Goal: Information Seeking & Learning: Find specific fact

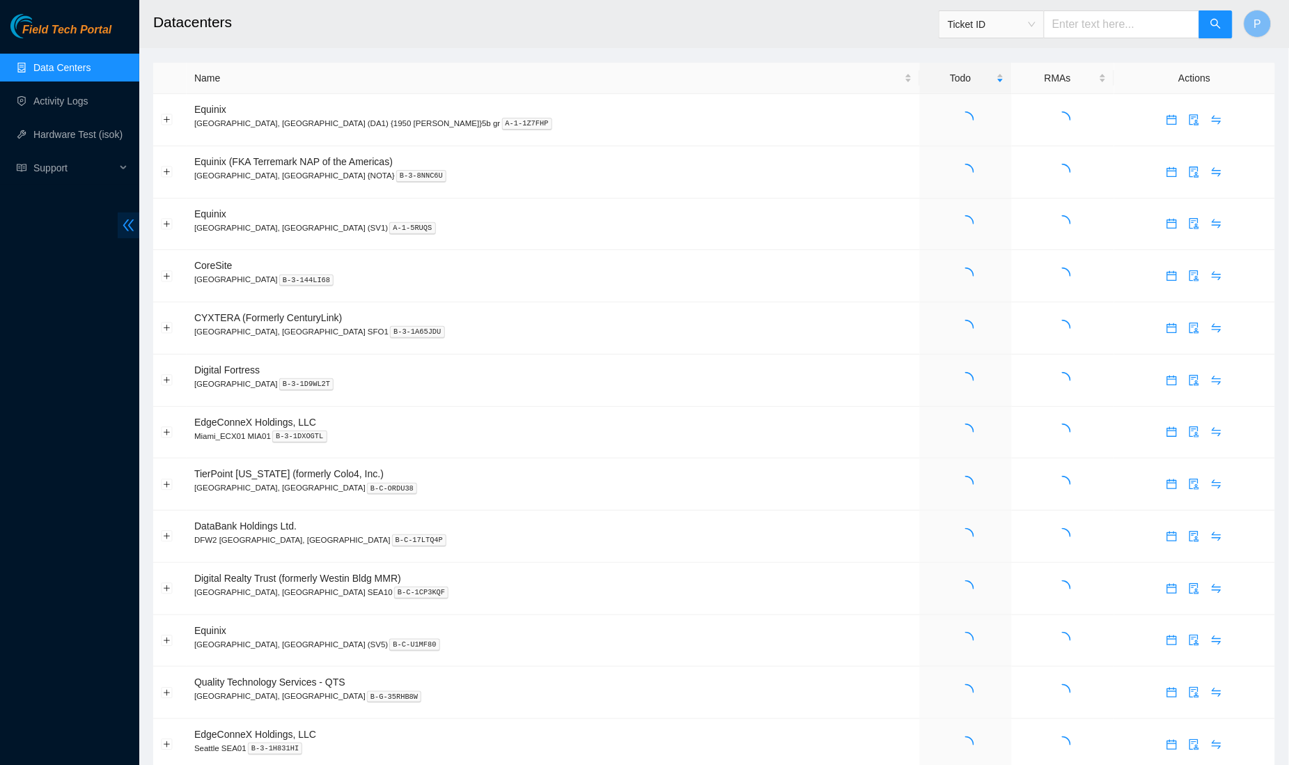
click at [133, 229] on icon "double-left" at bounding box center [128, 225] width 15 height 15
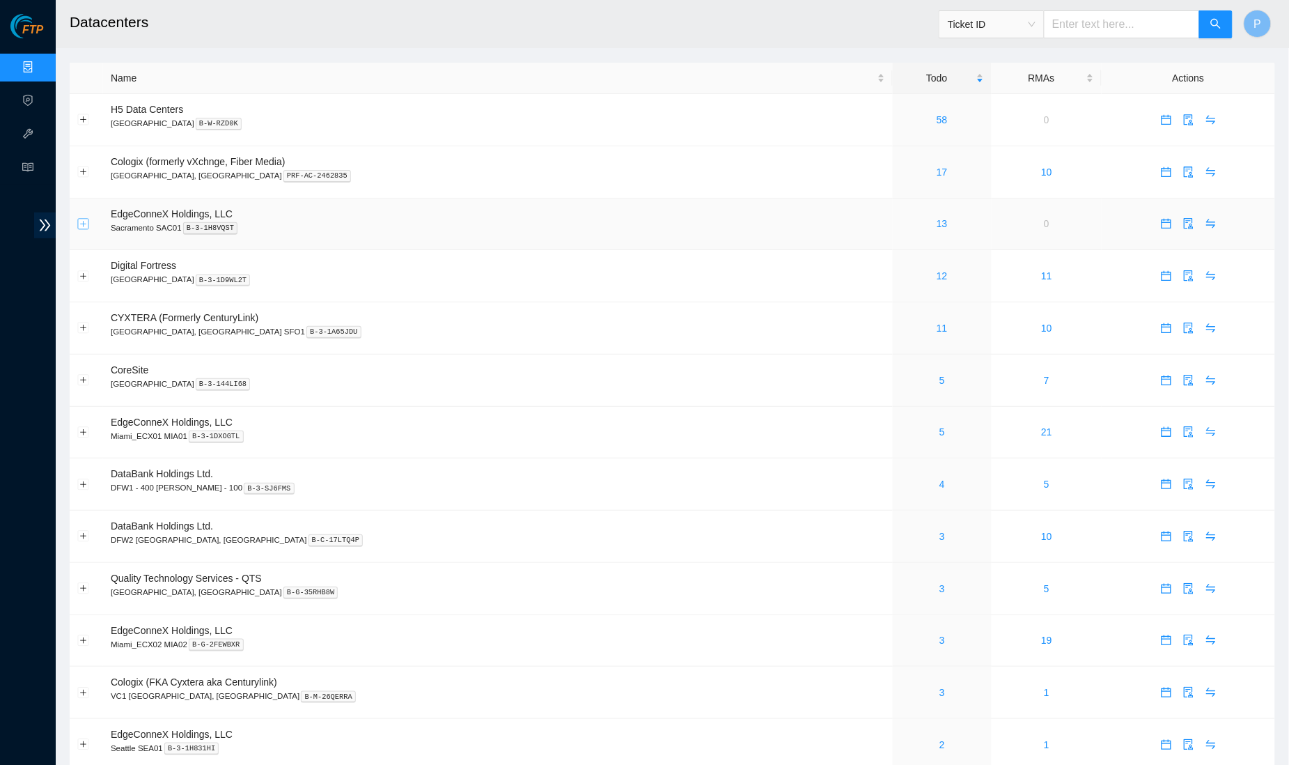
click at [79, 219] on button "Expand row" at bounding box center [83, 223] width 11 height 11
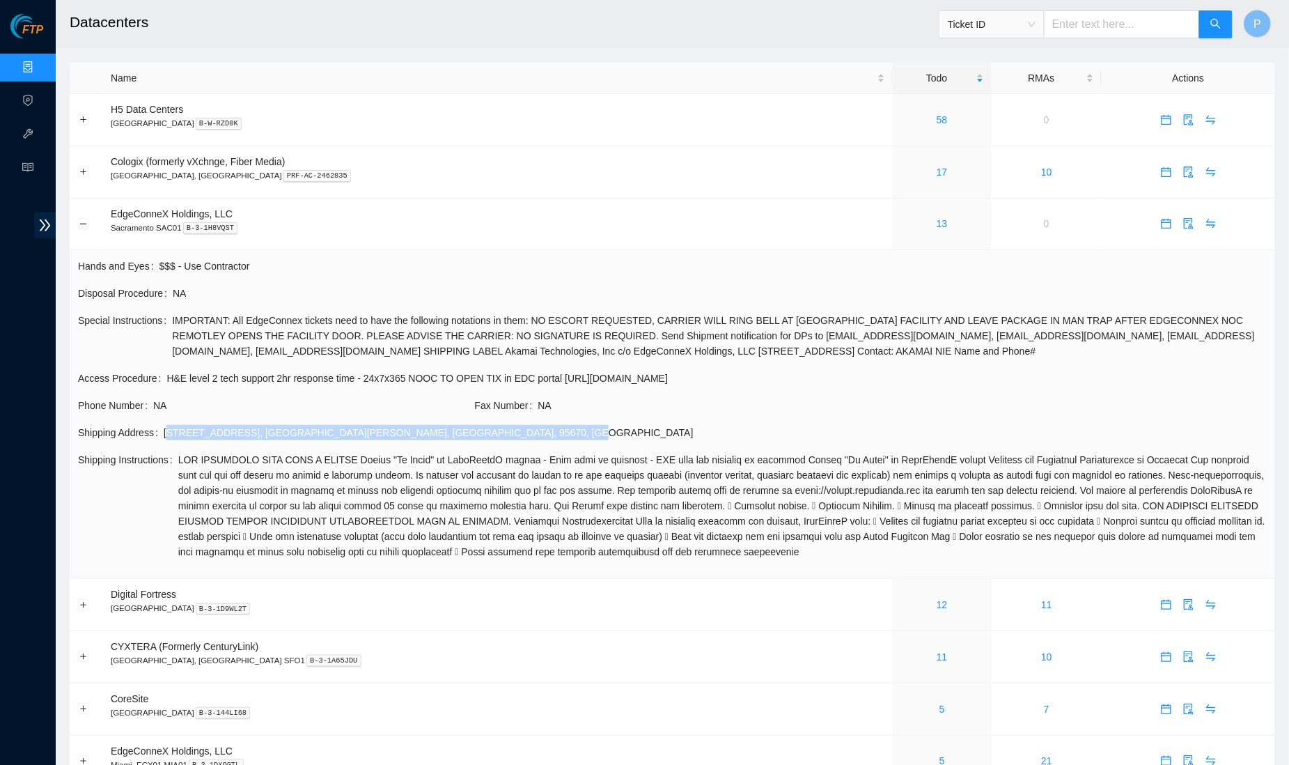
drag, startPoint x: 169, startPoint y: 424, endPoint x: 437, endPoint y: 428, distance: 267.4
click at [437, 428] on div "10980 Gold Center Dr , Rancho Cordova , CA , 95670 , USA" at bounding box center [715, 432] width 1103 height 15
copy div "10980 Gold Center Dr , Rancho Cordova , CA , 95670 , USA"
click at [219, 331] on span "IMPORTANT: All EdgeConnex tickets need to have the following notations in them:…" at bounding box center [719, 336] width 1095 height 46
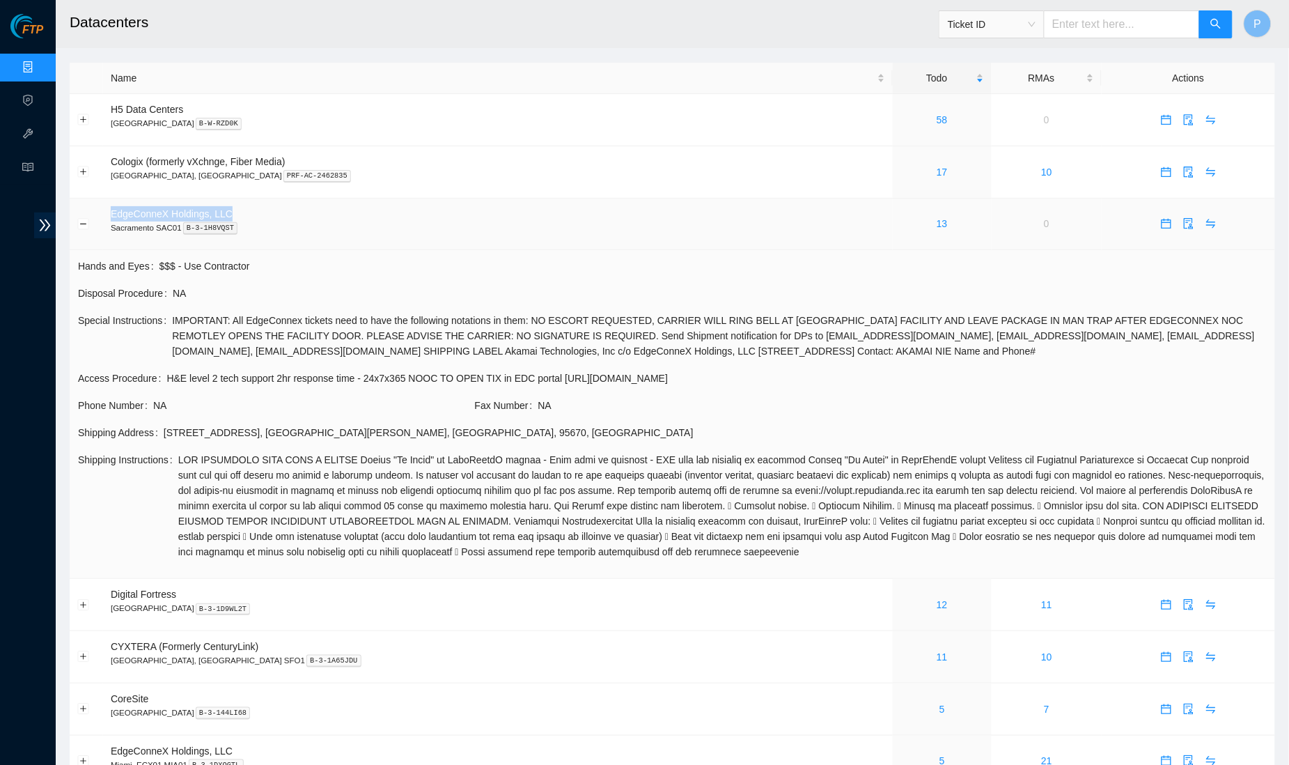
drag, startPoint x: 109, startPoint y: 210, endPoint x: 259, endPoint y: 210, distance: 150.4
click at [259, 210] on td "EdgeConneX Holdings, LLC Sacramento SAC01 B-3-1H8VQST" at bounding box center [498, 224] width 790 height 52
copy span "EdgeConneX Holdings, LLC"
click at [336, 210] on td "EdgeConneX Holdings, LLC Sacramento SAC01 B-3-1H8VQST" at bounding box center [498, 224] width 790 height 52
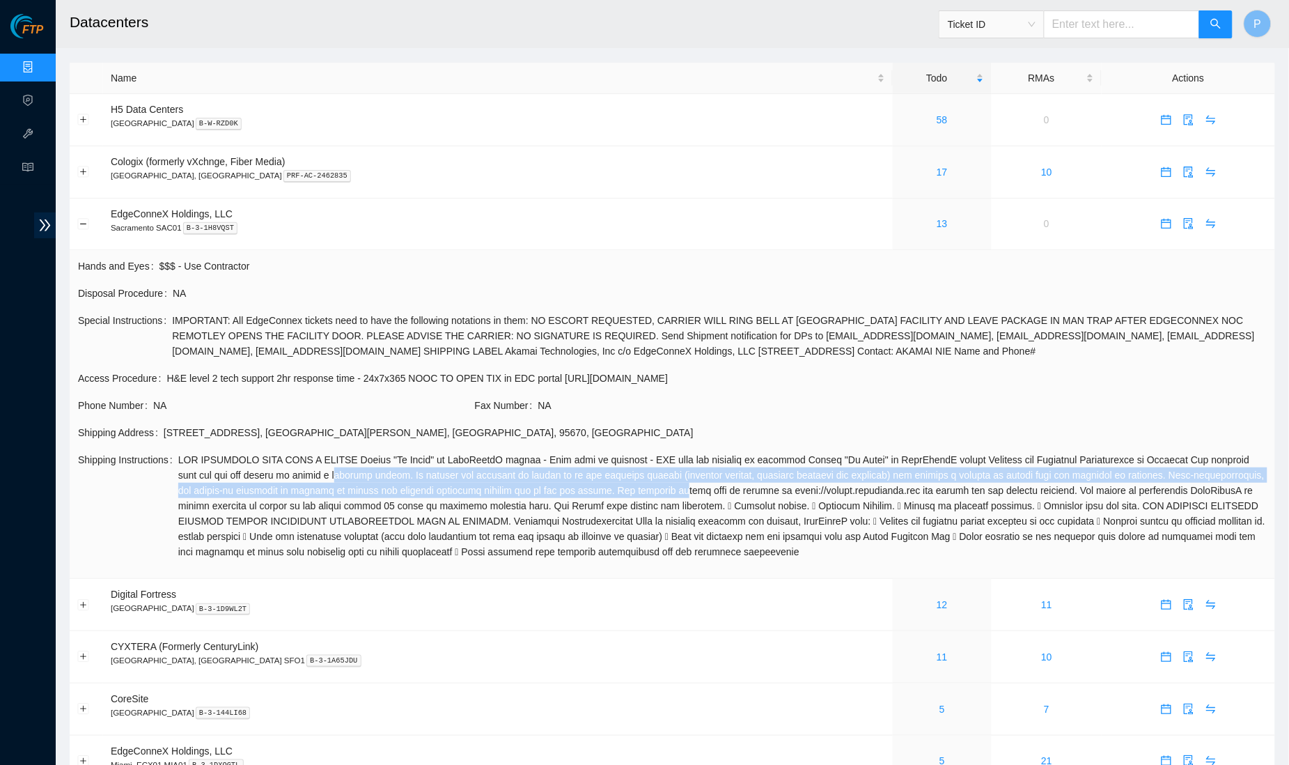
drag, startPoint x: 403, startPoint y: 466, endPoint x: 856, endPoint y: 482, distance: 453.6
click at [856, 482] on span at bounding box center [722, 505] width 1088 height 107
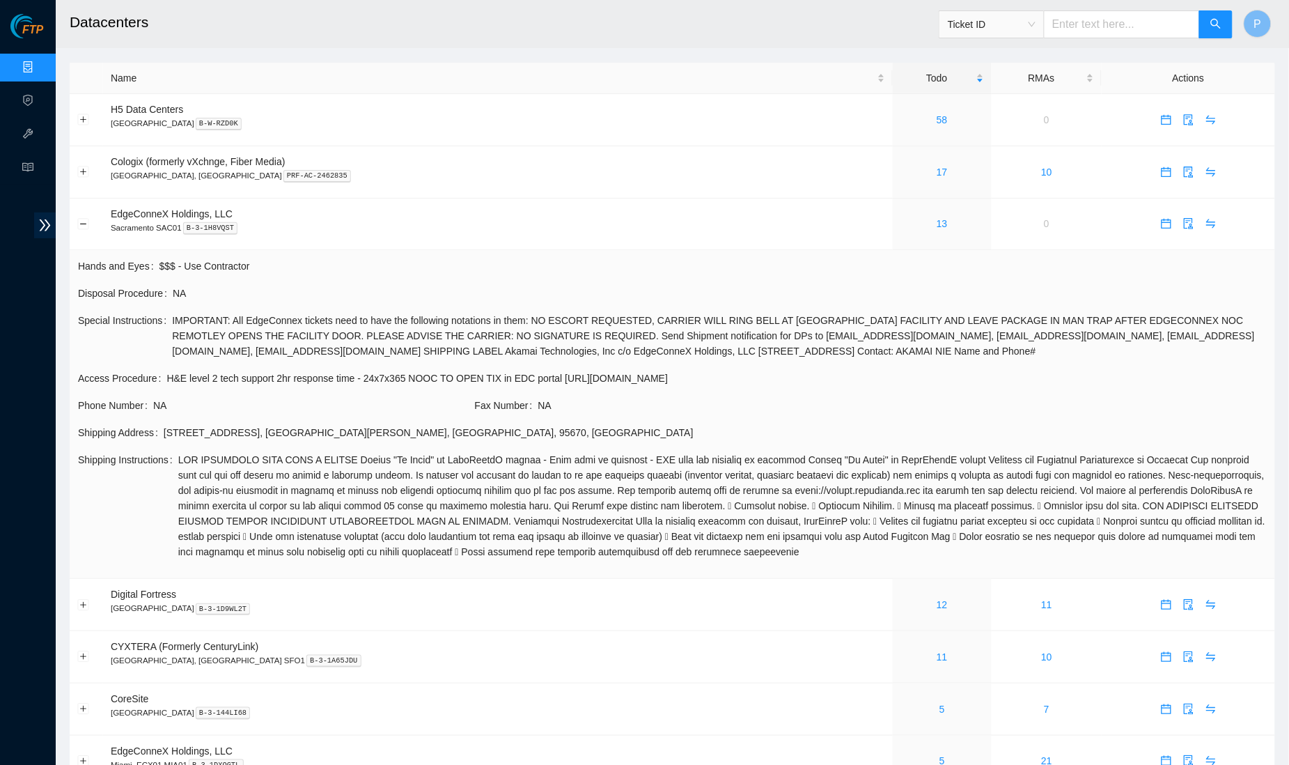
click at [746, 457] on span at bounding box center [722, 505] width 1088 height 107
click at [84, 224] on button "Collapse row" at bounding box center [83, 223] width 11 height 11
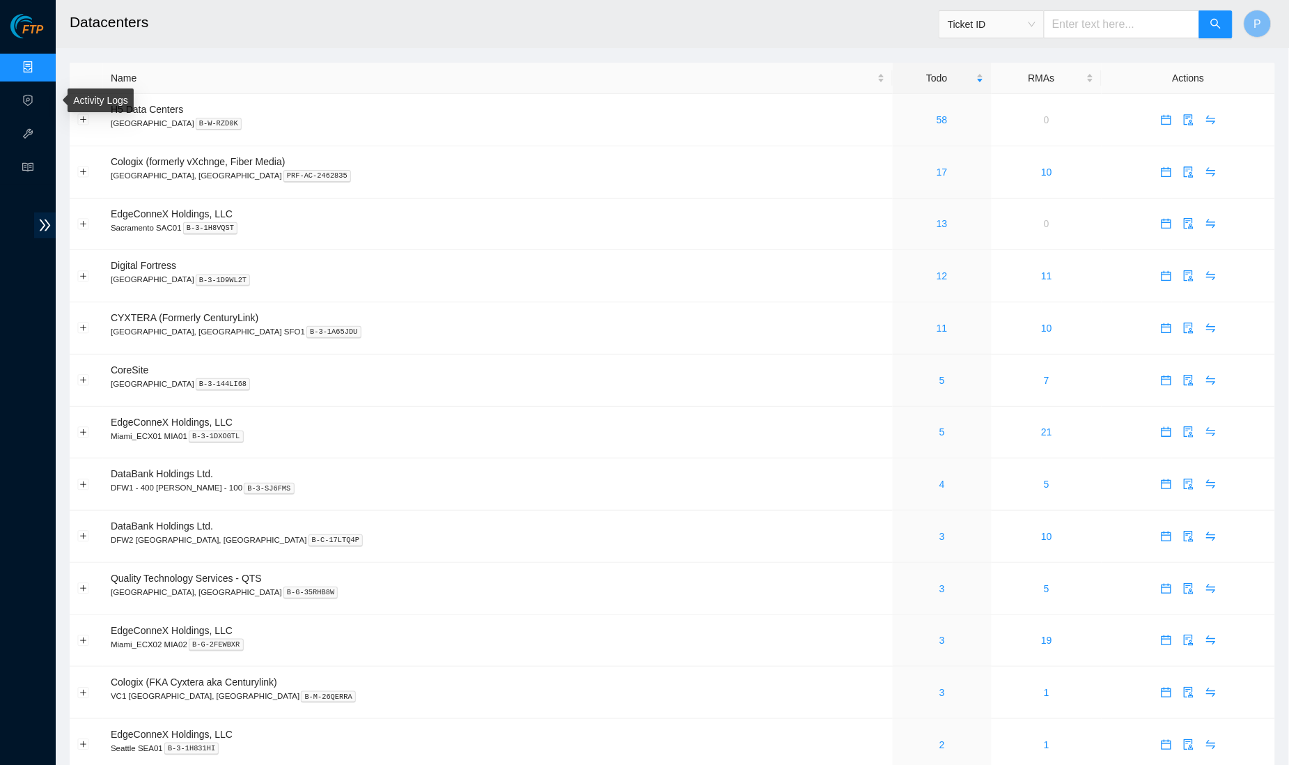
click at [40, 62] on link "Data Centers" at bounding box center [68, 67] width 57 height 11
click at [893, 331] on td "11" at bounding box center [942, 328] width 99 height 52
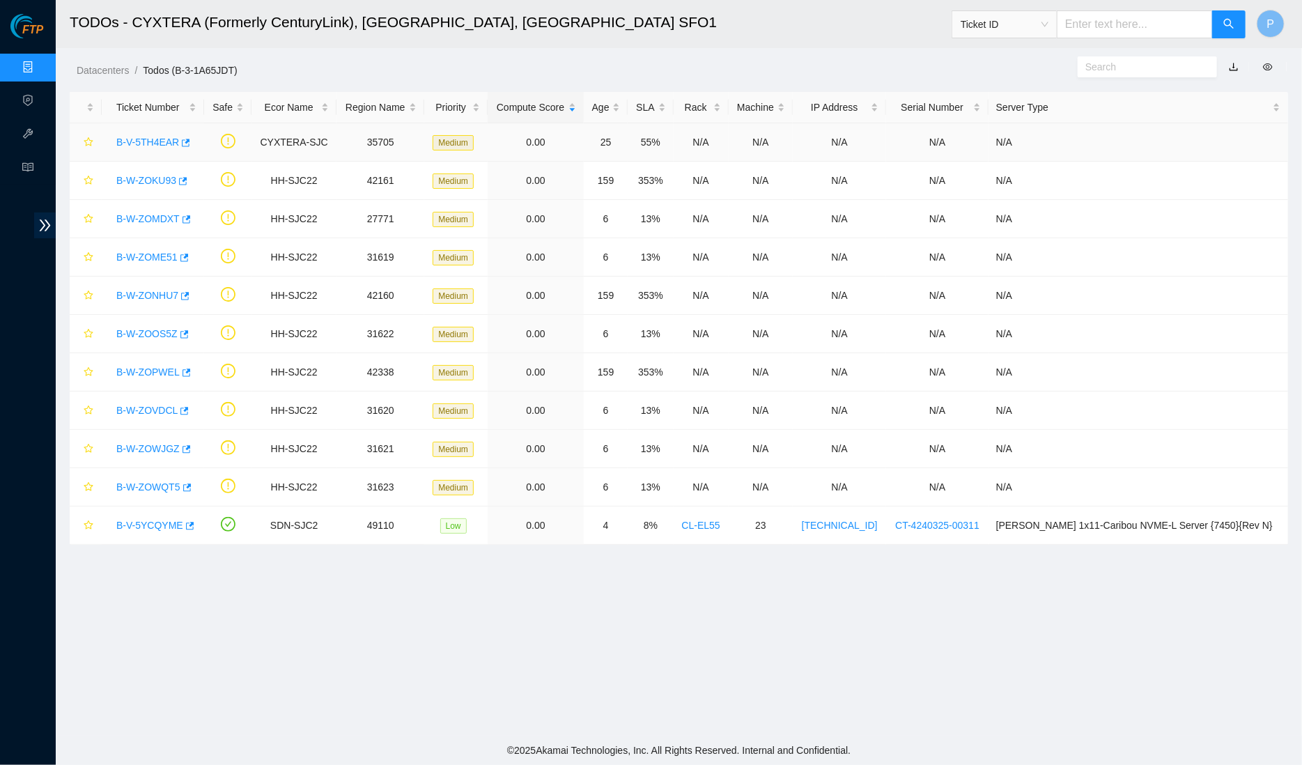
click at [145, 141] on link "B-V-5TH4EAR" at bounding box center [147, 141] width 63 height 11
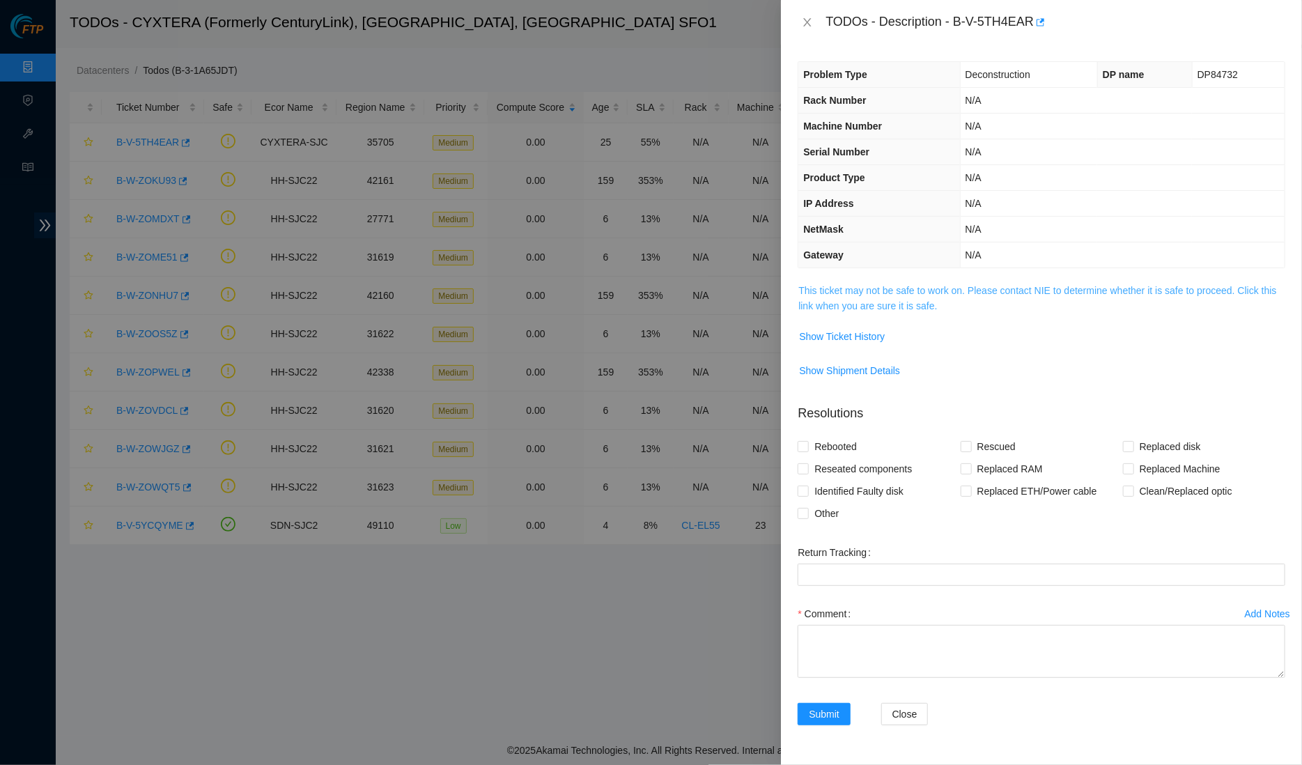
click at [930, 289] on link "This ticket may not be safe to work on. Please contact NIE to determine whether…" at bounding box center [1037, 298] width 478 height 26
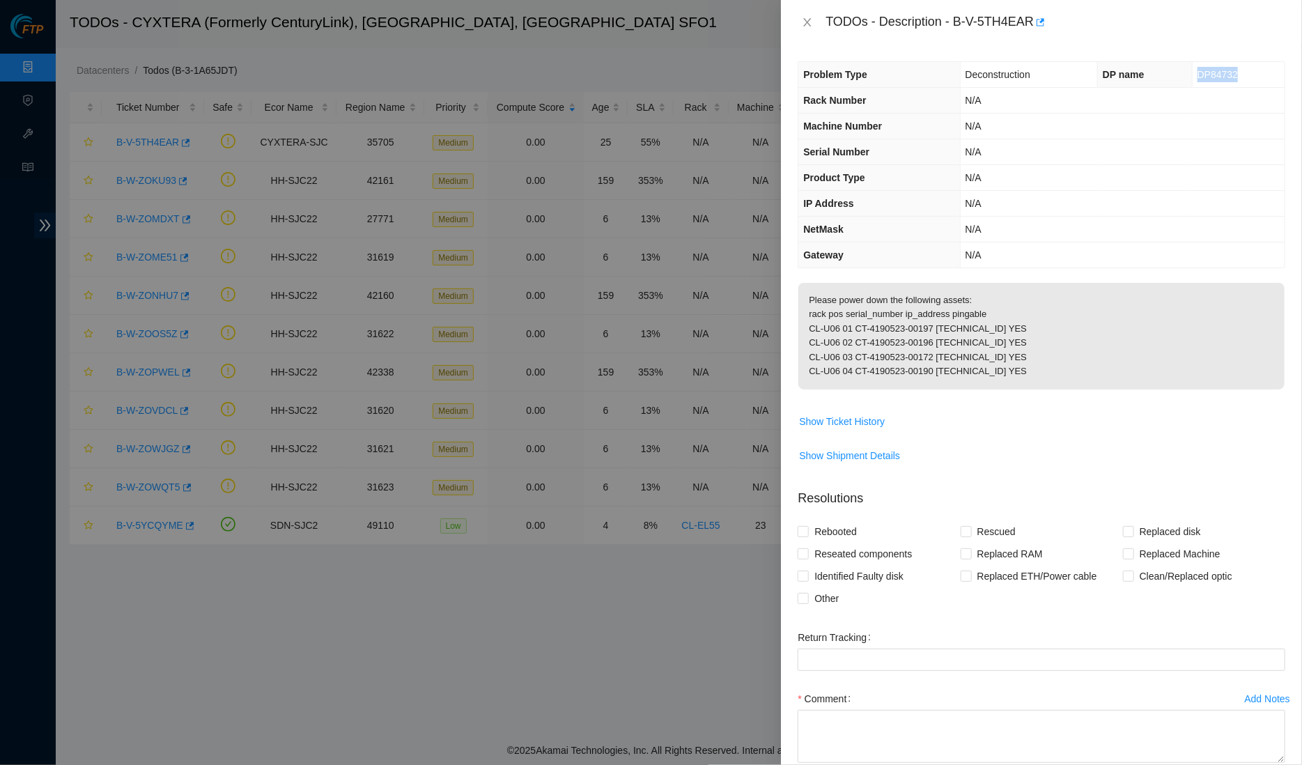
drag, startPoint x: 1241, startPoint y: 72, endPoint x: 1182, endPoint y: 77, distance: 59.4
click at [1192, 75] on td "DP84732" at bounding box center [1238, 75] width 93 height 26
copy span "DP84732"
click at [958, 22] on div "TODOs - Description - B-V-5TH4EAR" at bounding box center [1055, 22] width 460 height 22
drag, startPoint x: 960, startPoint y: 19, endPoint x: 1042, endPoint y: 15, distance: 81.6
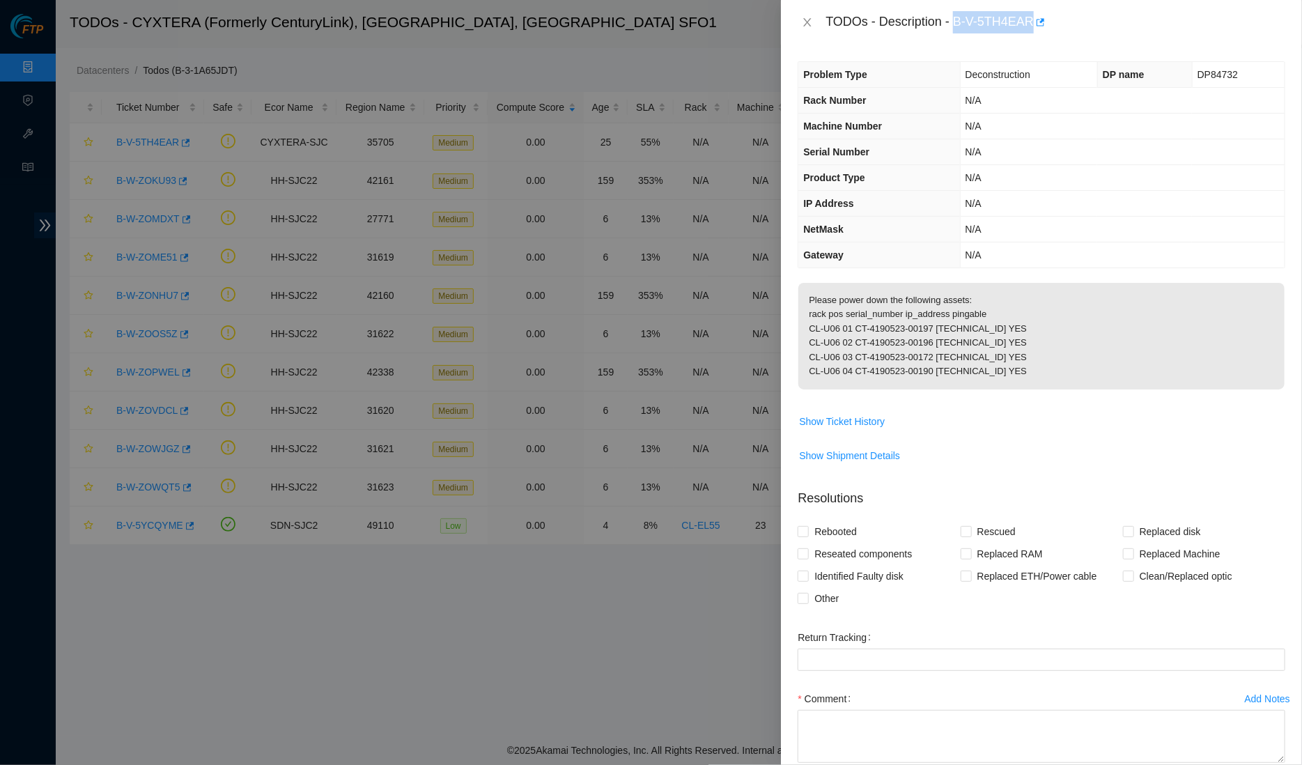
click at [1042, 15] on div "TODOs - Description - B-V-5TH4EAR" at bounding box center [1055, 22] width 460 height 22
copy div "B-V-5TH4EAR"
click at [810, 22] on icon "close" at bounding box center [807, 22] width 11 height 11
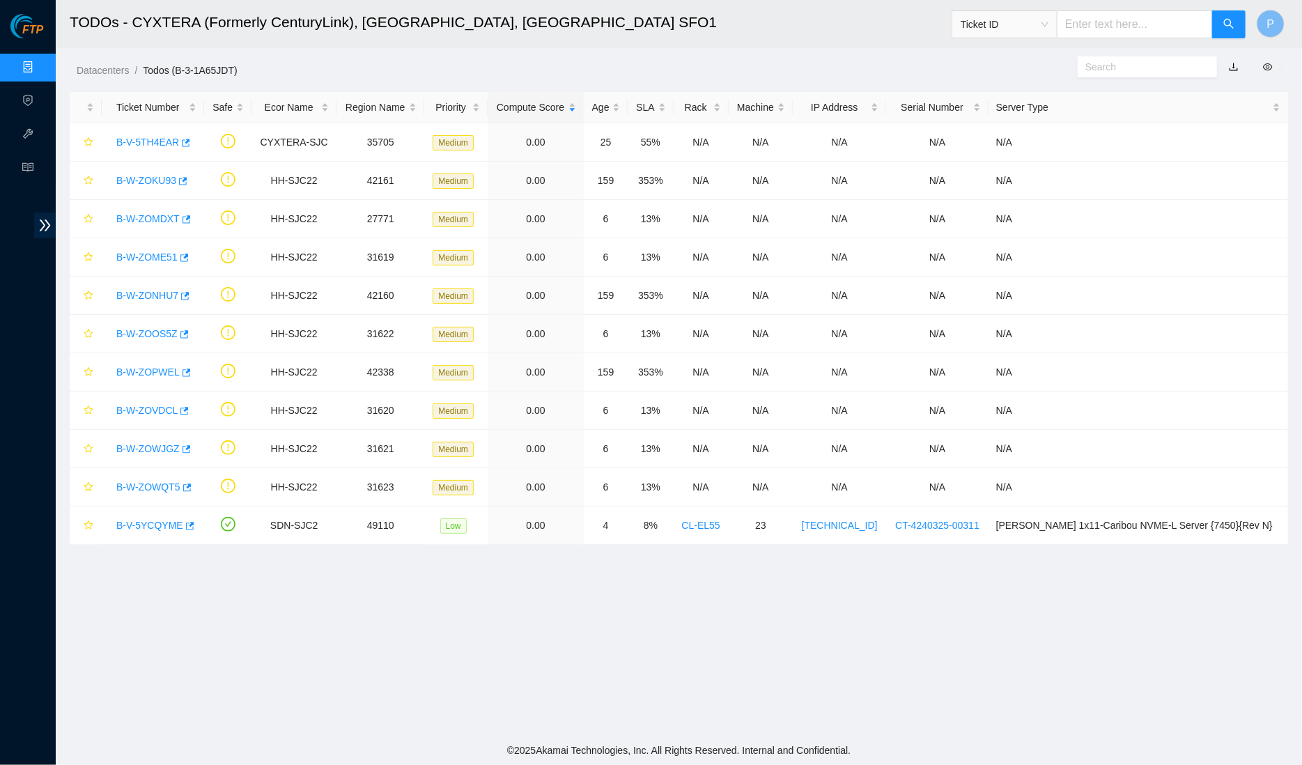
click at [567, 78] on main "TODOs - CYXTERA (Formerly CenturyLink), Santa Clara, CA SFO1 Ticket ID P Datace…" at bounding box center [679, 367] width 1246 height 735
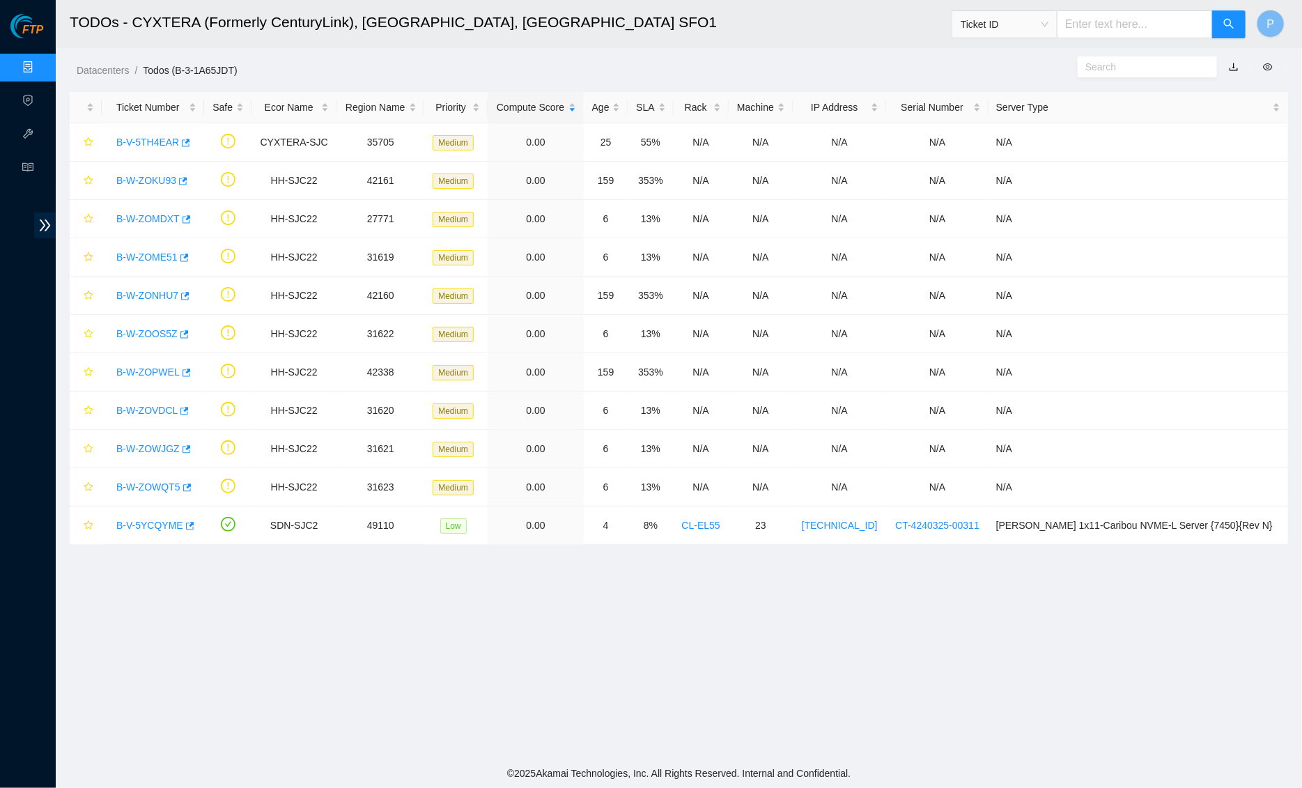
click at [40, 73] on link "Data Centers" at bounding box center [68, 67] width 57 height 11
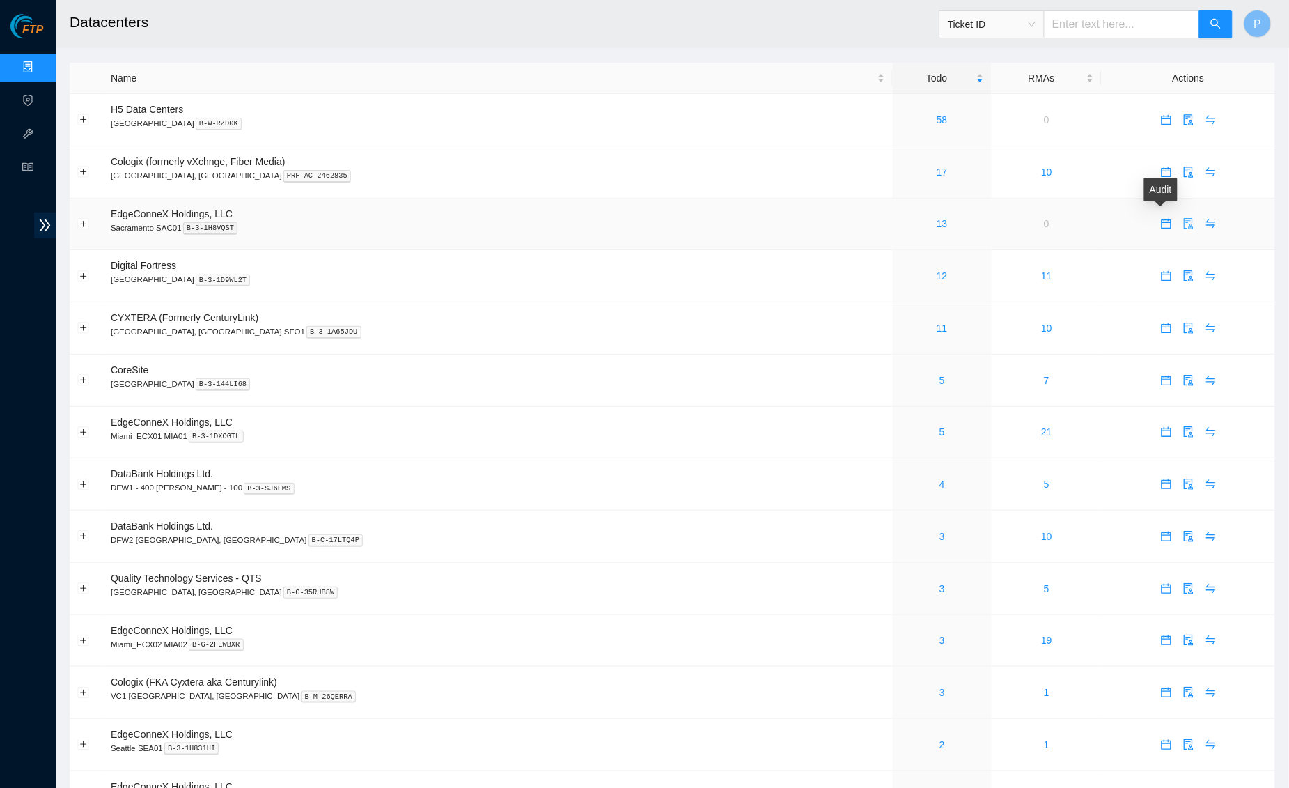
click at [1178, 226] on button "button" at bounding box center [1189, 223] width 22 height 22
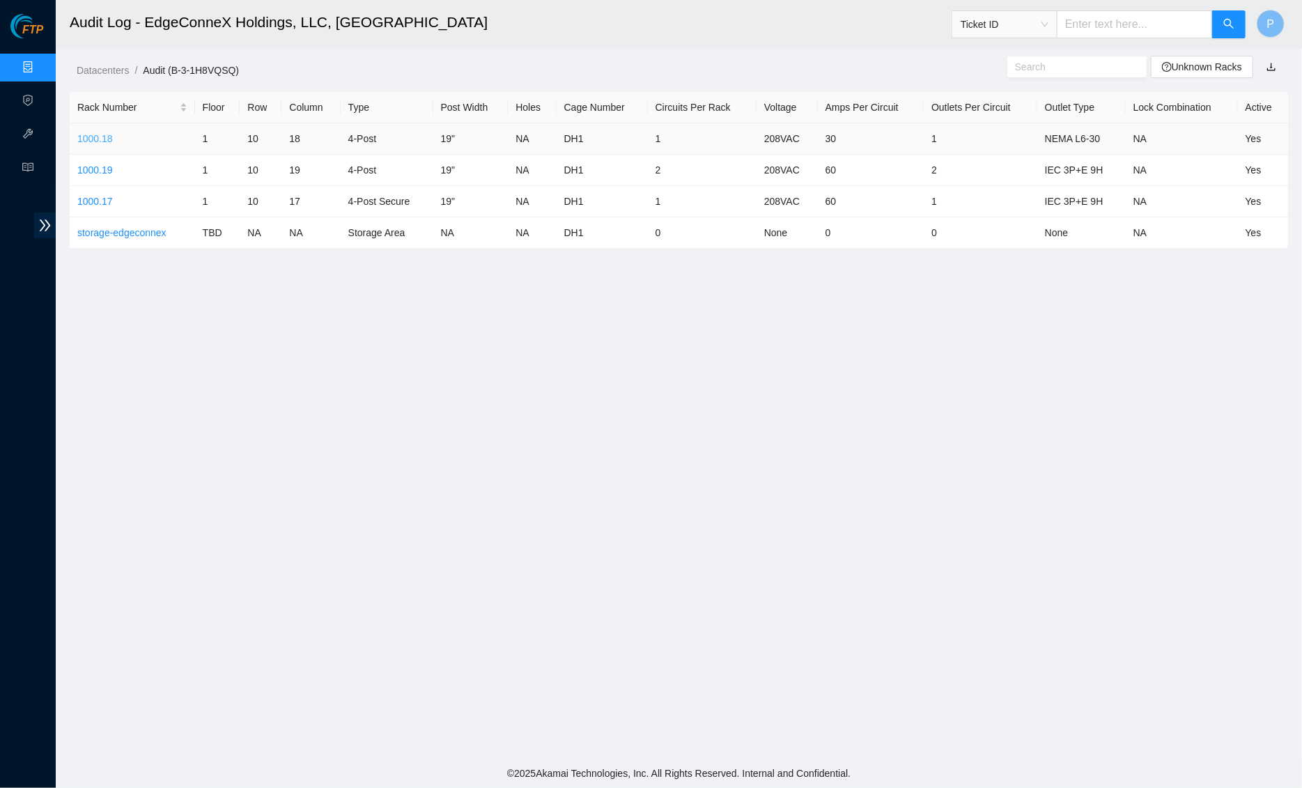
click at [84, 138] on link "1000.18" at bounding box center [95, 138] width 36 height 11
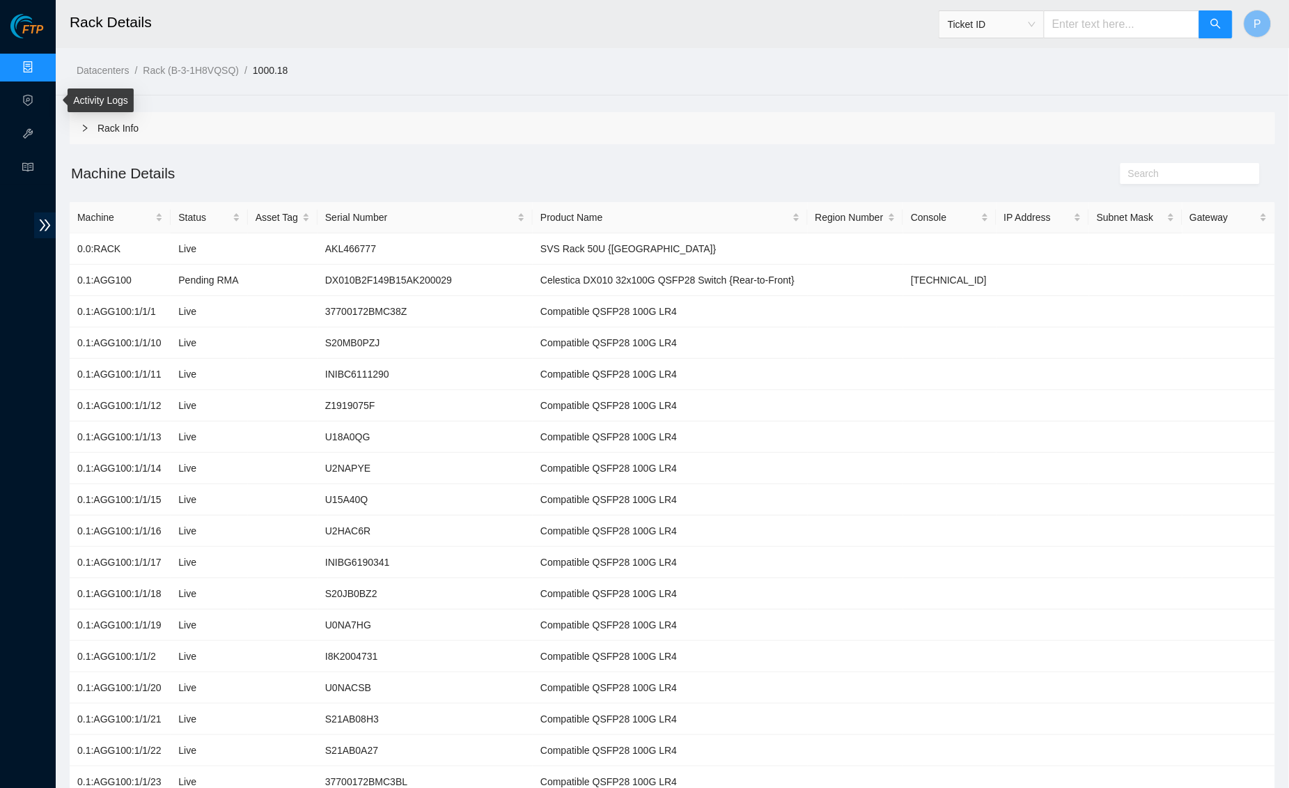
click at [40, 73] on link "Data Centers" at bounding box center [68, 67] width 57 height 11
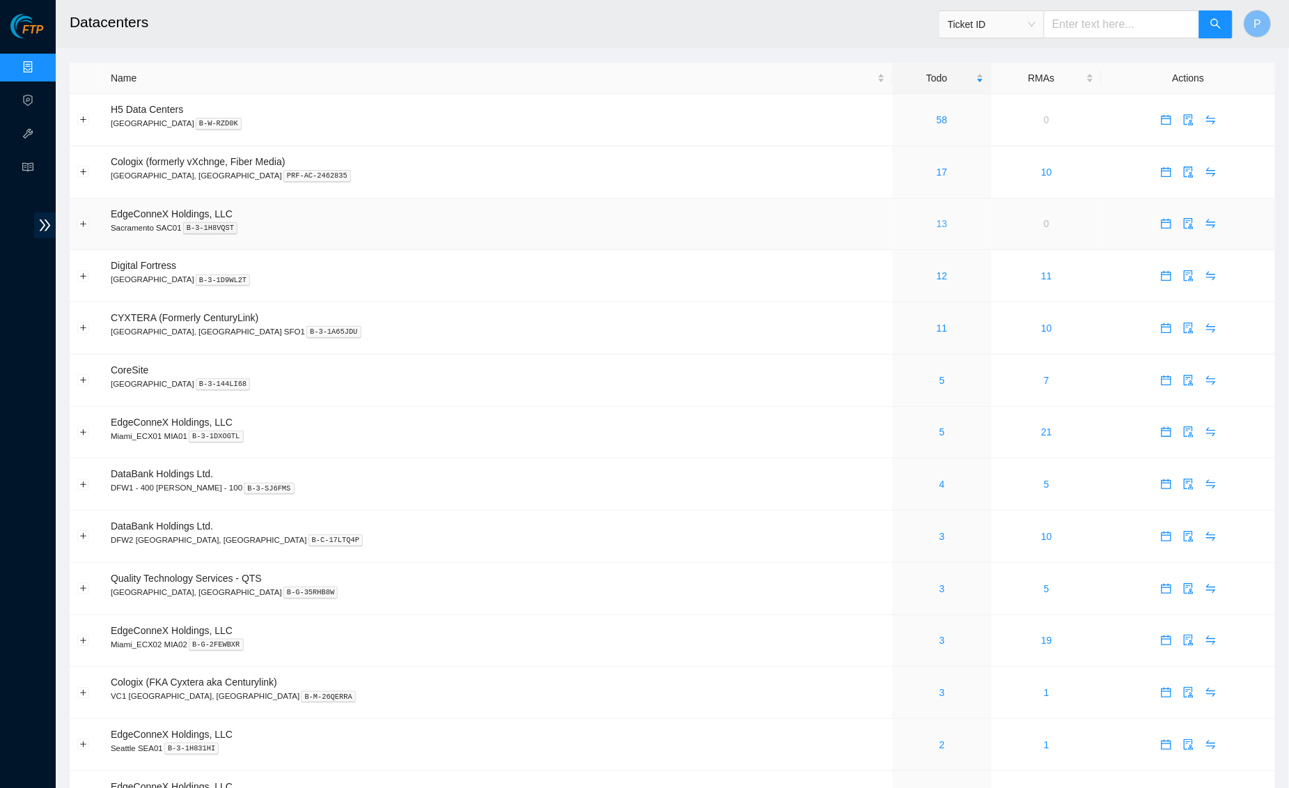
click at [937, 221] on link "13" at bounding box center [942, 223] width 11 height 11
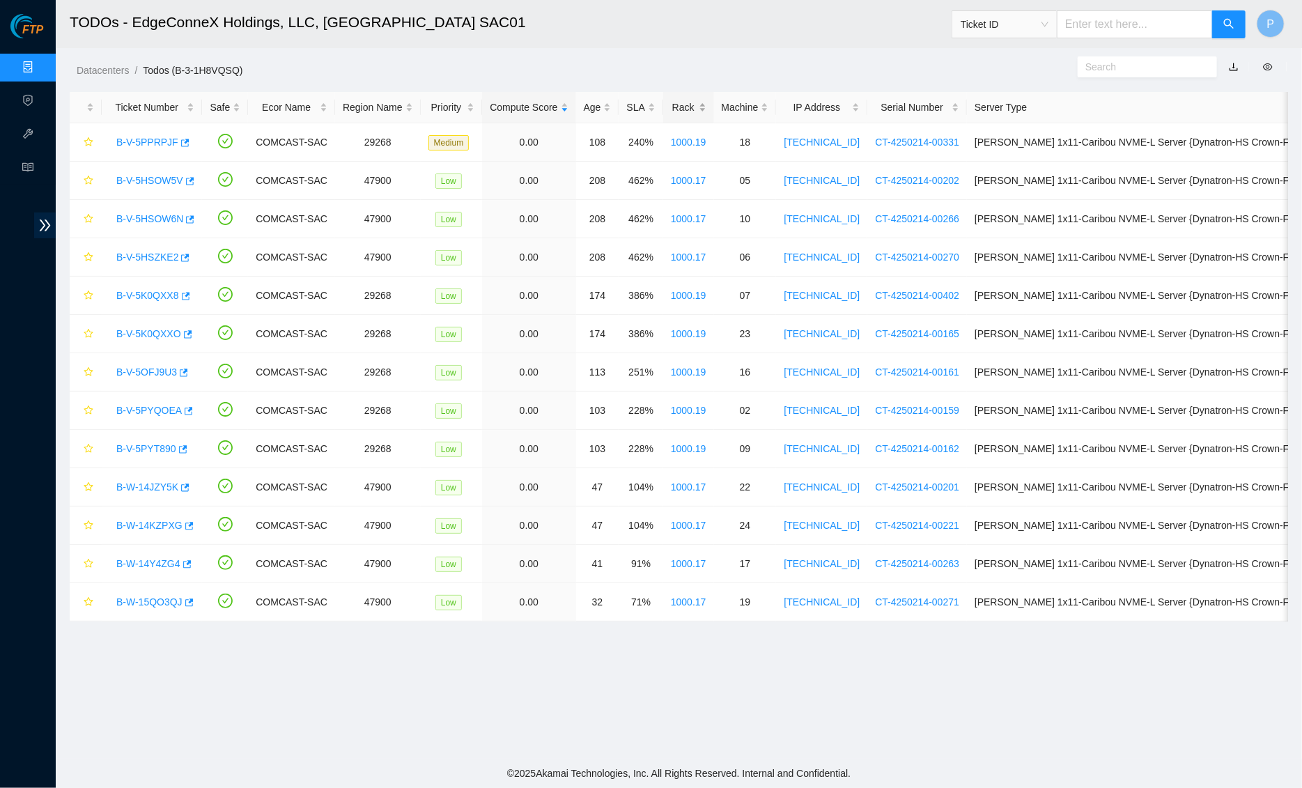
click at [700, 101] on div "Rack" at bounding box center [689, 107] width 36 height 15
click at [162, 141] on link "B-V-5HSOW5V" at bounding box center [149, 141] width 67 height 11
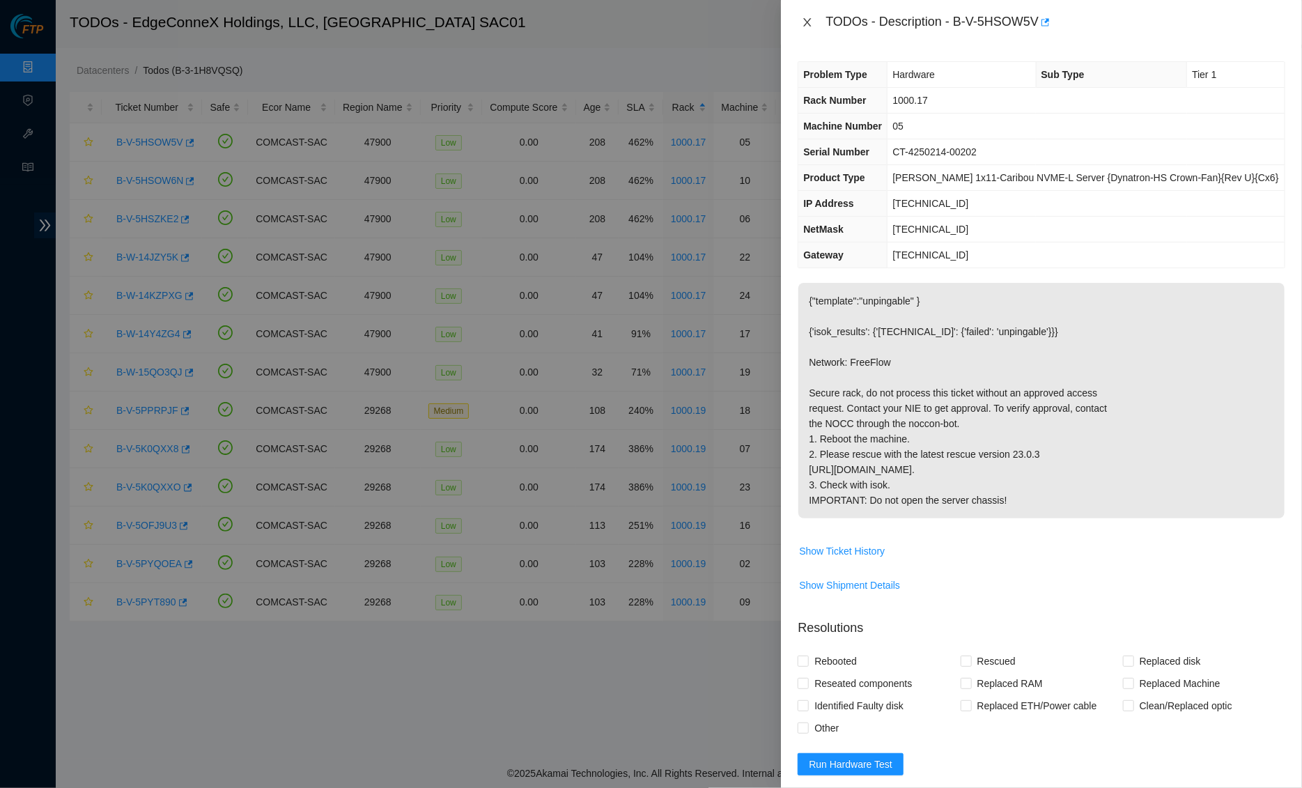
click at [806, 19] on icon "close" at bounding box center [808, 22] width 8 height 8
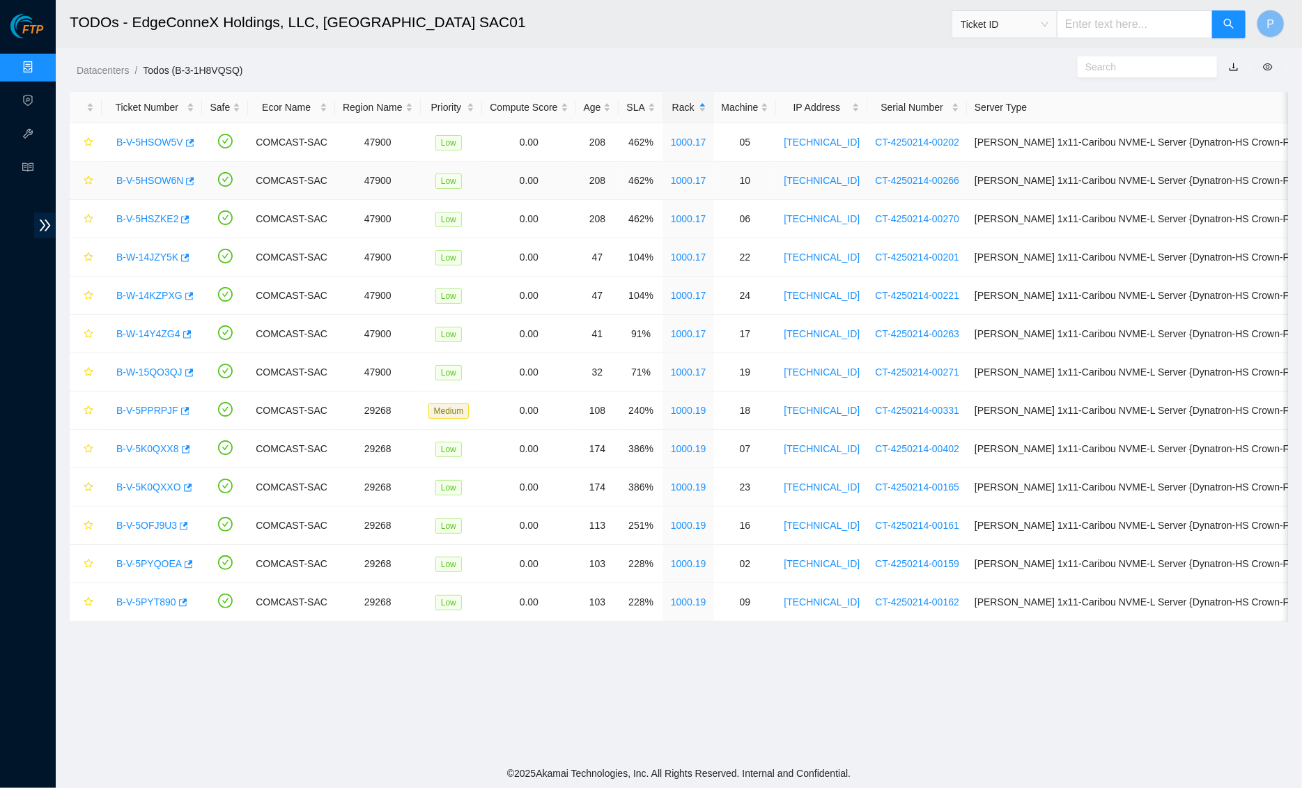
click at [137, 175] on link "B-V-5HSOW6N" at bounding box center [149, 180] width 67 height 11
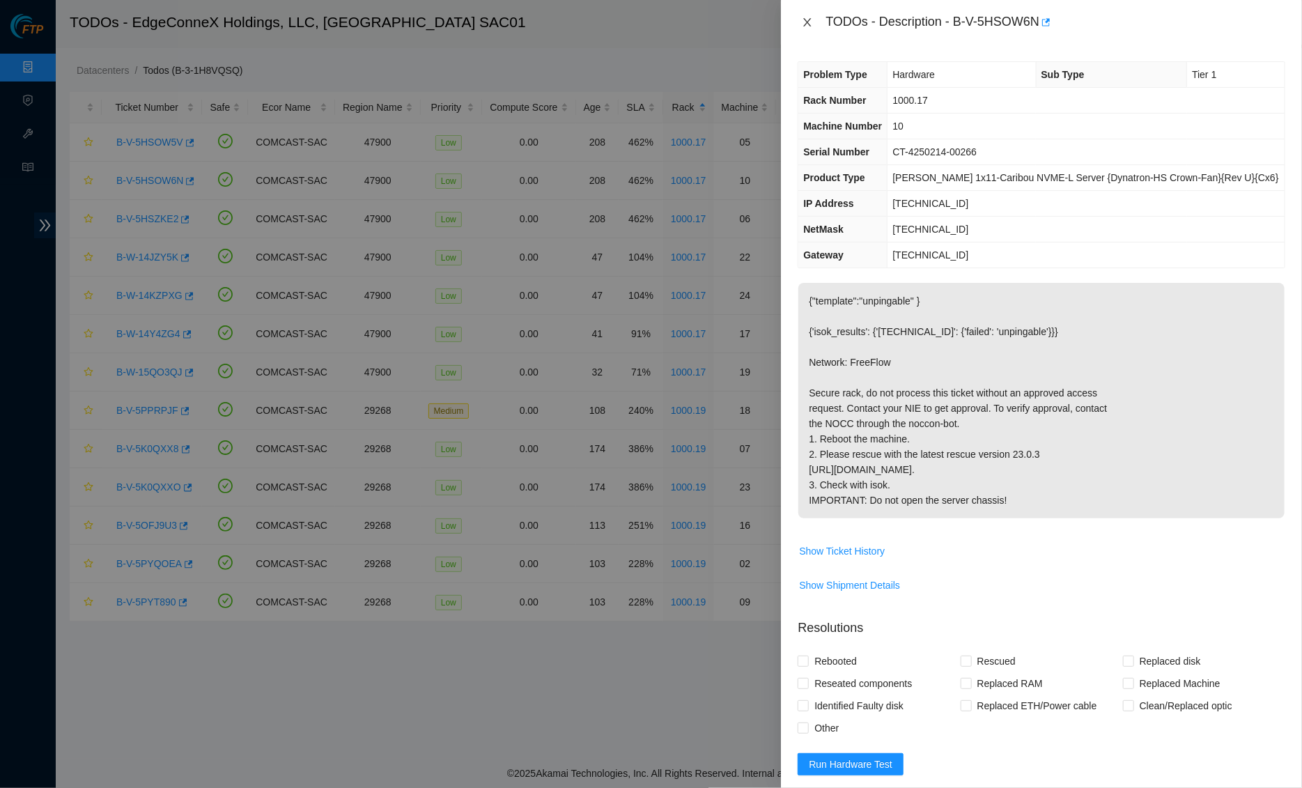
click at [802, 25] on icon "close" at bounding box center [807, 22] width 11 height 11
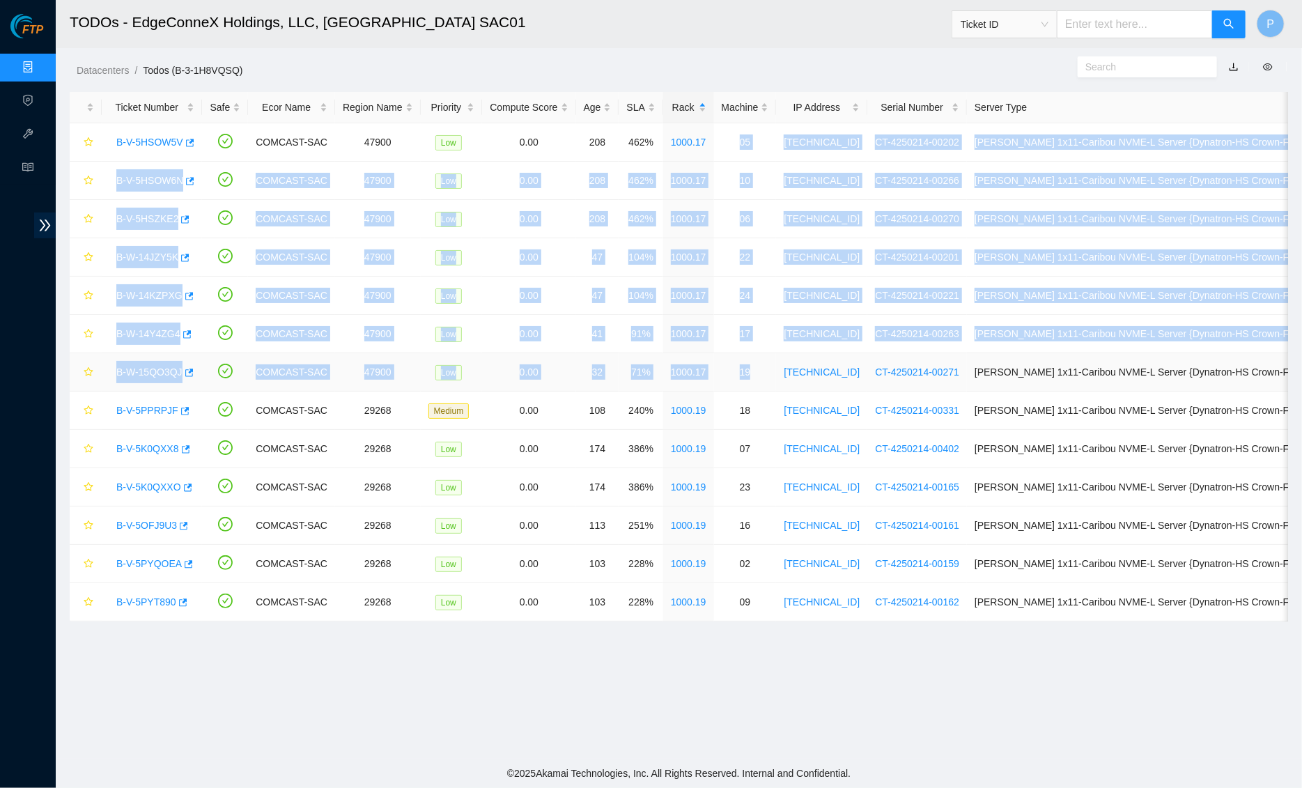
drag, startPoint x: 737, startPoint y: 136, endPoint x: 745, endPoint y: 377, distance: 241.8
click at [745, 377] on tbody "B-V-5HSOW5V COMCAST-SAC 47900 Low 0.00 208 462% 1000.17 05 23.200.146.44 CT-425…" at bounding box center [719, 372] width 1298 height 498
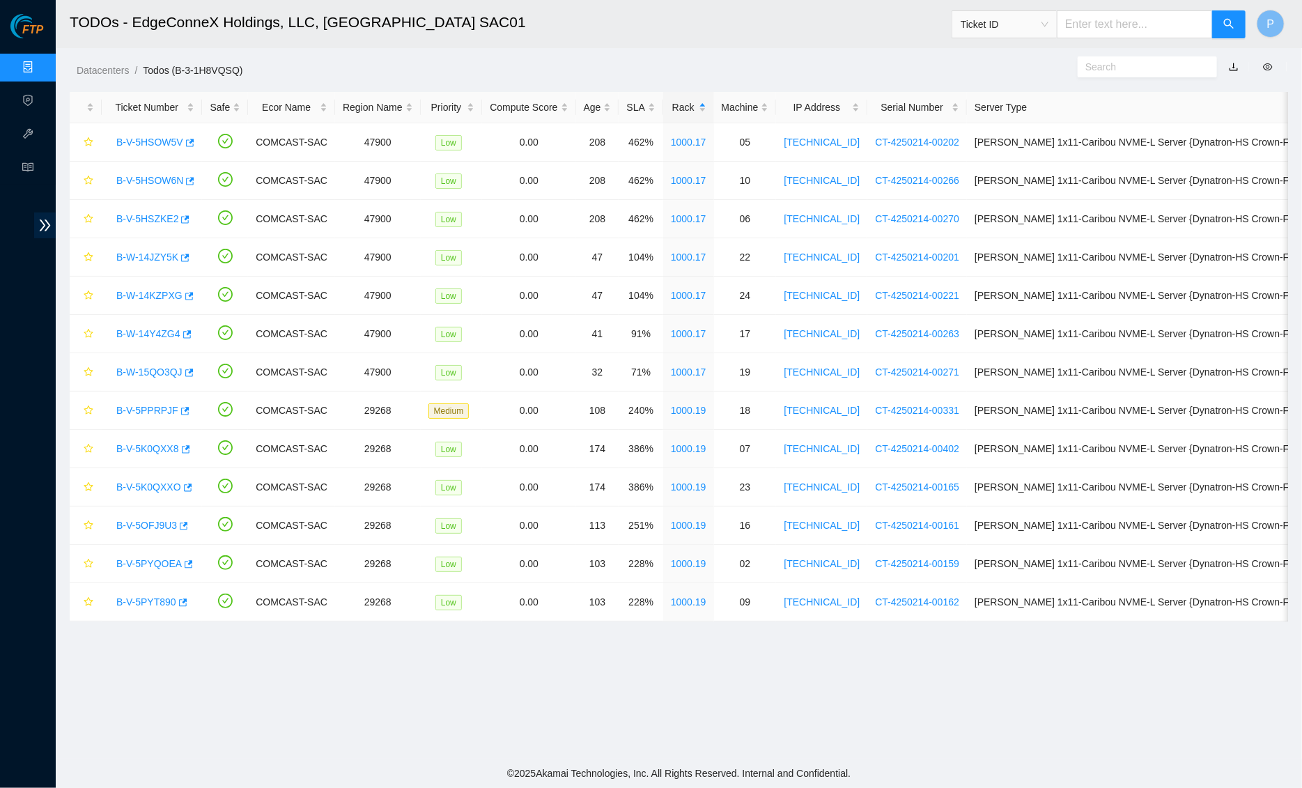
click at [737, 34] on h2 "TODOs - EdgeConneX Holdings, LLC, [GEOGRAPHIC_DATA] SAC01" at bounding box center [515, 22] width 891 height 45
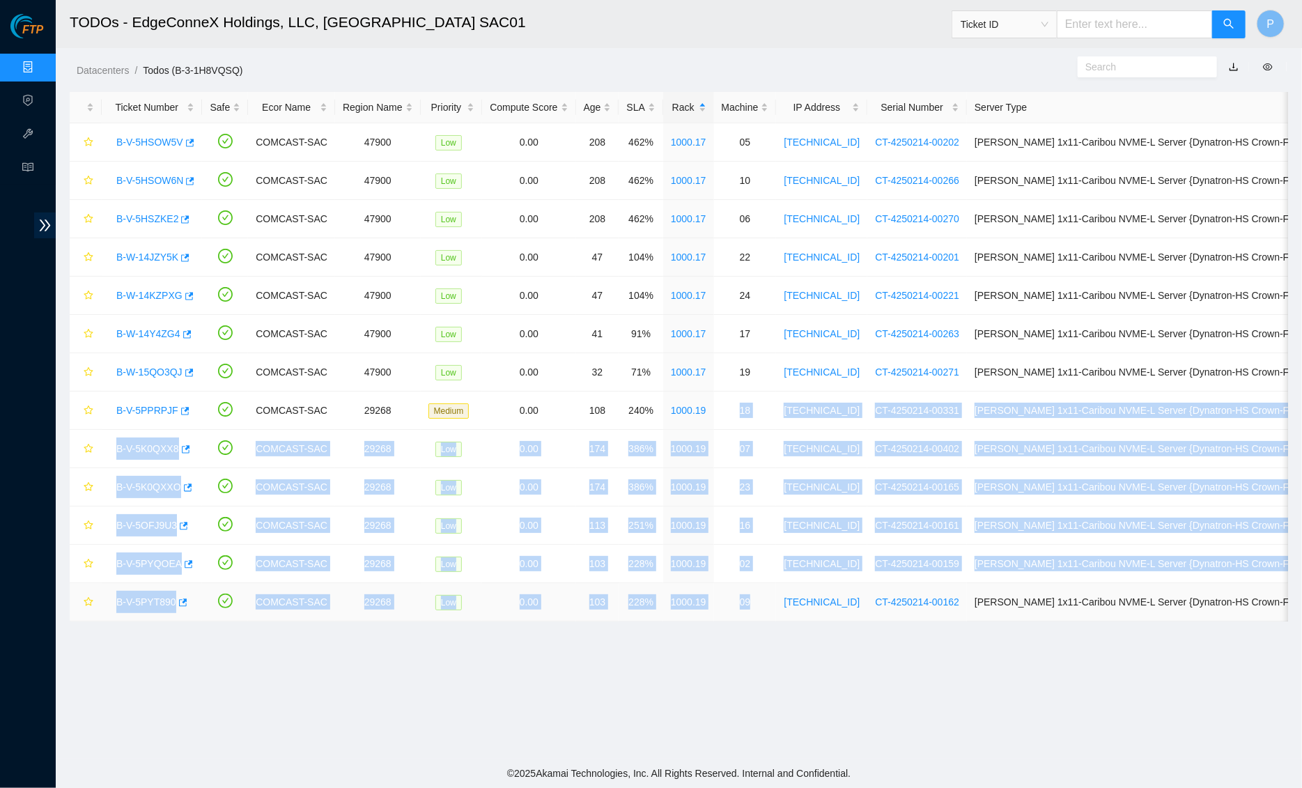
drag, startPoint x: 753, startPoint y: 407, endPoint x: 746, endPoint y: 618, distance: 210.4
click at [746, 618] on tbody "B-V-5HSOW5V COMCAST-SAC 47900 Low 0.00 208 462% 1000.17 05 23.200.146.44 CT-425…" at bounding box center [719, 372] width 1298 height 498
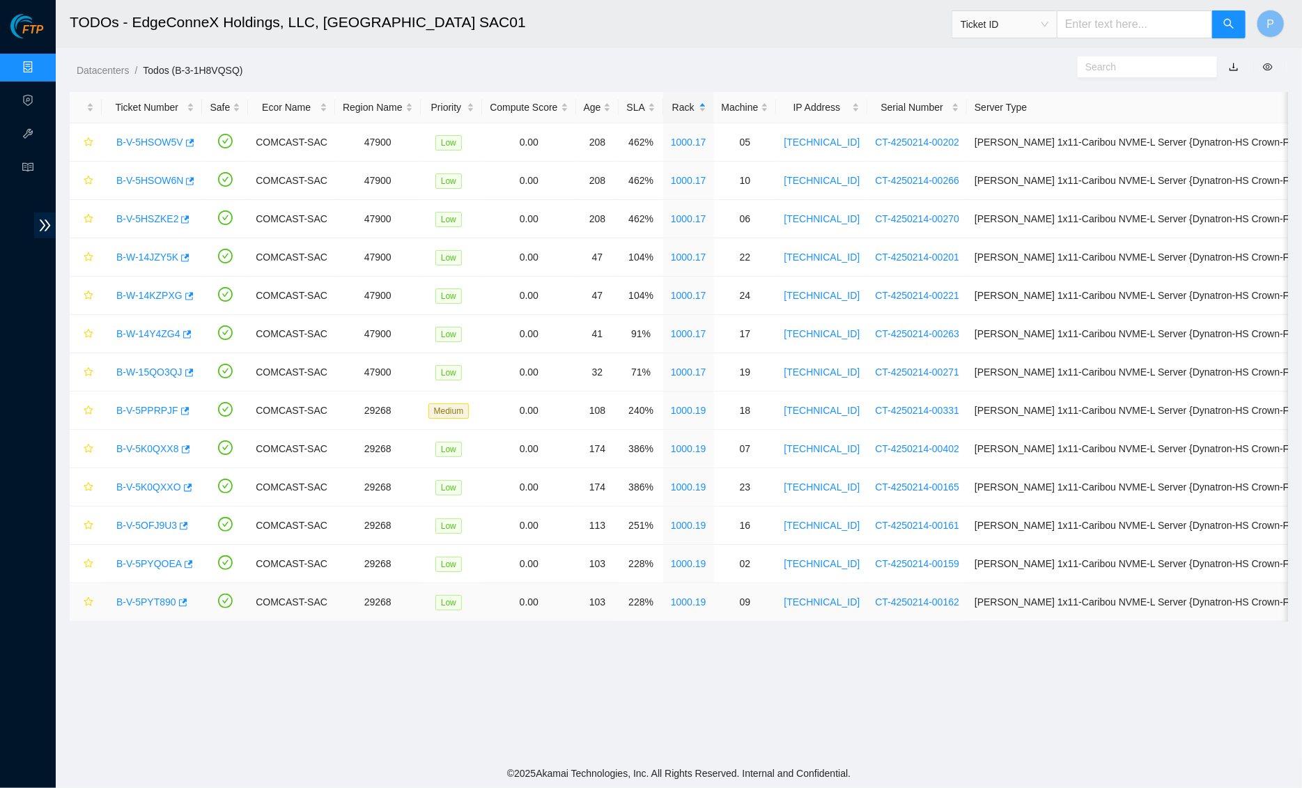
drag, startPoint x: 729, startPoint y: 667, endPoint x: 742, endPoint y: 586, distance: 81.7
click at [730, 666] on main "TODOs - EdgeConneX Holdings, LLC, Sacramento SAC01 Ticket ID P Datacenters / To…" at bounding box center [679, 379] width 1246 height 758
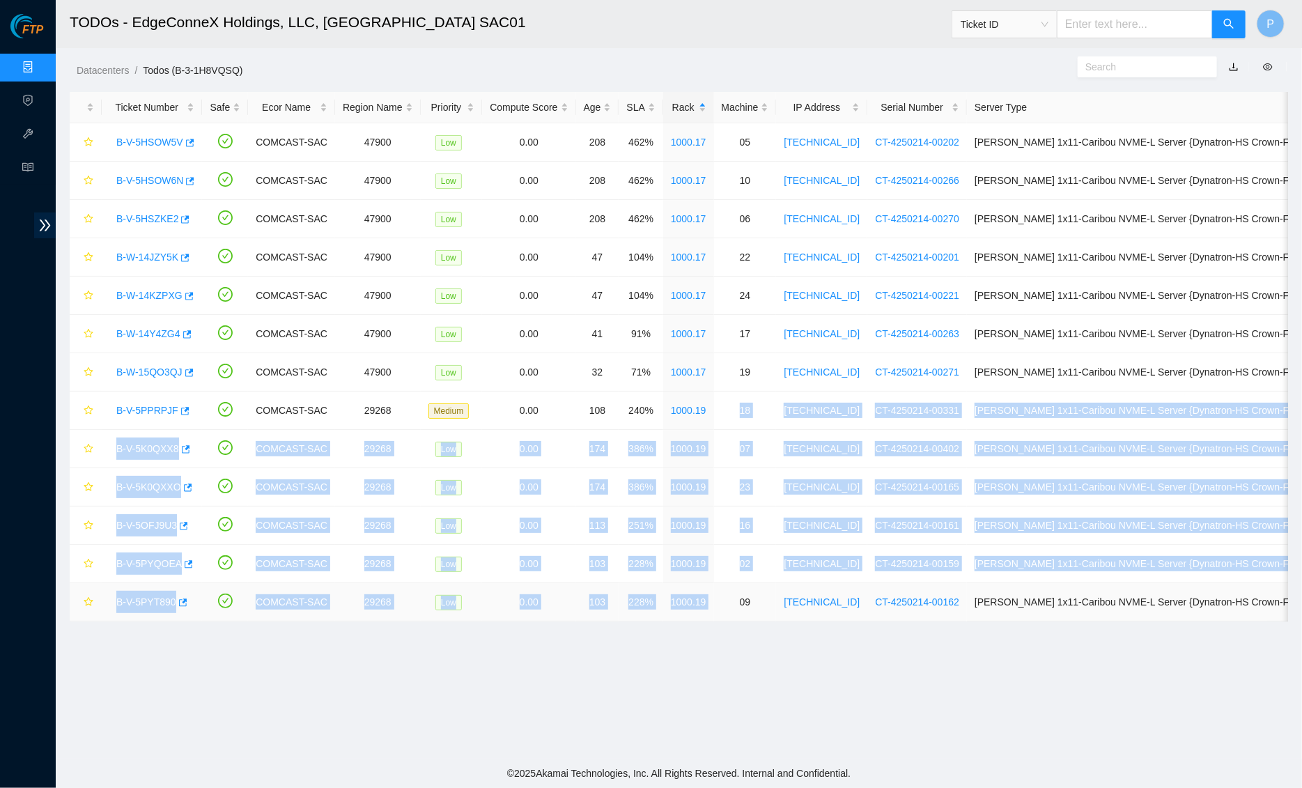
drag, startPoint x: 737, startPoint y: 395, endPoint x: 751, endPoint y: 592, distance: 197.5
click at [751, 592] on tbody "B-V-5HSOW5V COMCAST-SAC 47900 Low 0.00 208 462% 1000.17 05 23.200.146.44 CT-425…" at bounding box center [719, 372] width 1298 height 498
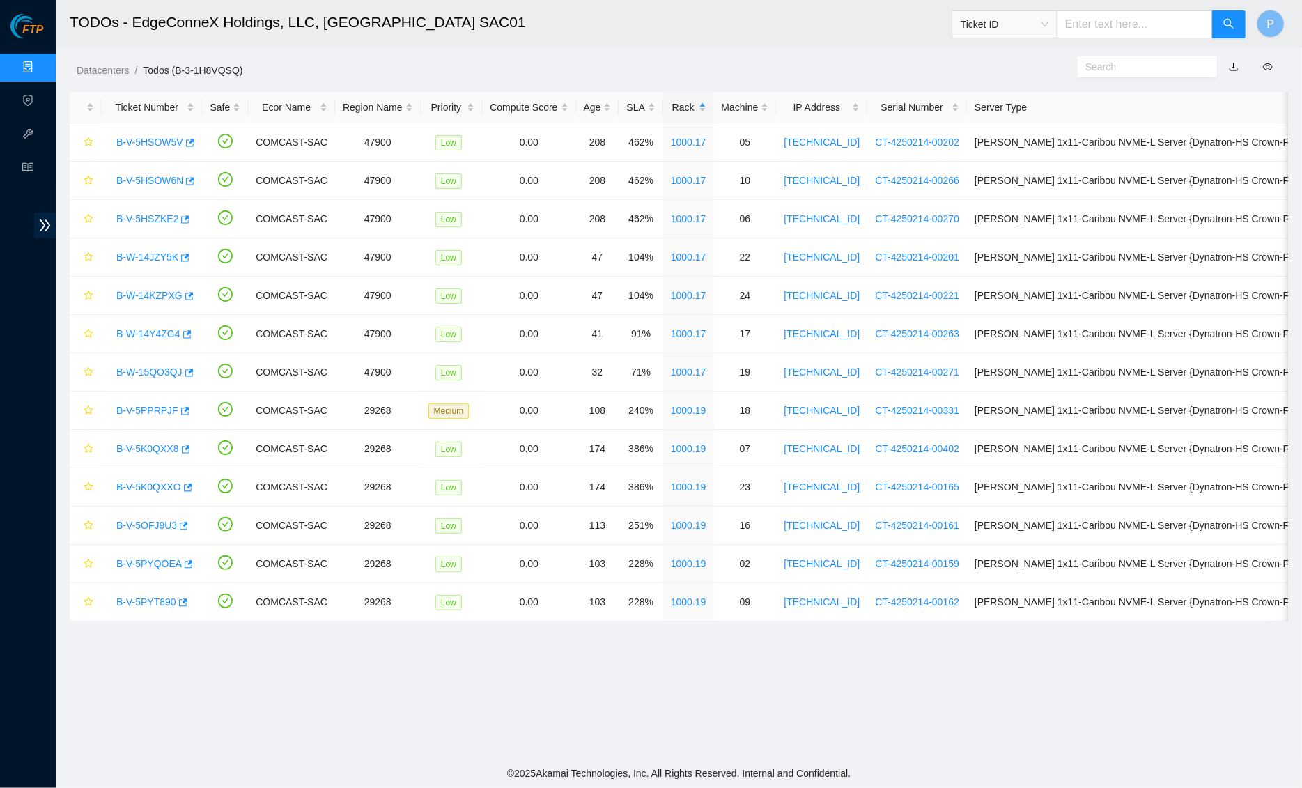
drag, startPoint x: 730, startPoint y: 694, endPoint x: 733, endPoint y: 685, distance: 8.8
click at [732, 689] on main "TODOs - EdgeConneX Holdings, LLC, Sacramento SAC01 Ticket ID P Datacenters / To…" at bounding box center [679, 379] width 1246 height 758
click at [123, 405] on link "B-V-5PPRPJF" at bounding box center [147, 410] width 62 height 11
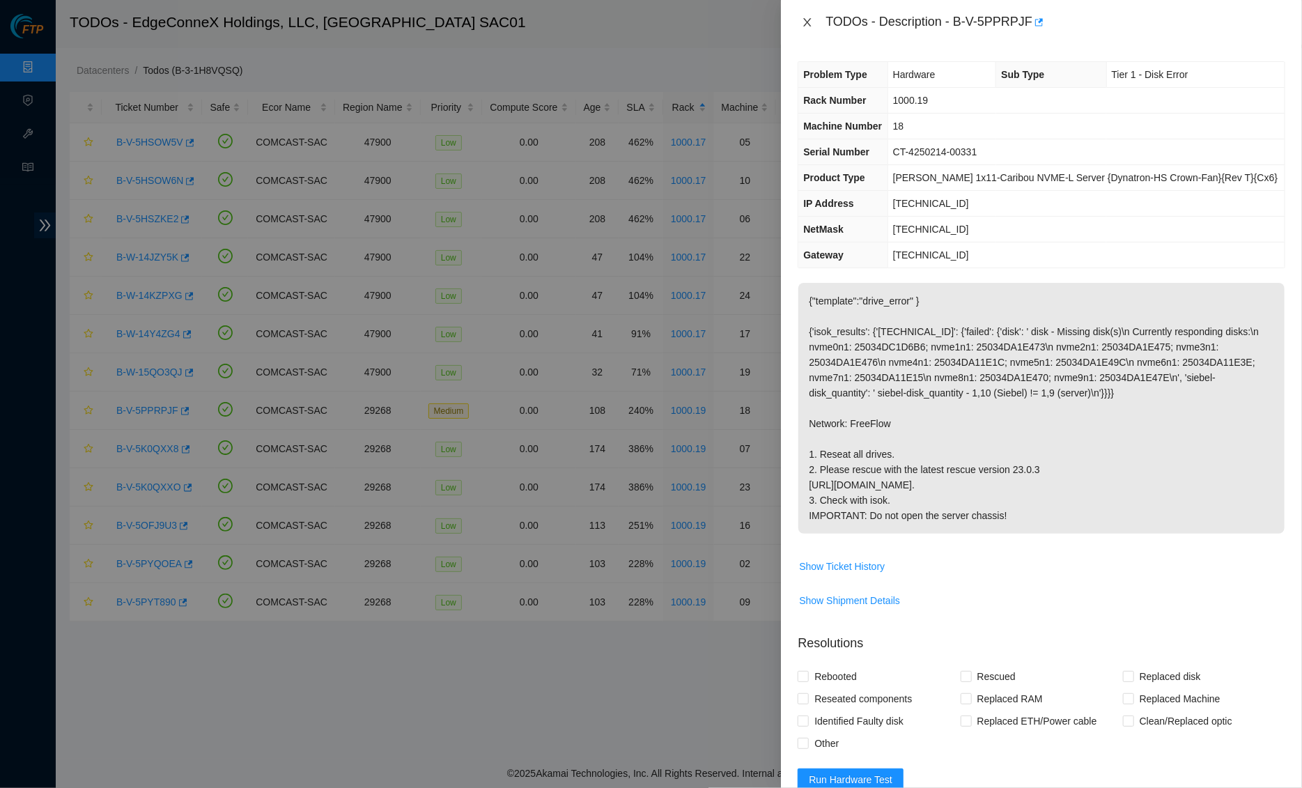
click at [806, 21] on icon "close" at bounding box center [807, 22] width 11 height 11
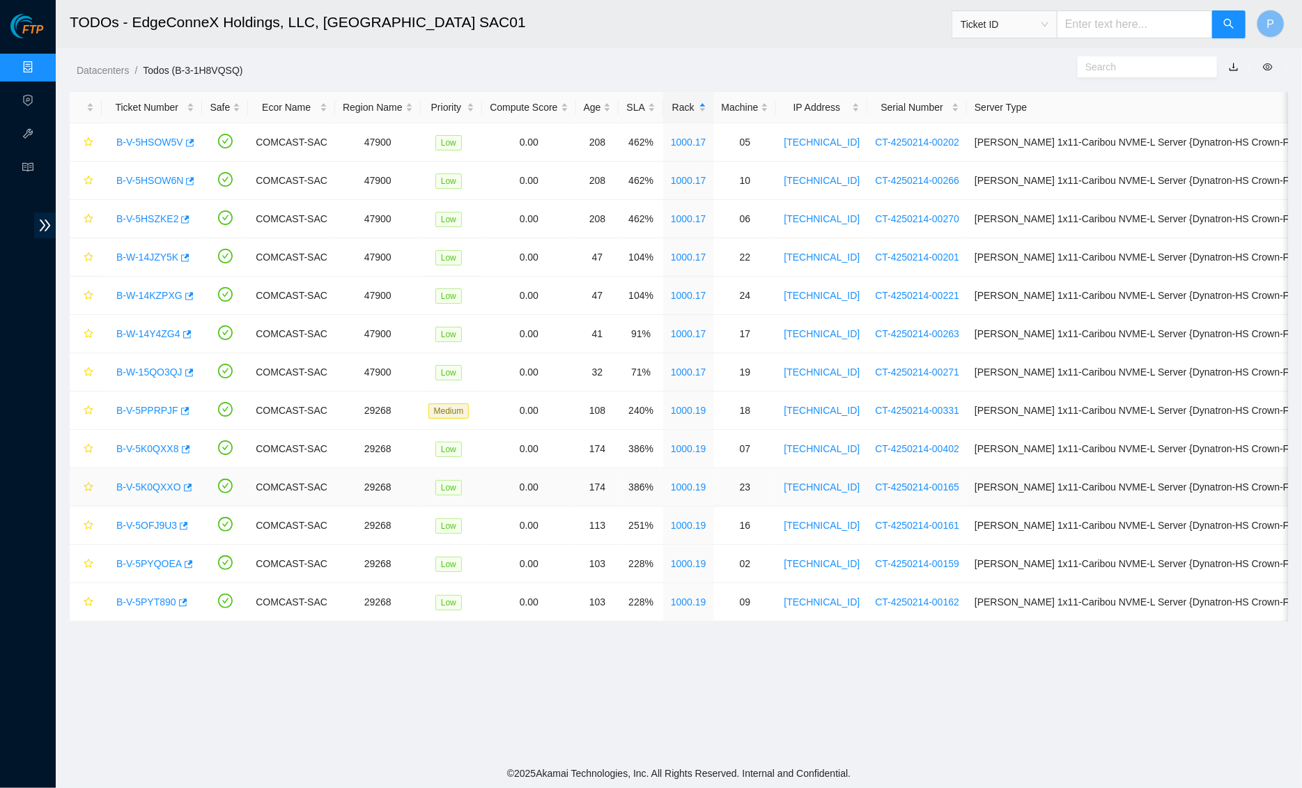
click at [136, 490] on link "B-V-5K0QXXO" at bounding box center [148, 486] width 65 height 11
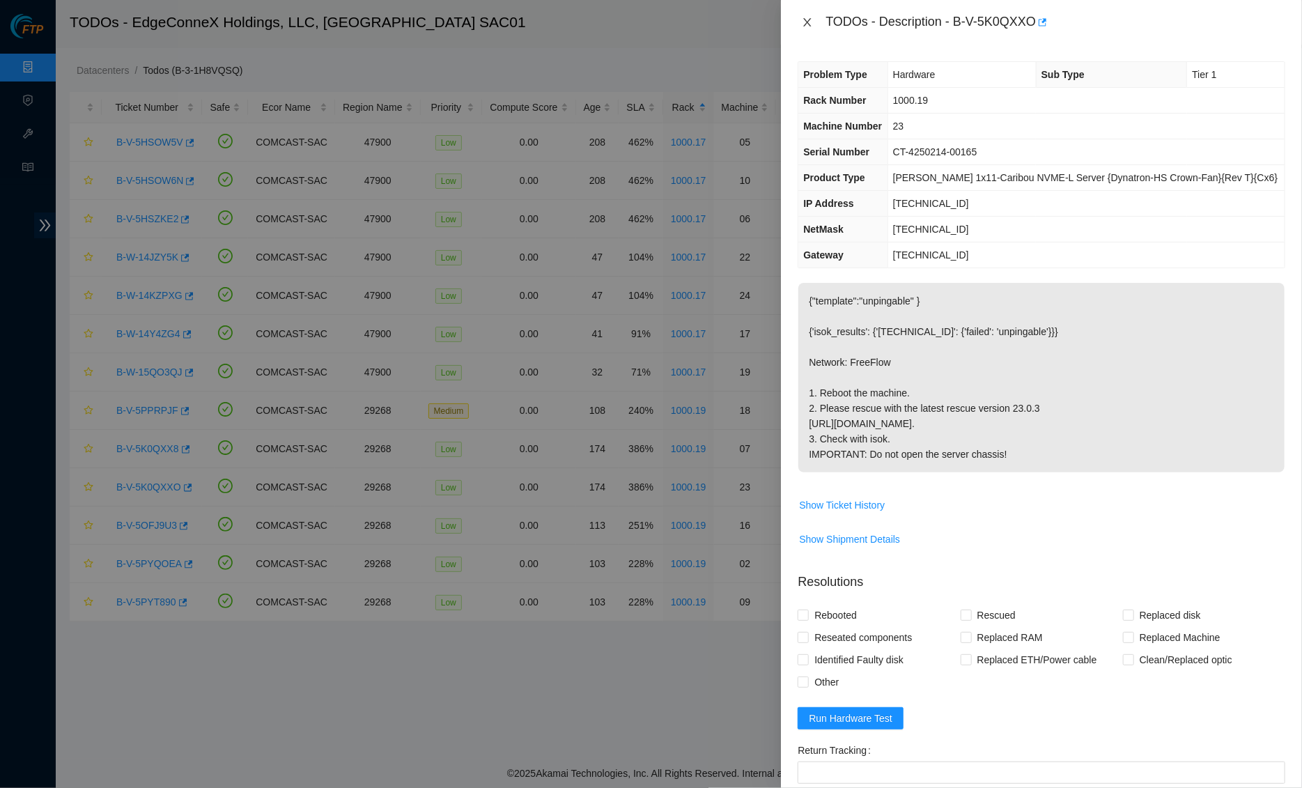
click at [811, 18] on icon "close" at bounding box center [808, 22] width 8 height 8
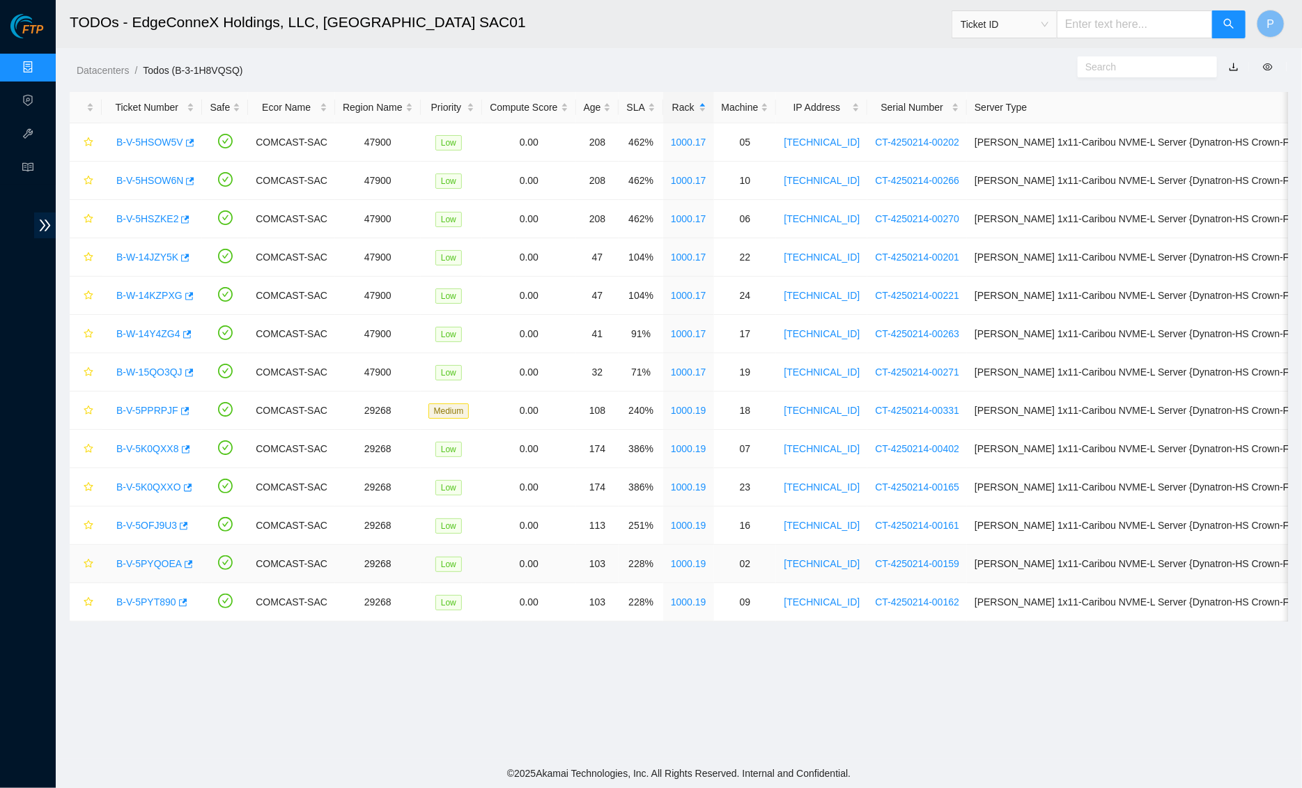
click at [160, 565] on link "B-V-5PYQOEA" at bounding box center [148, 563] width 65 height 11
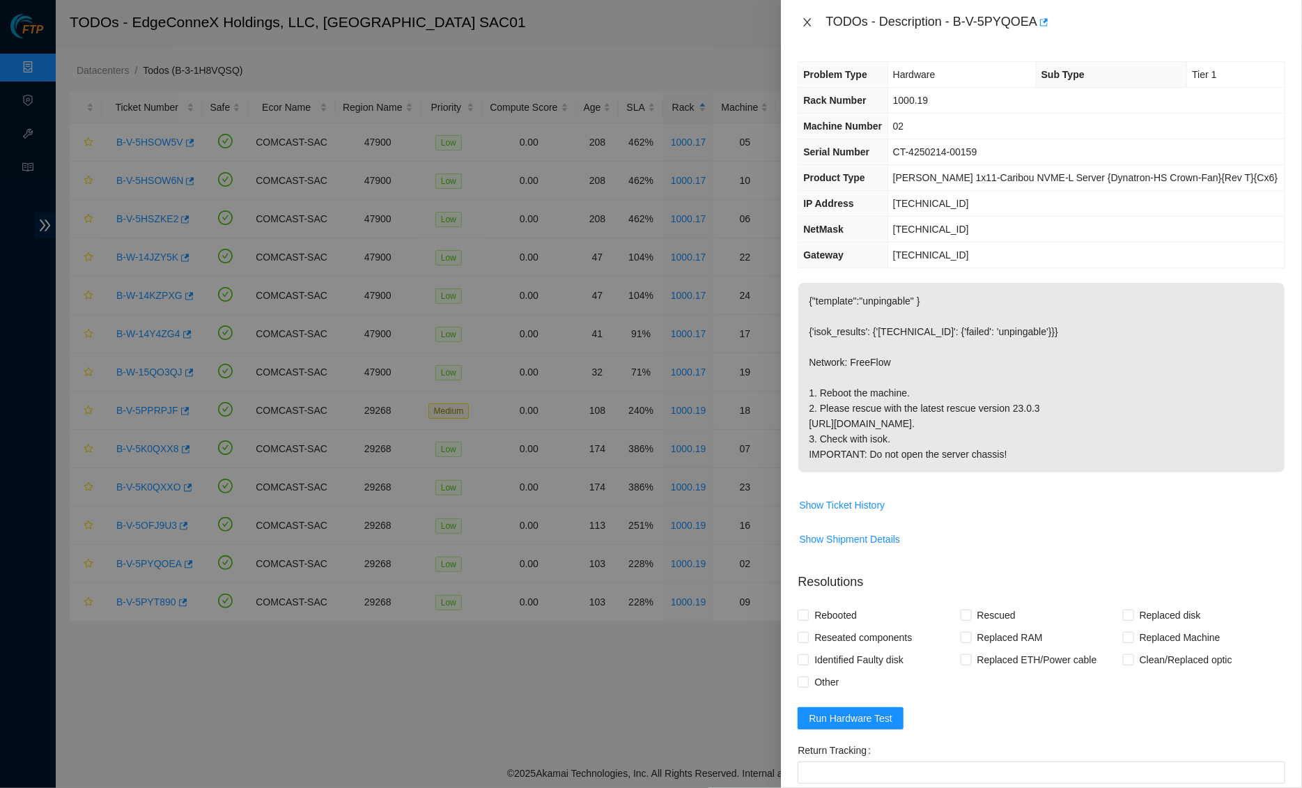
click at [804, 24] on icon "close" at bounding box center [807, 22] width 11 height 11
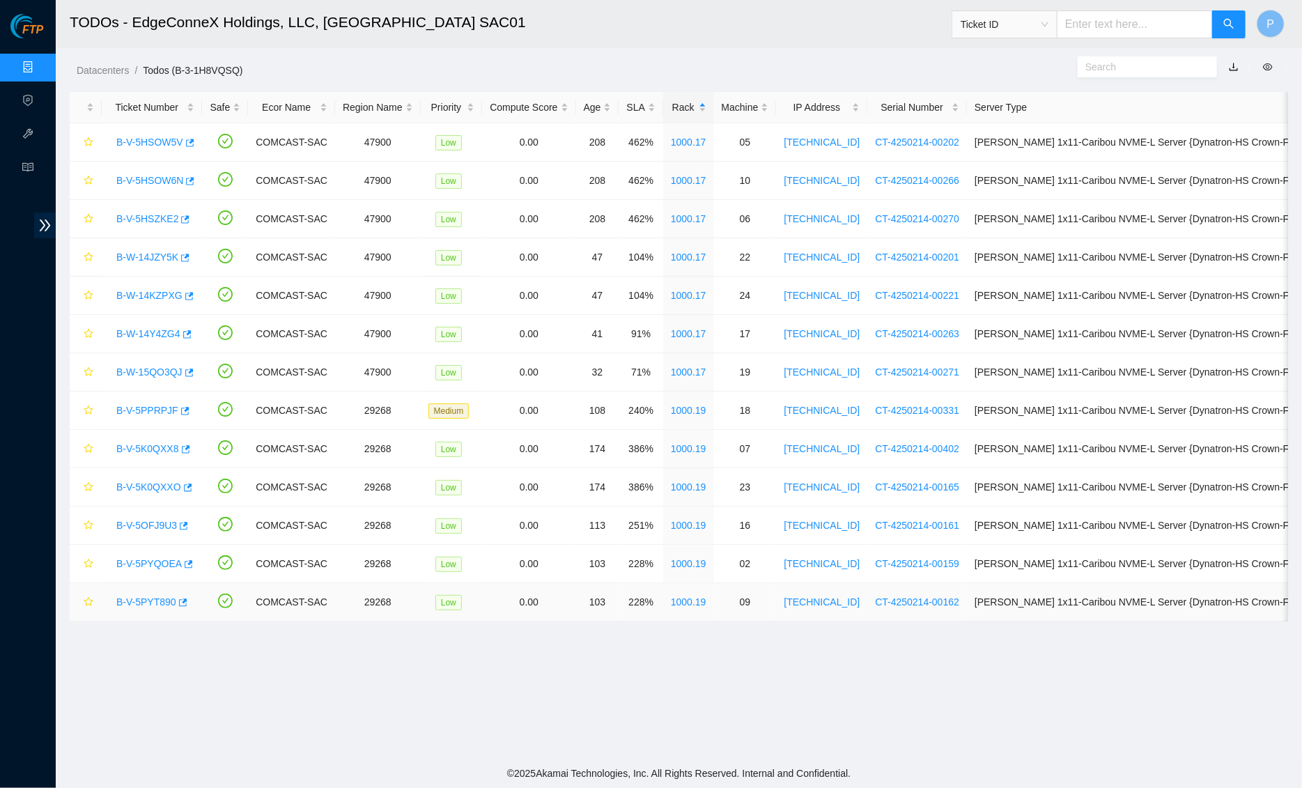
click at [137, 601] on link "B-V-5PYT890" at bounding box center [146, 601] width 60 height 11
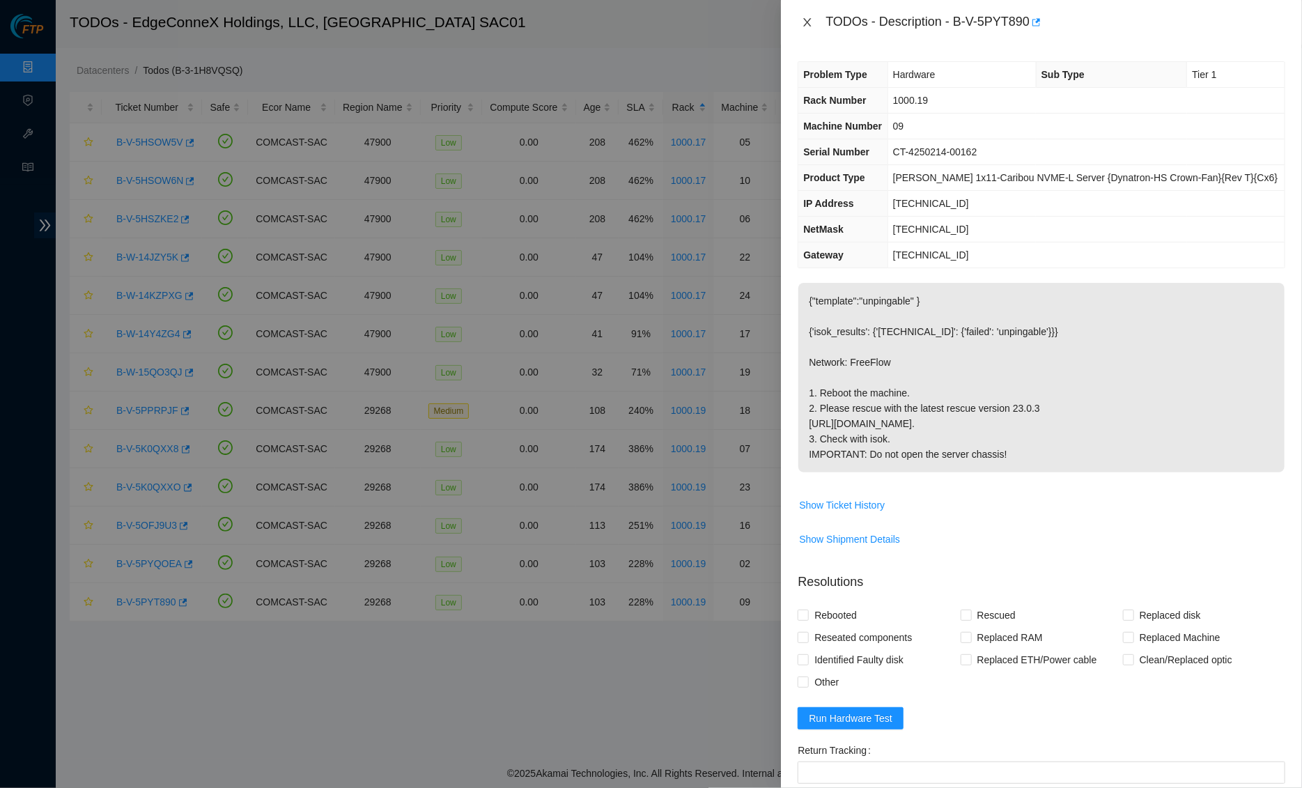
click at [813, 22] on icon "close" at bounding box center [807, 22] width 11 height 11
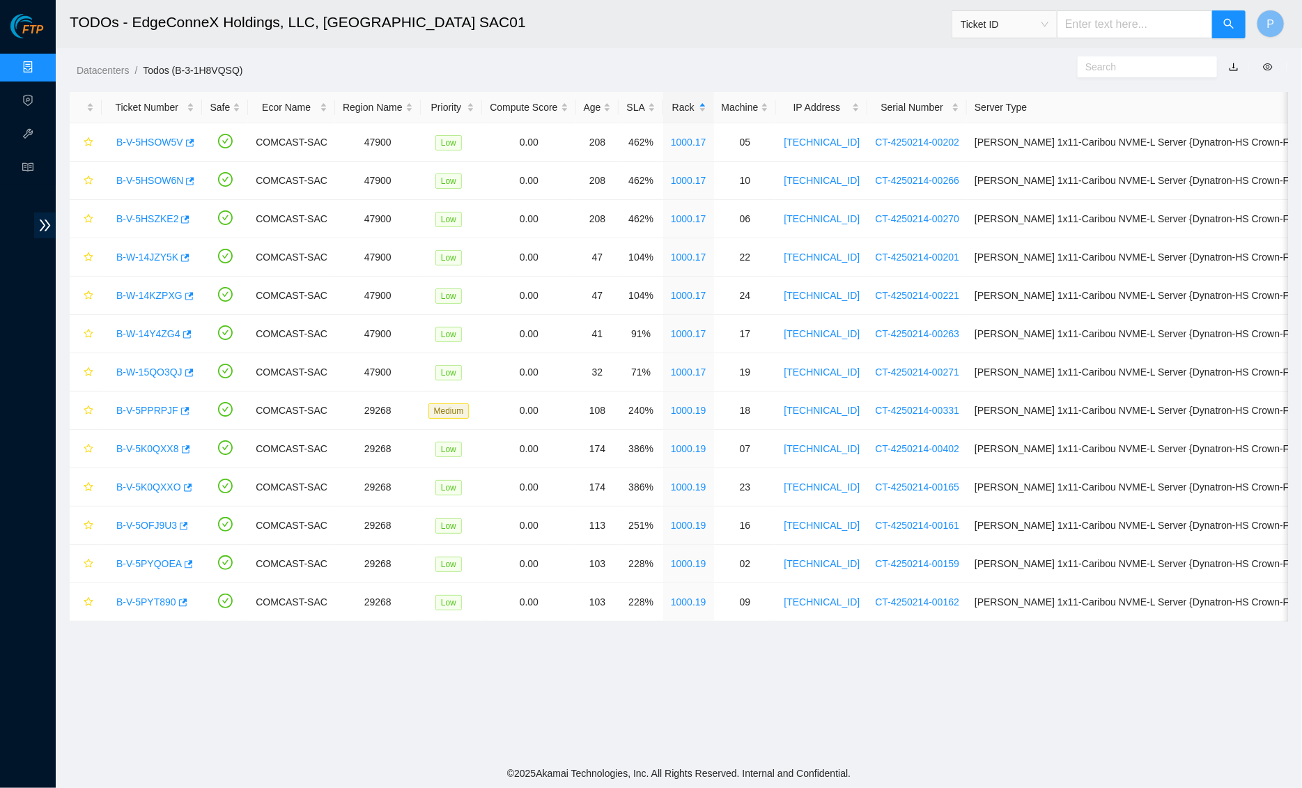
click at [40, 62] on link "Data Centers" at bounding box center [68, 67] width 57 height 11
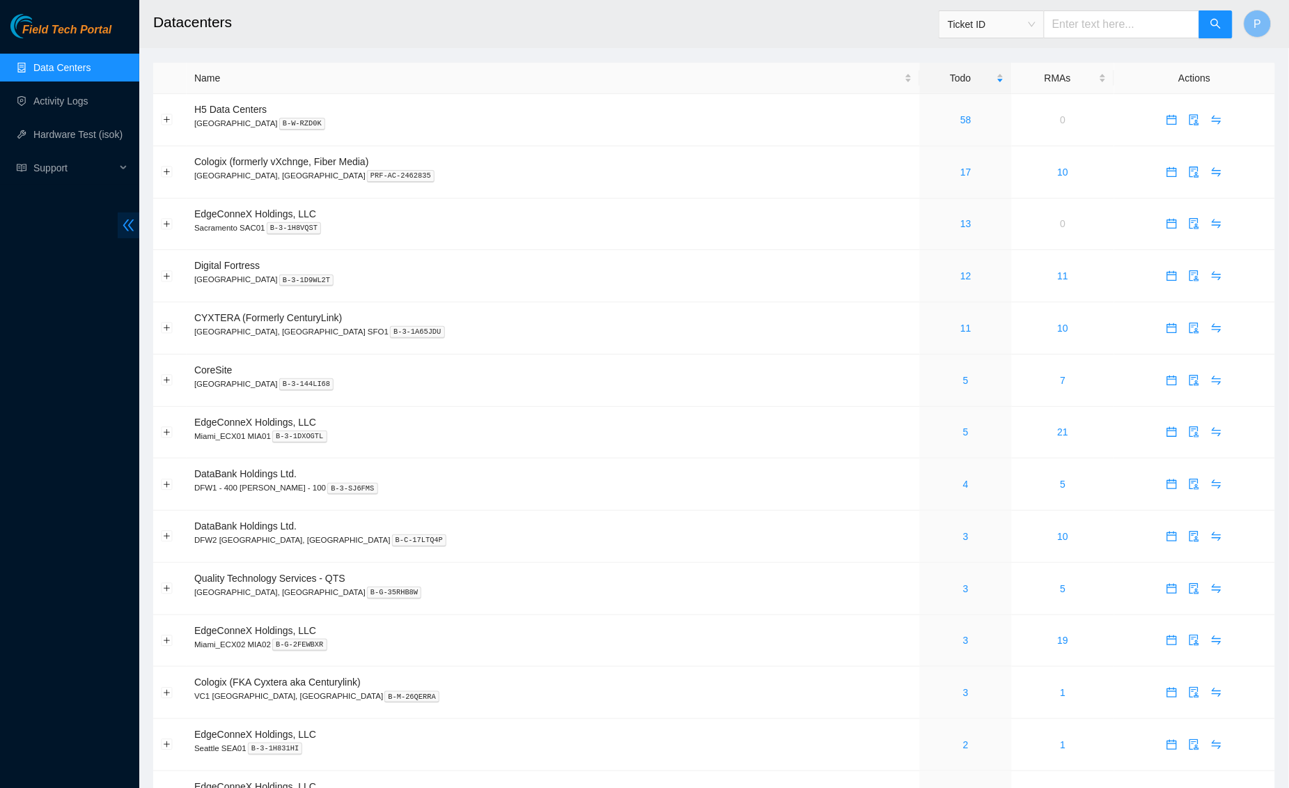
drag, startPoint x: 139, startPoint y: 217, endPoint x: 133, endPoint y: 222, distance: 7.9
click at [139, 217] on main "Datacenters Ticket ID P Name Todo RMAs Actions H5 Data Centers [GEOGRAPHIC_DATA…" at bounding box center [714, 756] width 1150 height 1513
click at [133, 222] on icon "double-left" at bounding box center [128, 225] width 15 height 15
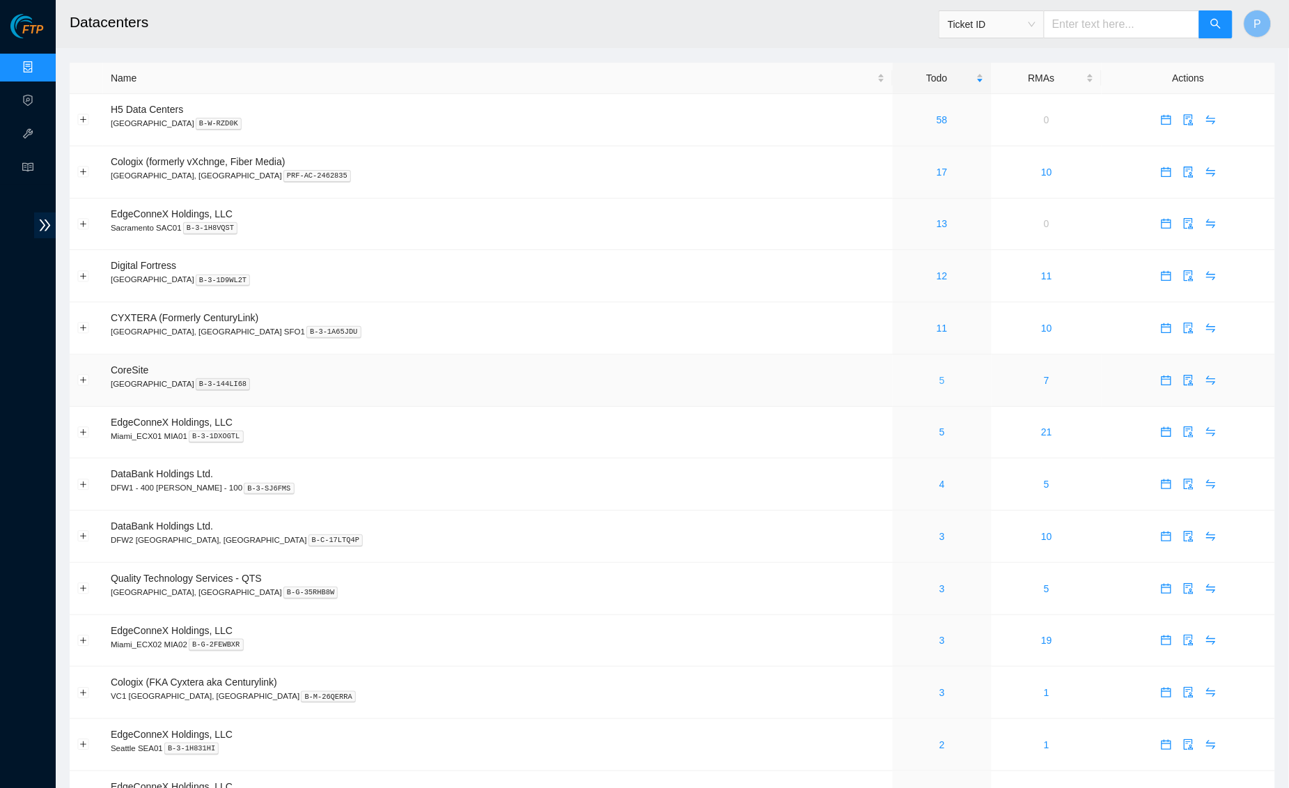
click at [939, 375] on link "5" at bounding box center [942, 380] width 6 height 11
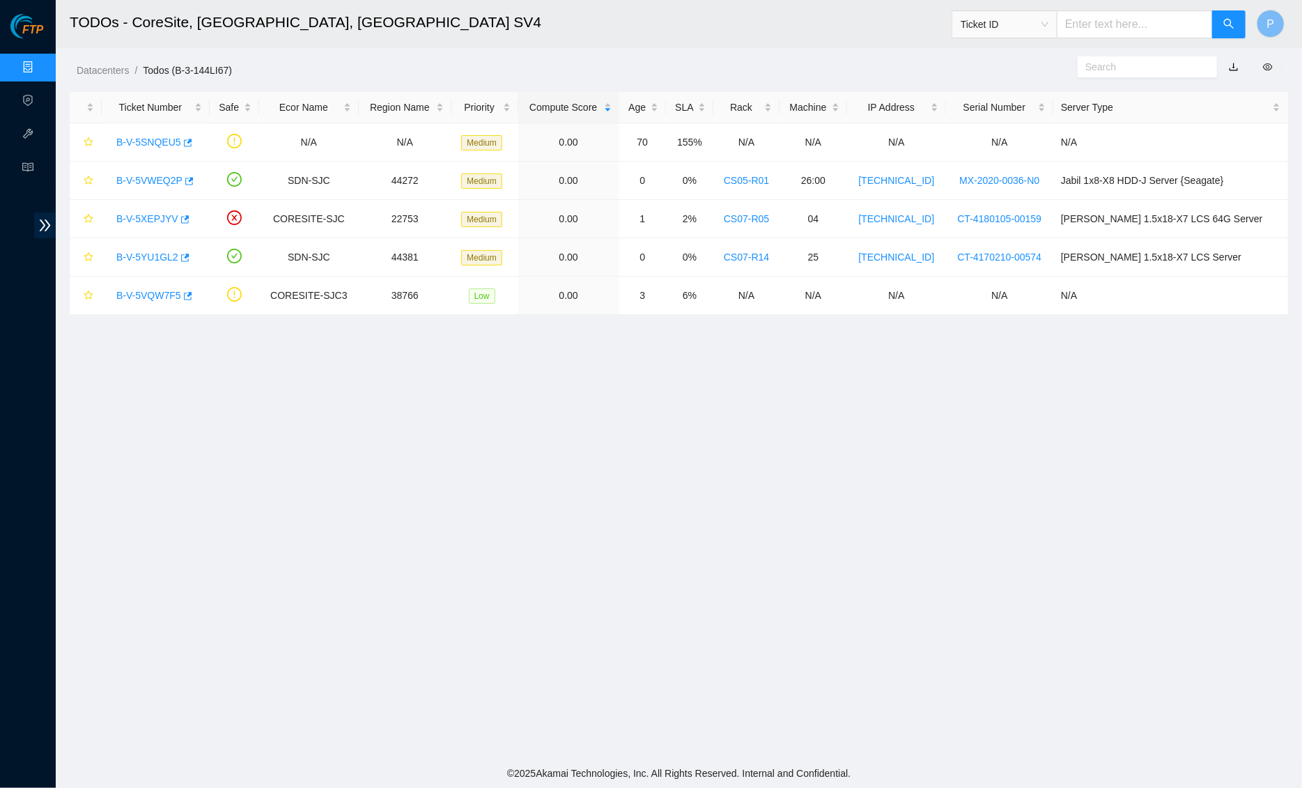
click at [1236, 62] on link "button" at bounding box center [1233, 66] width 10 height 11
click at [40, 69] on link "Data Centers" at bounding box center [68, 67] width 57 height 11
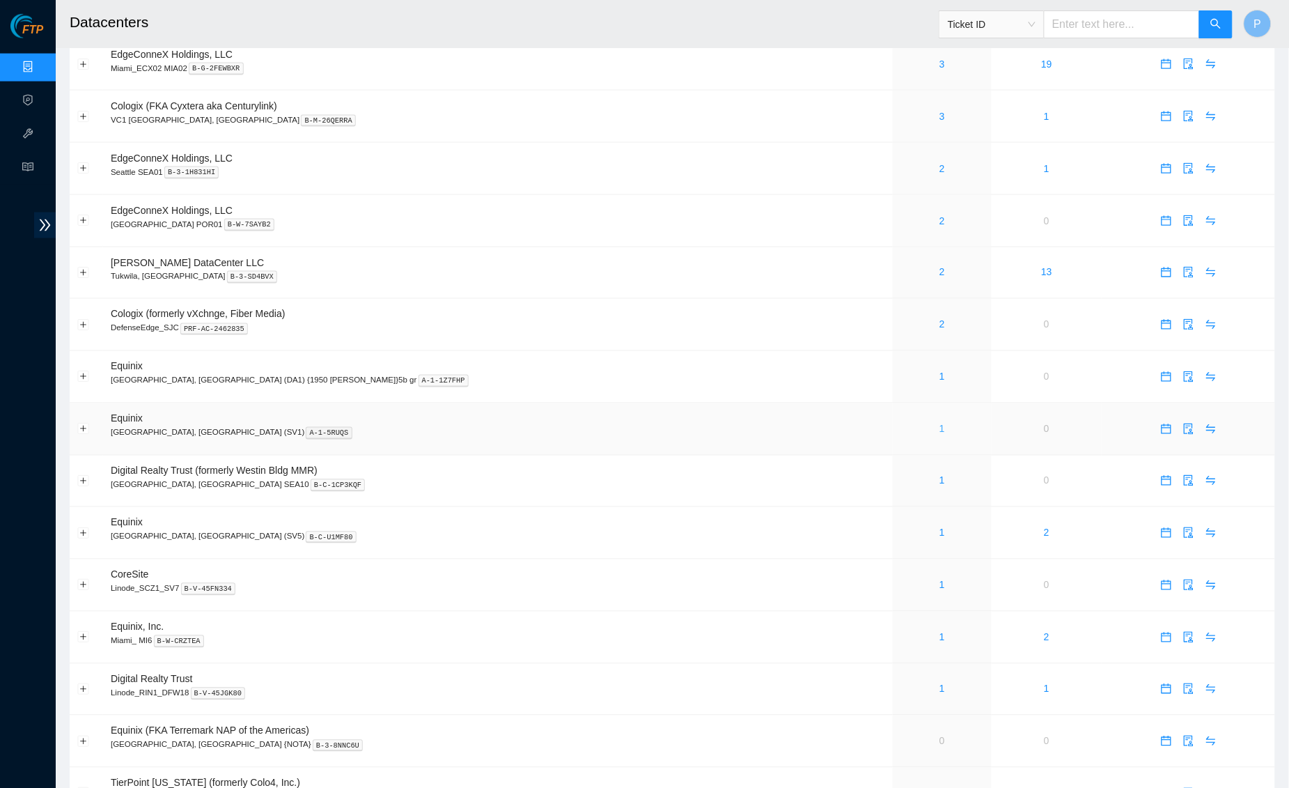
scroll to position [674, 0]
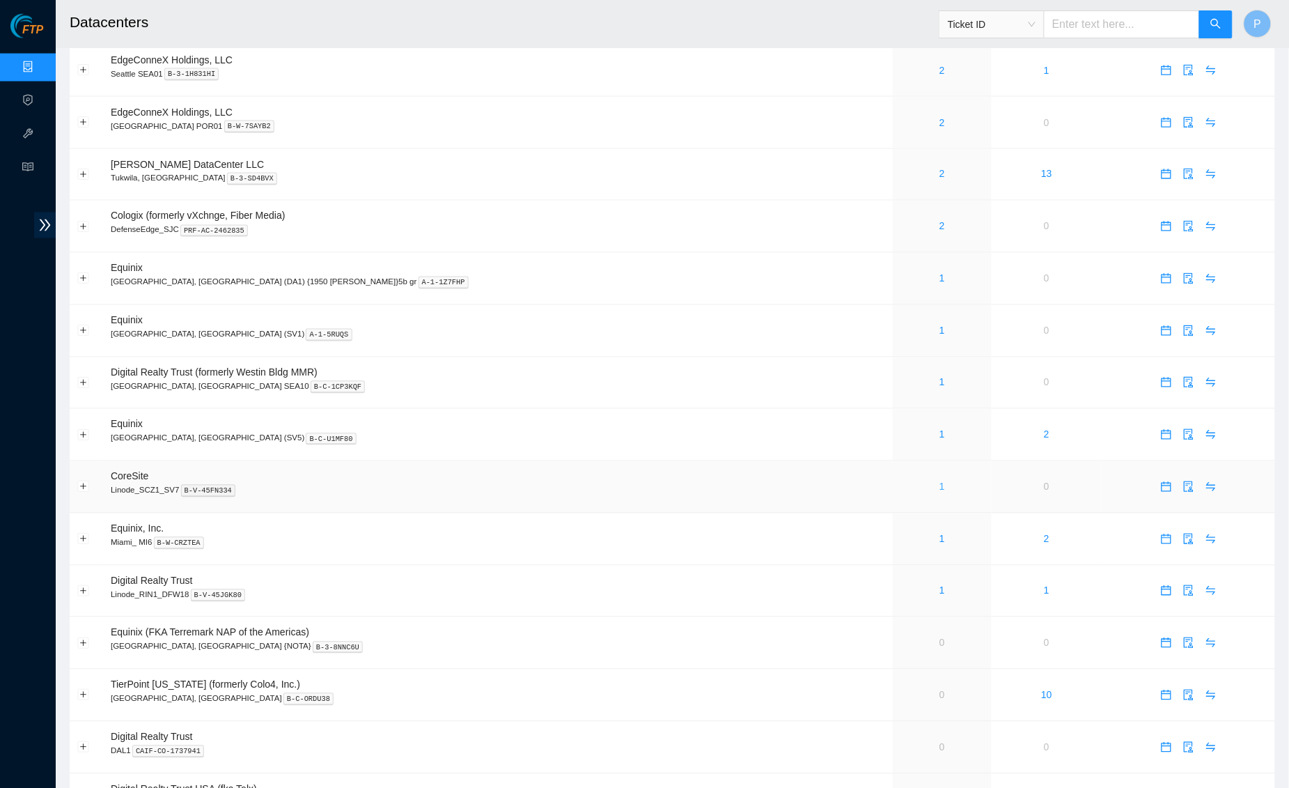
click at [939, 481] on link "1" at bounding box center [942, 486] width 6 height 11
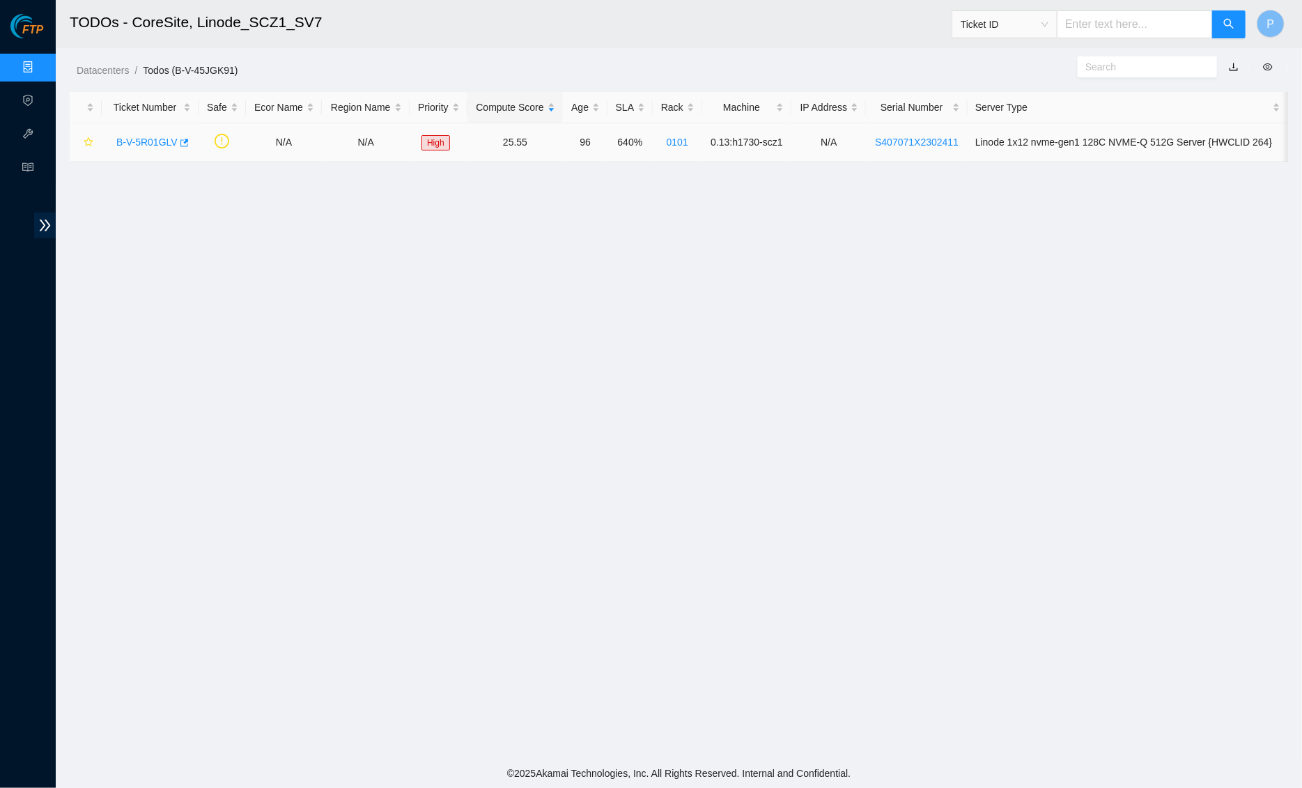
click at [113, 137] on div "B-V-5R01GLV" at bounding box center [149, 142] width 81 height 22
click at [155, 137] on link "B-V-5R01GLV" at bounding box center [146, 141] width 61 height 11
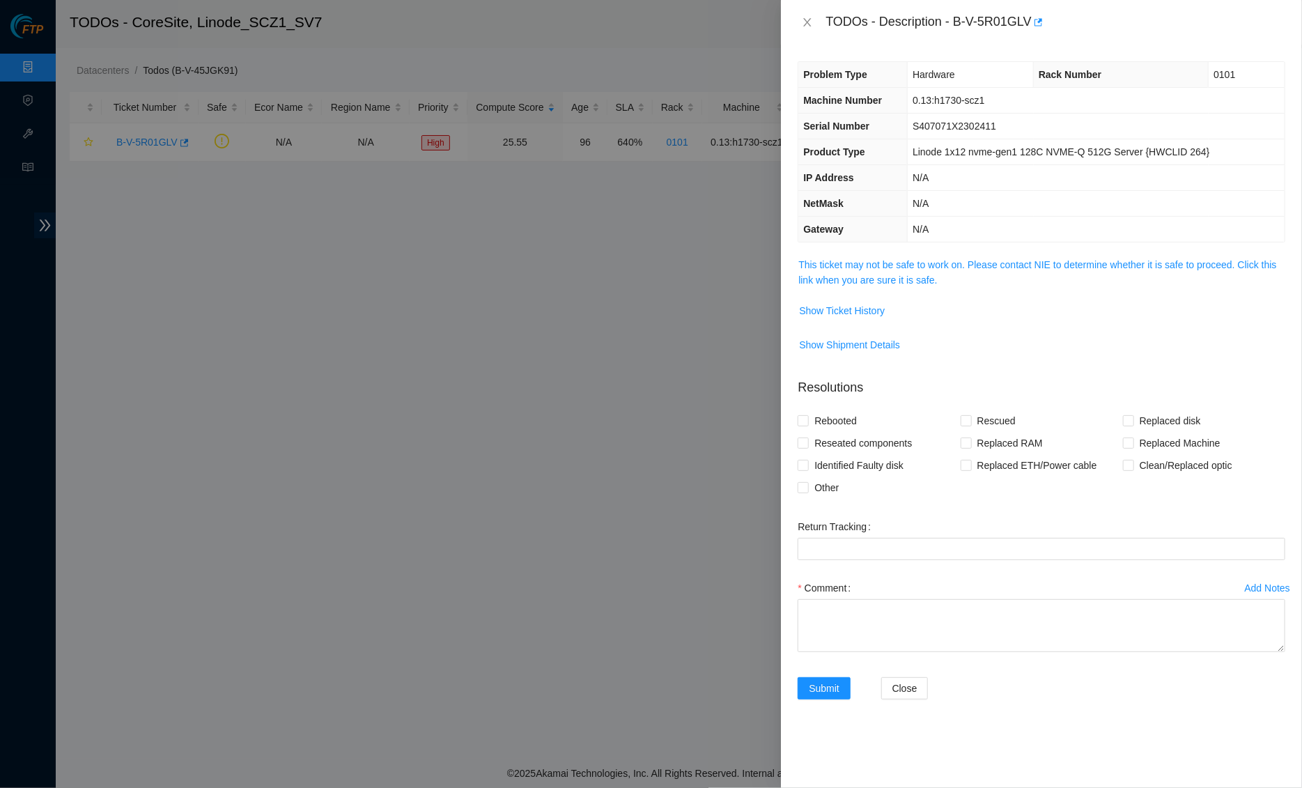
click at [841, 257] on span "This ticket may not be safe to work on. Please contact NIE to determine whether…" at bounding box center [1041, 272] width 486 height 31
click at [841, 260] on link "This ticket may not be safe to work on. Please contact NIE to determine whether…" at bounding box center [1037, 272] width 478 height 26
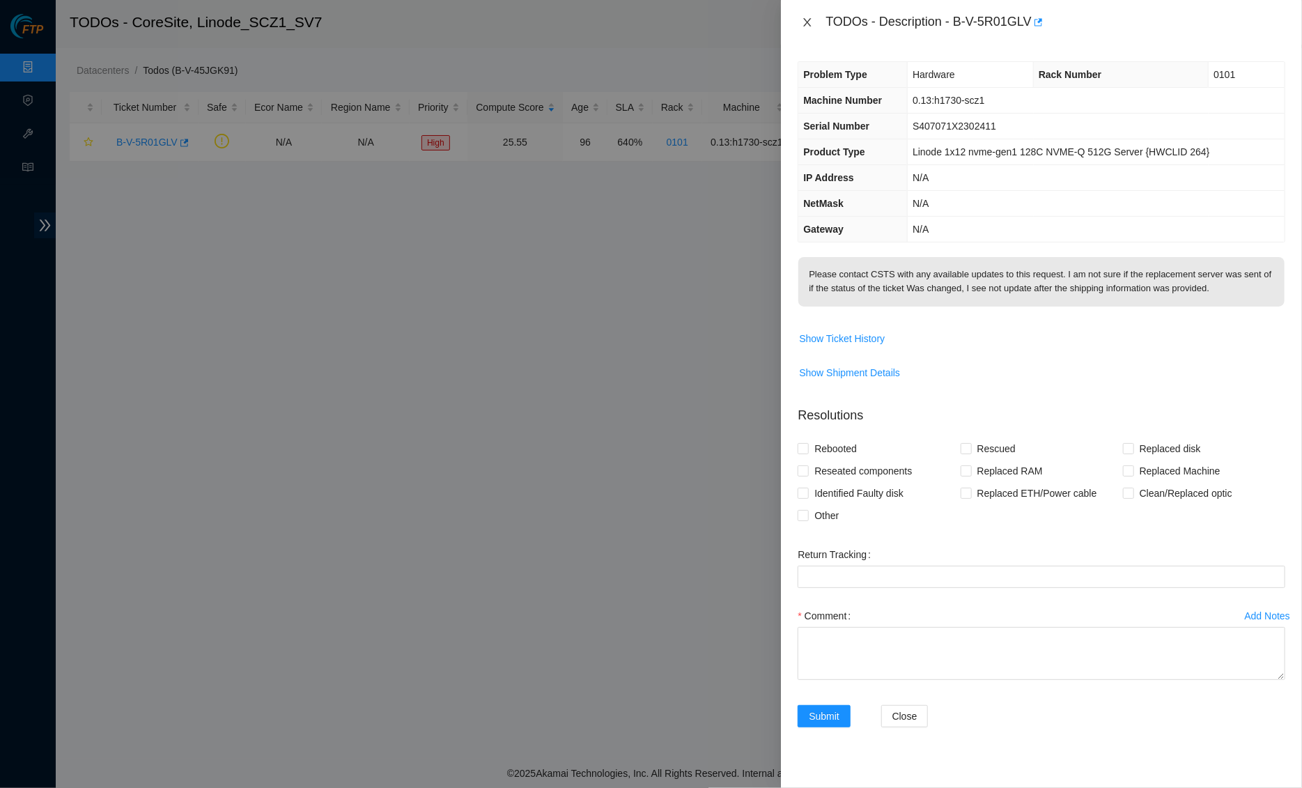
click at [809, 26] on icon "close" at bounding box center [807, 22] width 11 height 11
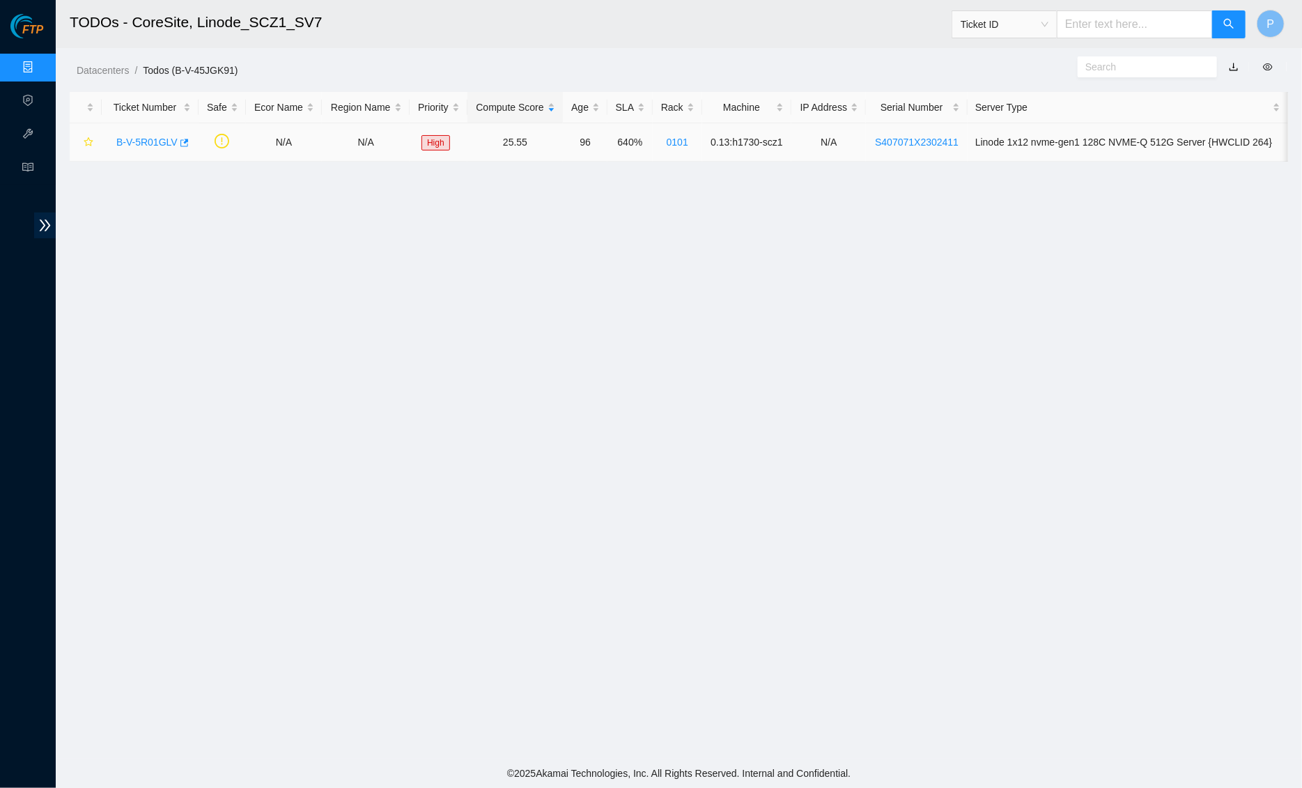
click at [132, 136] on link "B-V-5R01GLV" at bounding box center [146, 141] width 61 height 11
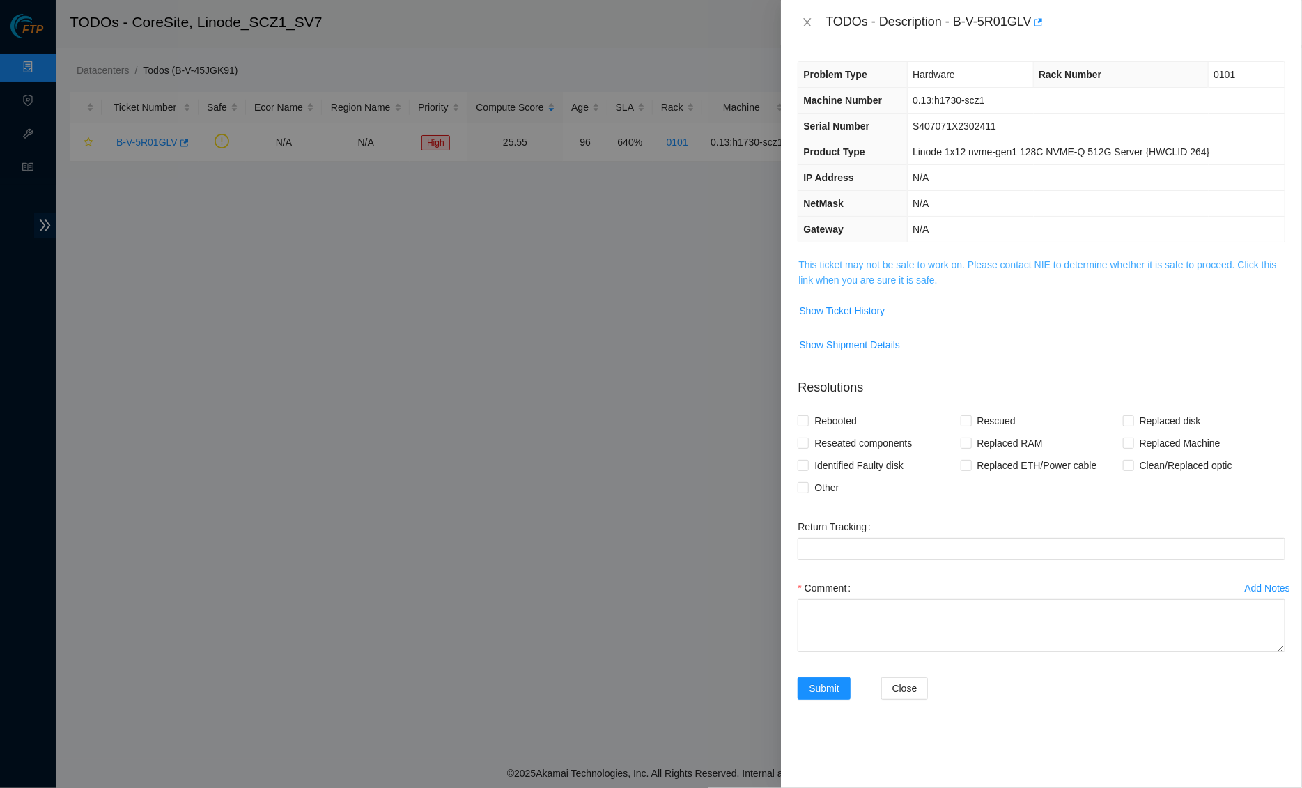
click at [916, 259] on link "This ticket may not be safe to work on. Please contact NIE to determine whether…" at bounding box center [1037, 272] width 478 height 26
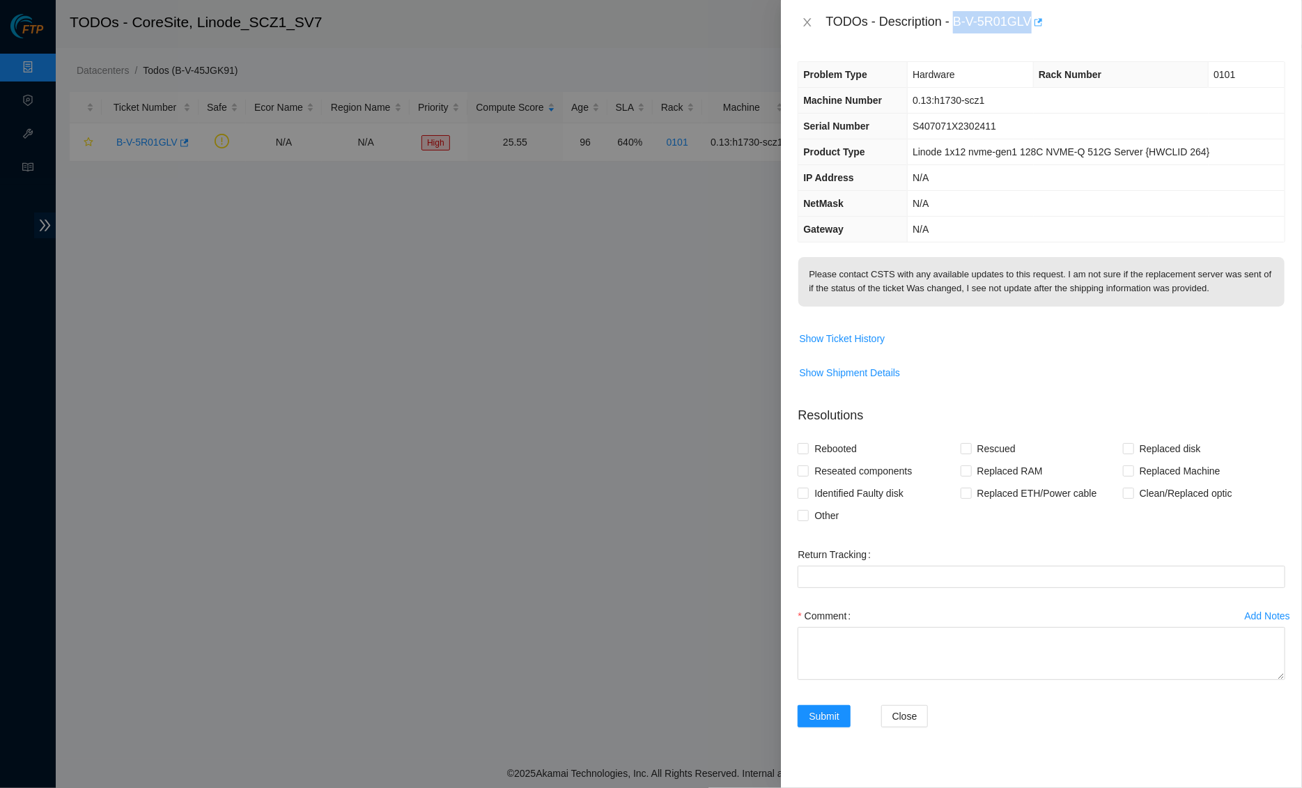
drag, startPoint x: 962, startPoint y: 20, endPoint x: 1042, endPoint y: 19, distance: 80.1
click at [1042, 19] on div "TODOs - Description - B-V-5R01GLV" at bounding box center [1055, 22] width 460 height 22
click at [1016, 21] on div "TODOs - Description - B-V-5R01GLV" at bounding box center [1055, 22] width 460 height 22
drag, startPoint x: 962, startPoint y: 20, endPoint x: 1038, endPoint y: 17, distance: 76.0
click at [1038, 17] on div "TODOs - Description - B-V-5R01GLV" at bounding box center [1055, 22] width 460 height 22
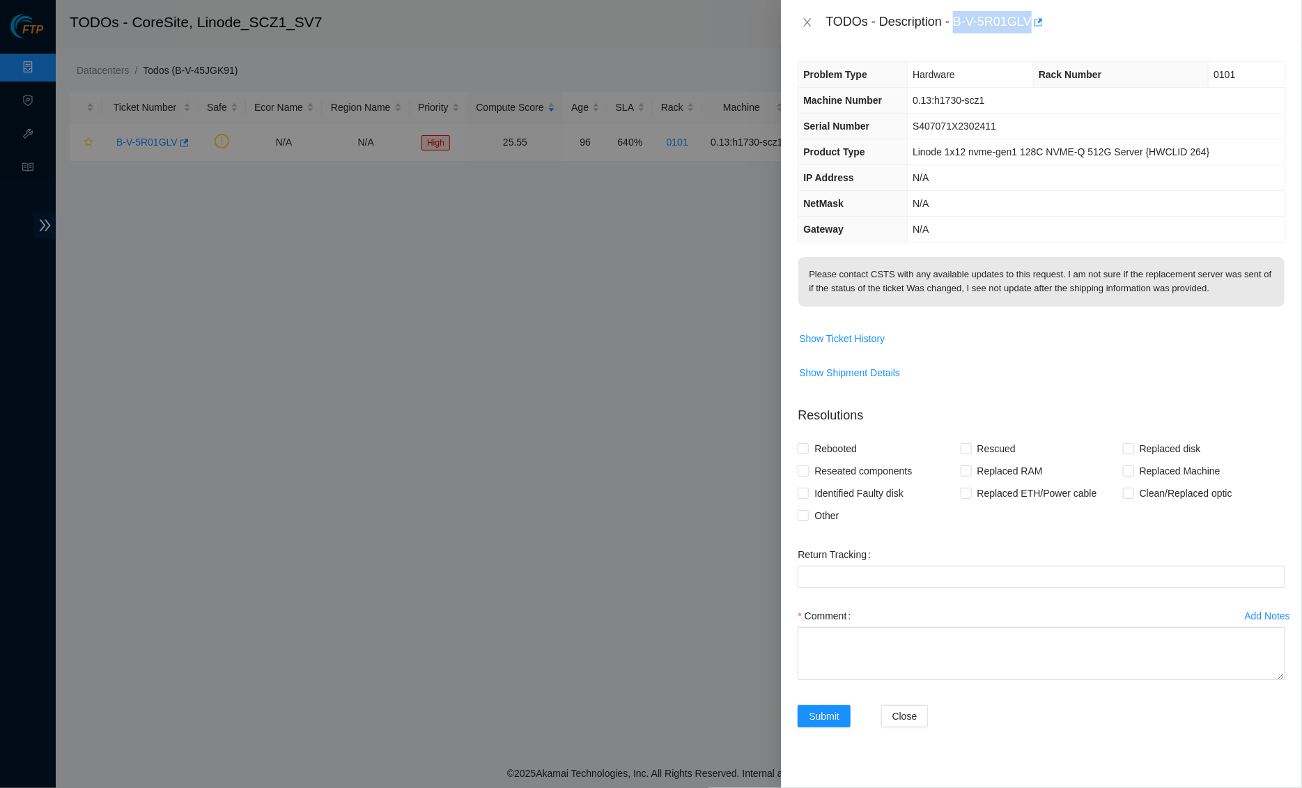
click at [857, 38] on div "TODOs - Description - B-V-5R01GLV" at bounding box center [1041, 22] width 521 height 45
click at [809, 21] on icon "close" at bounding box center [807, 22] width 11 height 11
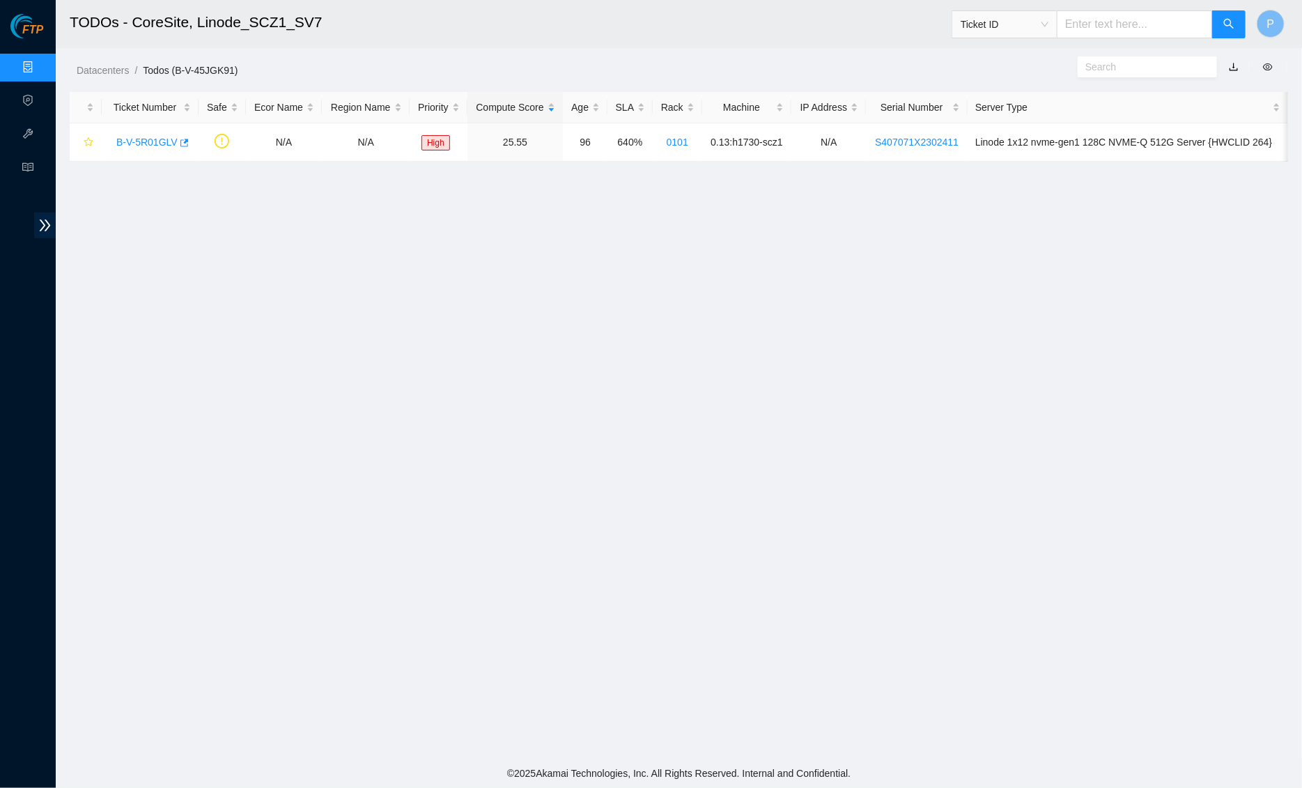
click at [40, 68] on link "Data Centers" at bounding box center [68, 67] width 57 height 11
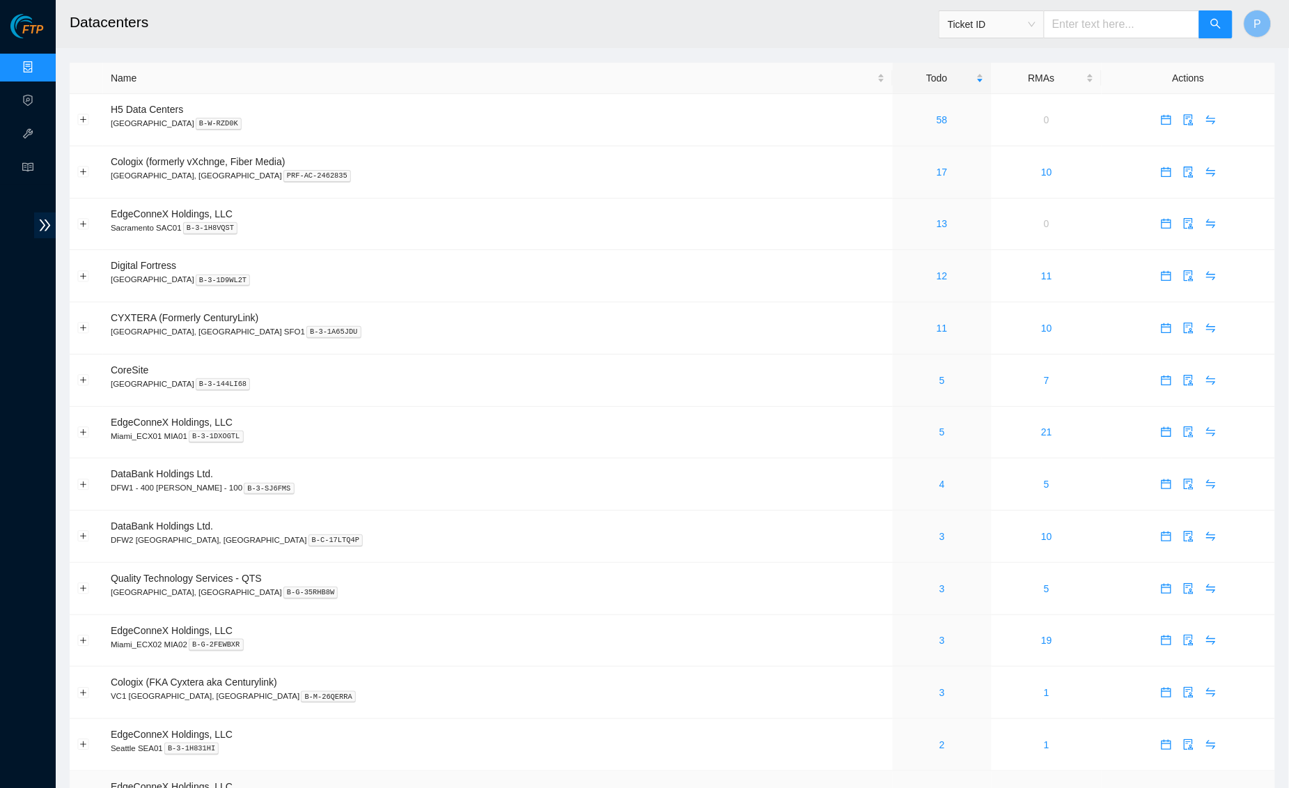
scroll to position [1, 0]
click at [992, 169] on td "10" at bounding box center [1047, 171] width 110 height 52
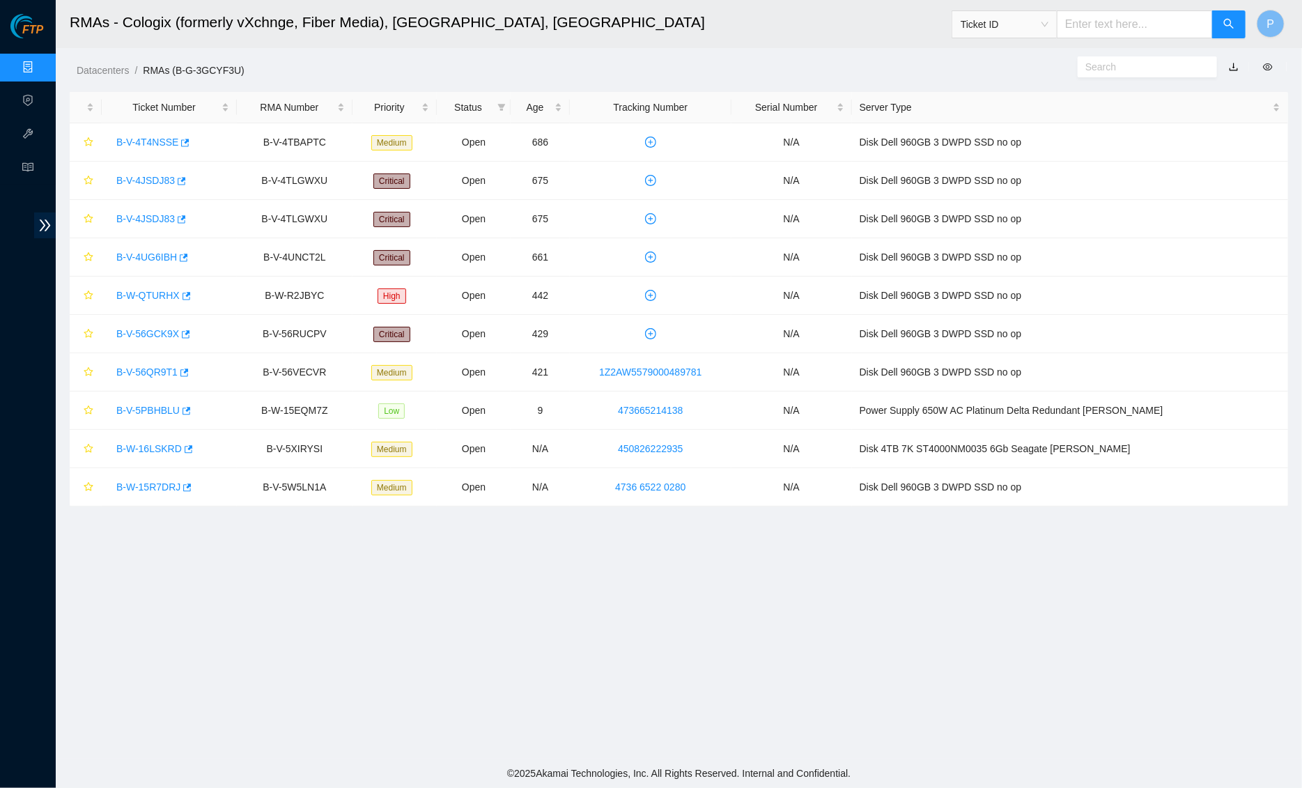
click at [40, 73] on link "Data Centers" at bounding box center [68, 67] width 57 height 11
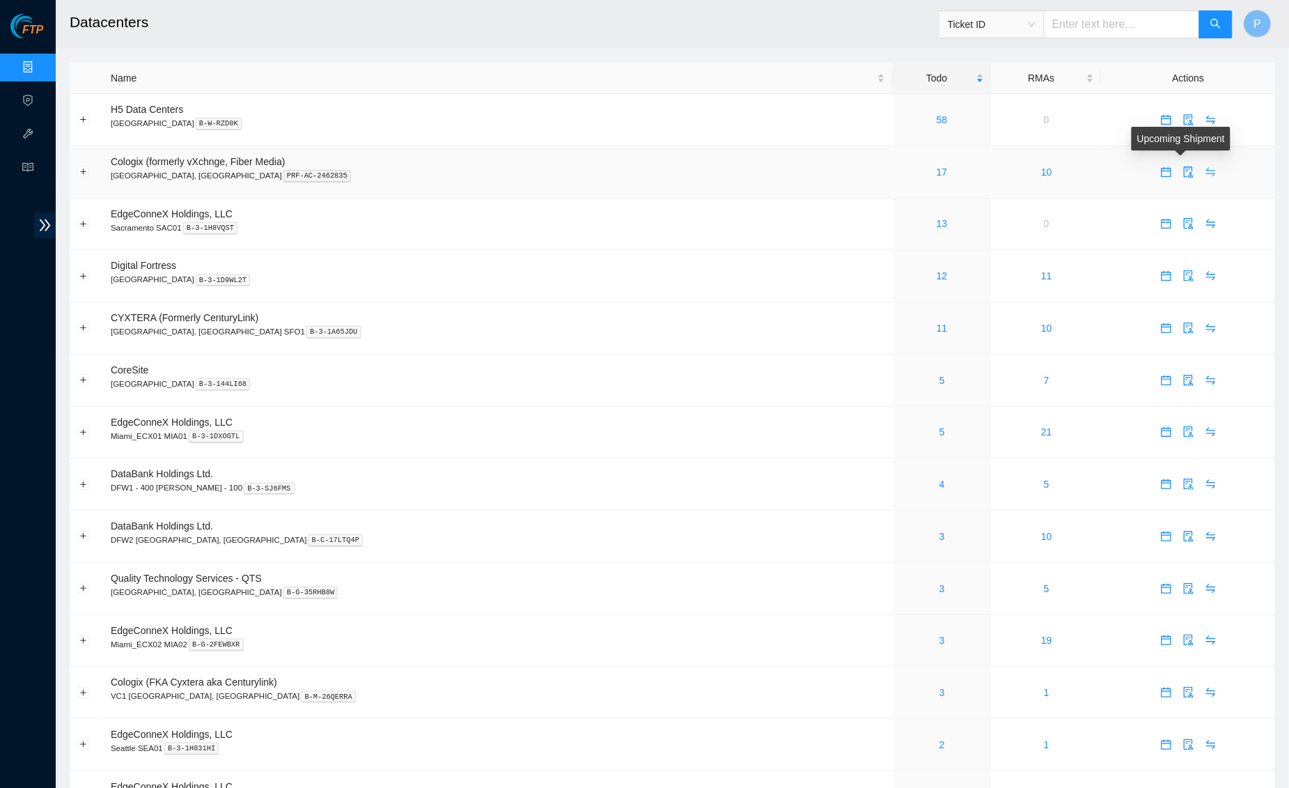
click at [1201, 174] on span "swap" at bounding box center [1211, 171] width 21 height 11
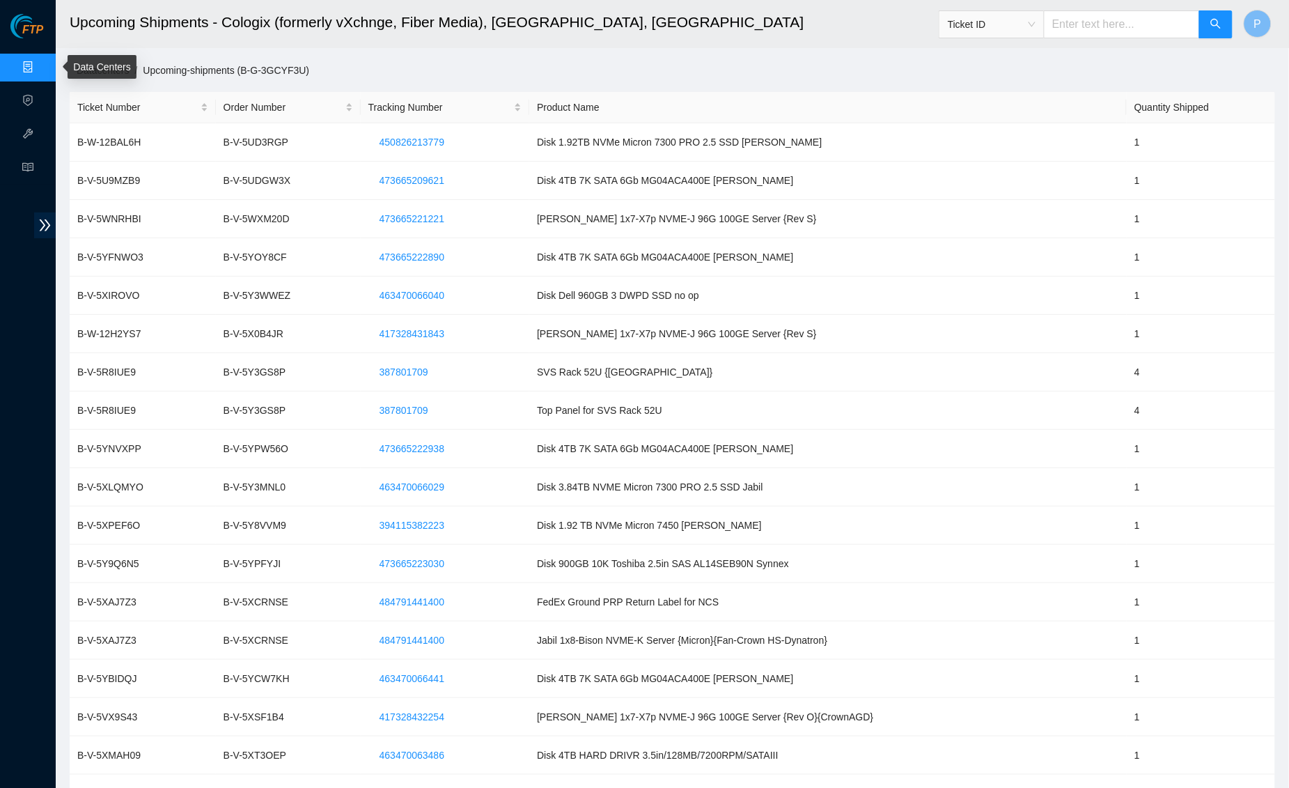
click at [40, 62] on link "Data Centers" at bounding box center [68, 67] width 57 height 11
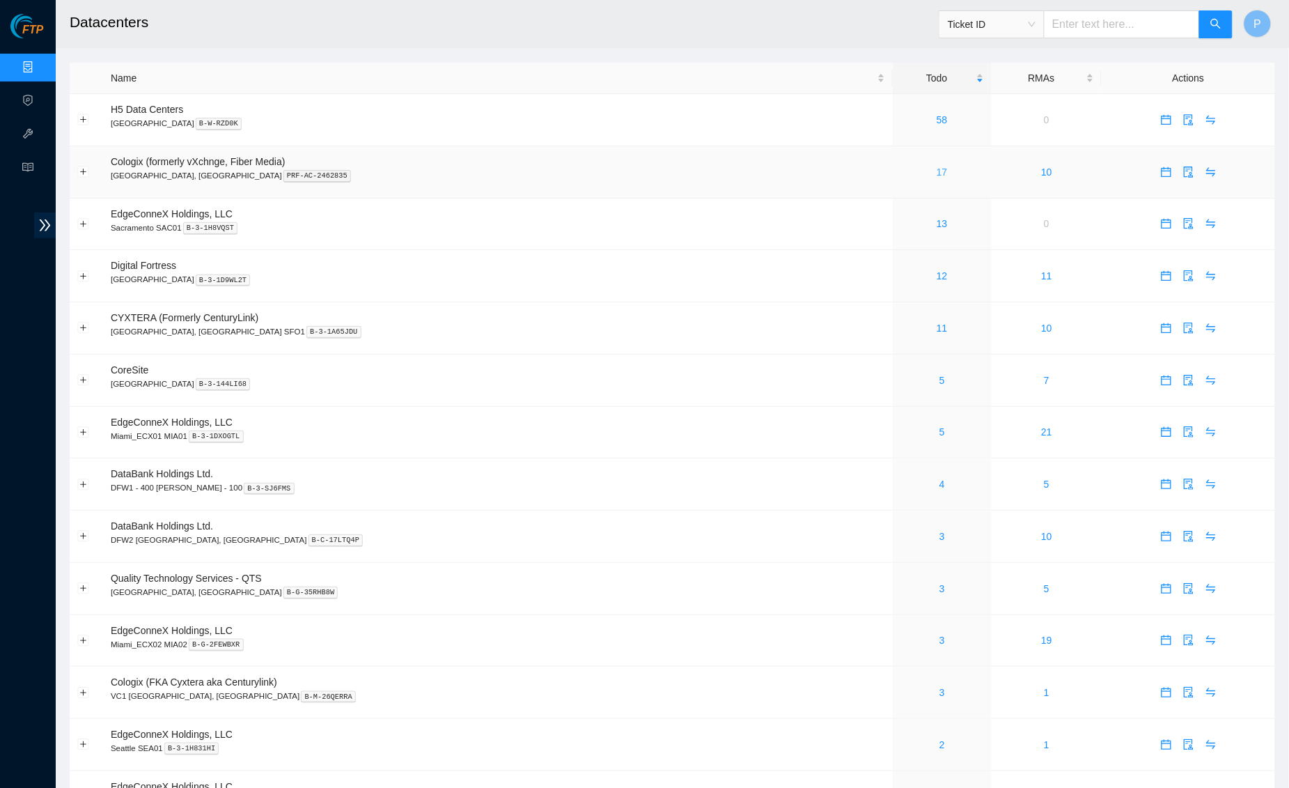
click at [937, 166] on link "17" at bounding box center [942, 171] width 11 height 11
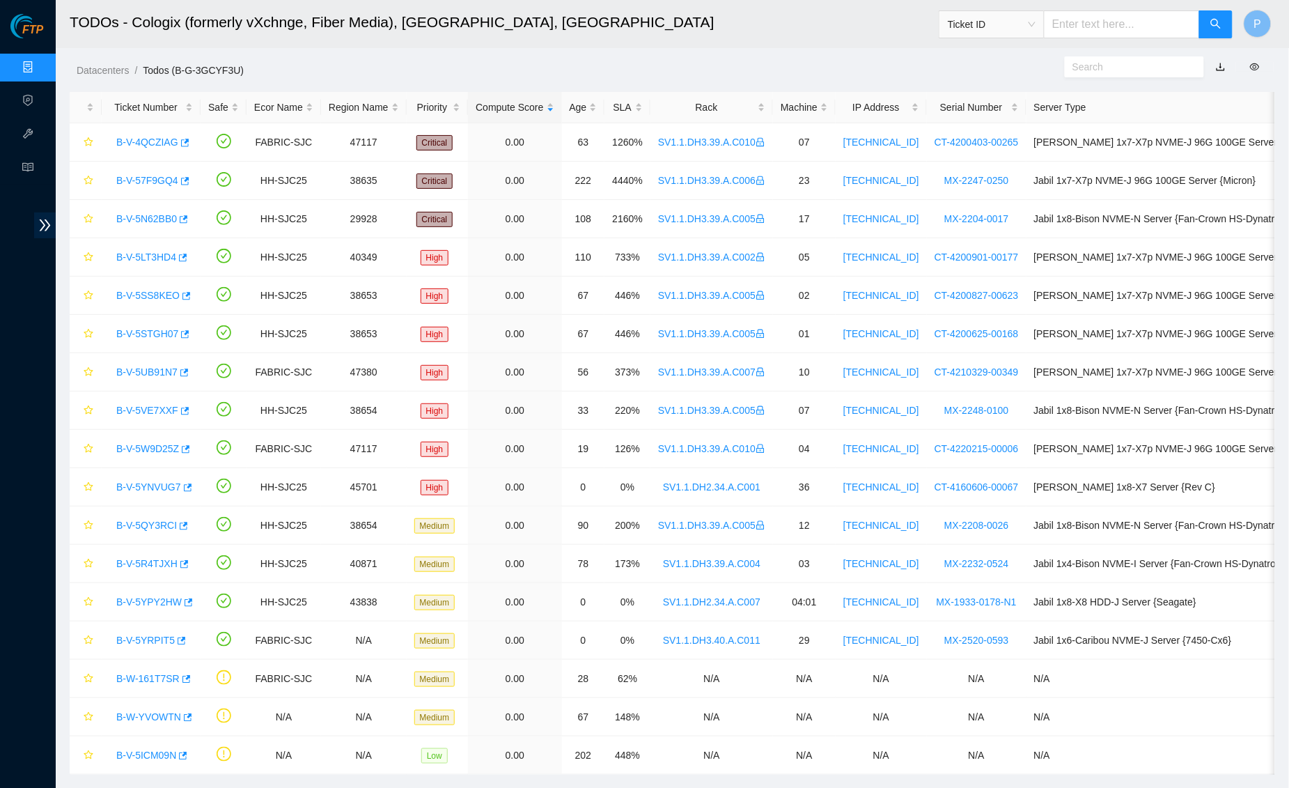
click at [457, 67] on ol "Datacenters / Todos (B-G-3GCYF3U) /" at bounding box center [529, 70] width 904 height 15
drag, startPoint x: 19, startPoint y: 67, endPoint x: 31, endPoint y: 63, distance: 13.0
click at [40, 67] on link "Data Centers" at bounding box center [68, 67] width 57 height 11
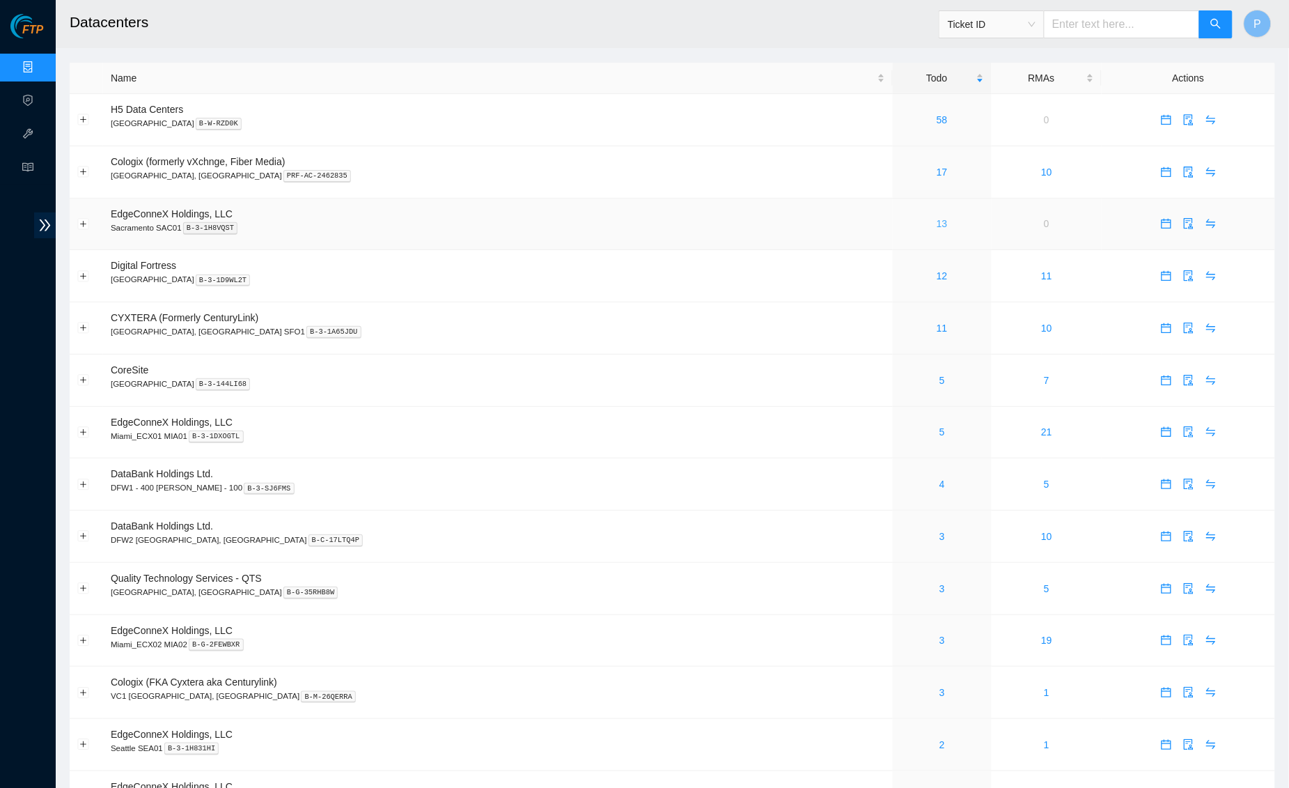
click at [937, 222] on link "13" at bounding box center [942, 223] width 11 height 11
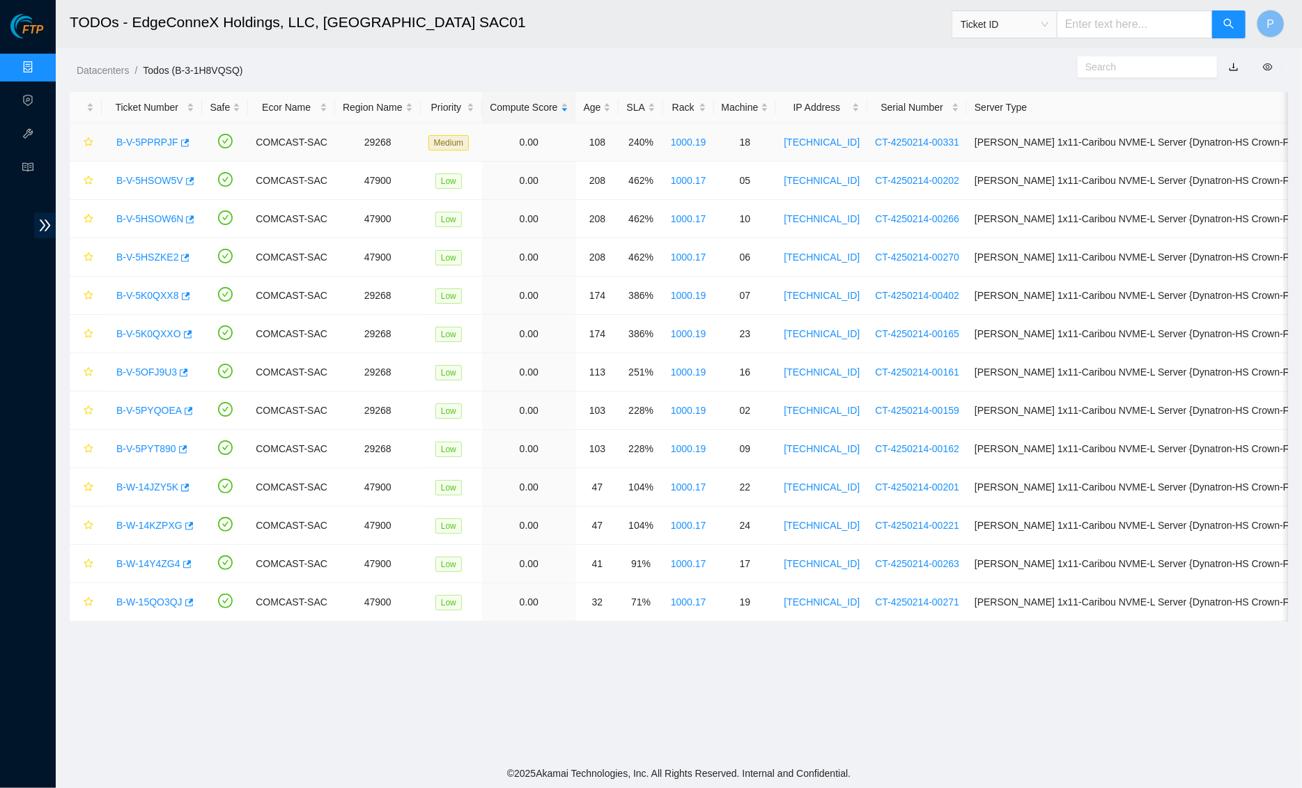
click at [152, 136] on link "B-V-5PPRPJF" at bounding box center [147, 141] width 62 height 11
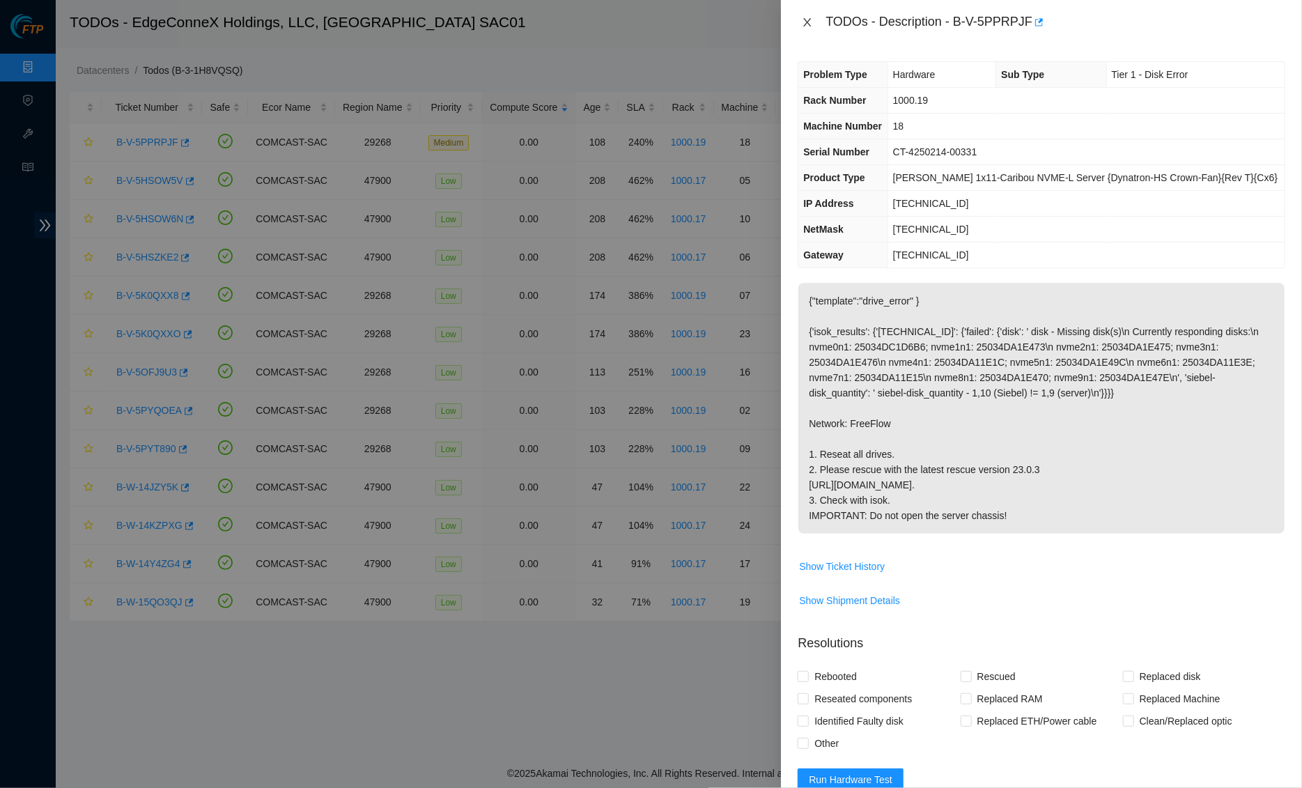
click at [804, 22] on icon "close" at bounding box center [807, 22] width 11 height 11
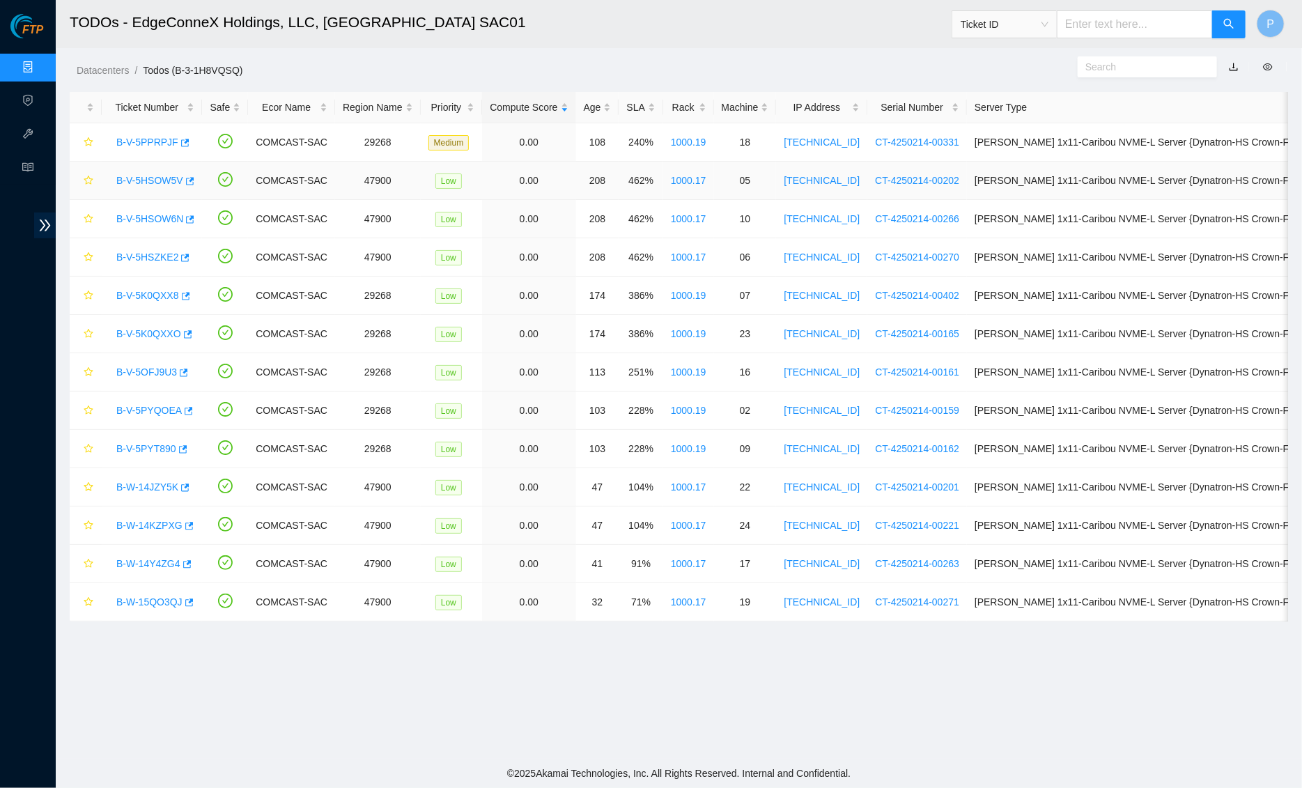
click at [142, 169] on td "B-V-5HSOW5V" at bounding box center [152, 181] width 100 height 38
click at [145, 177] on link "B-V-5HSOW5V" at bounding box center [149, 180] width 67 height 11
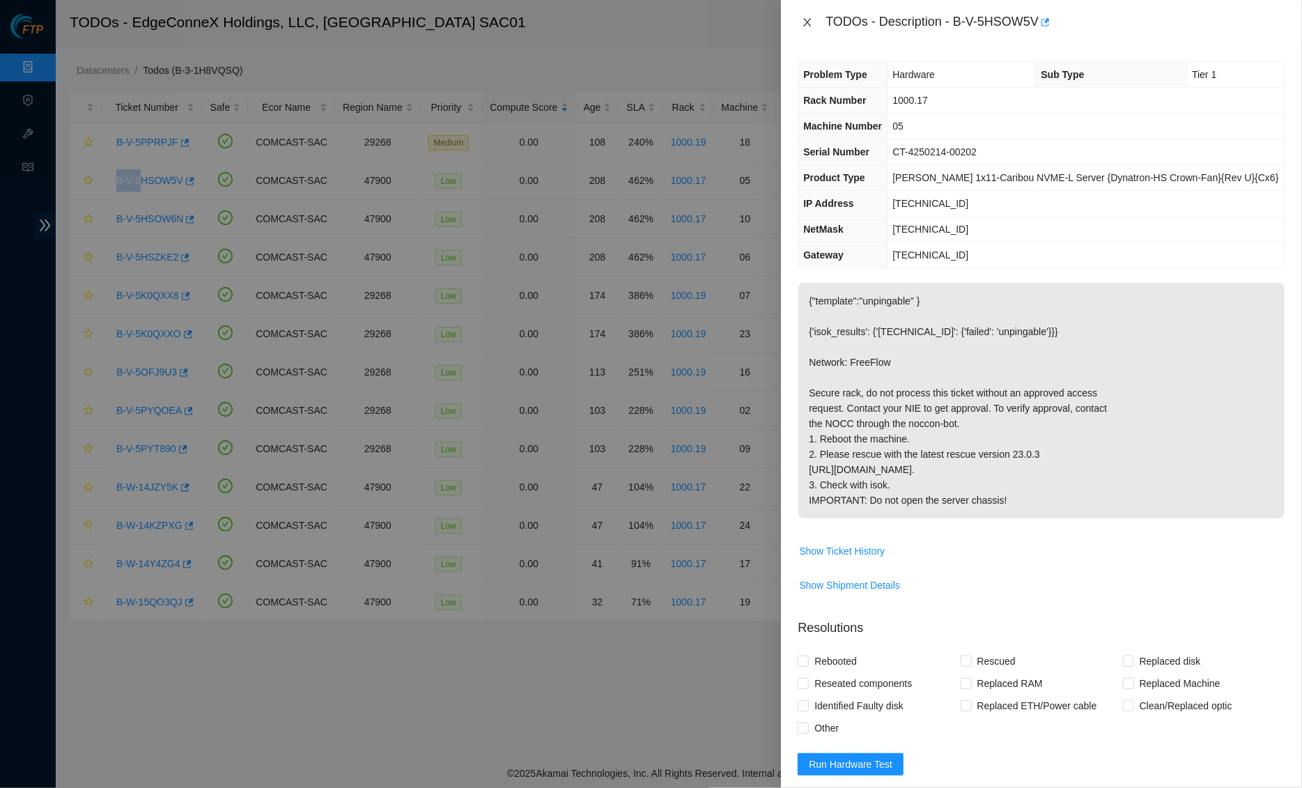
click at [811, 19] on icon "close" at bounding box center [807, 22] width 11 height 11
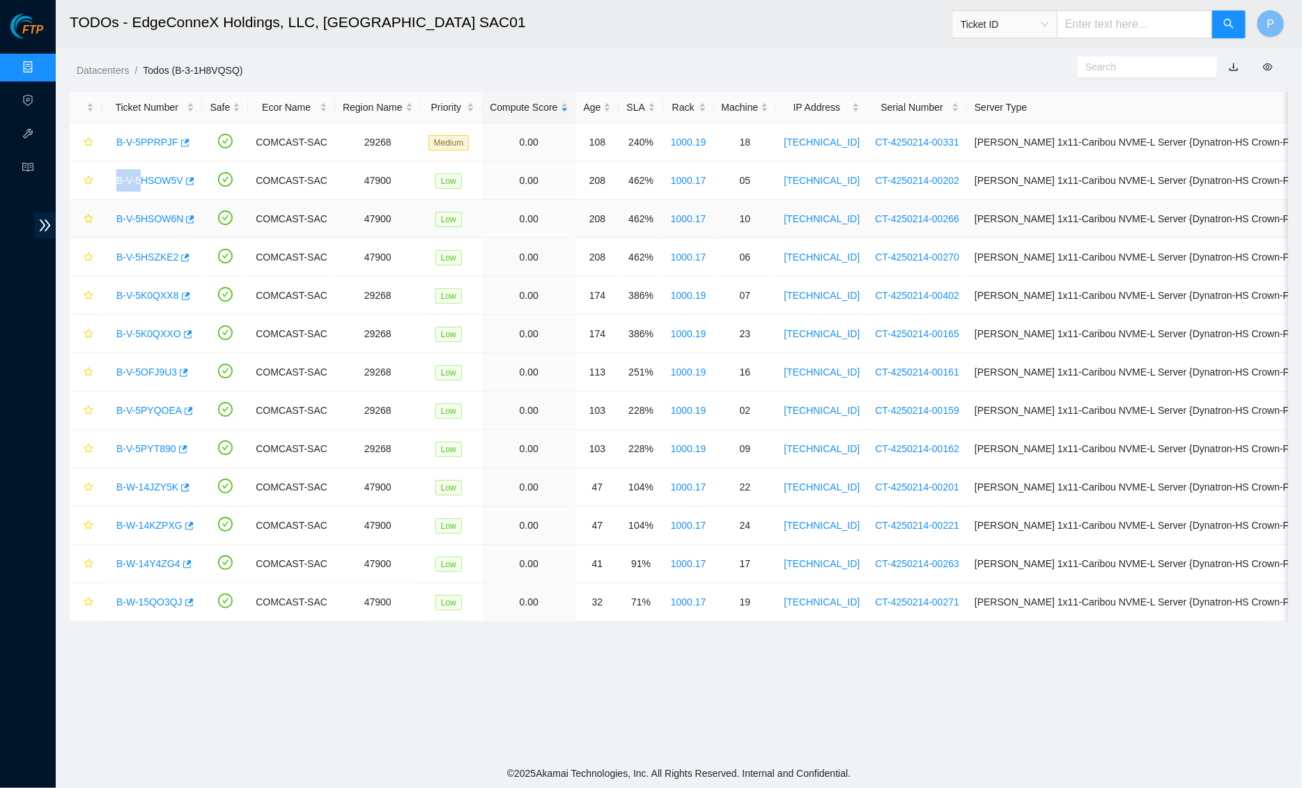
click at [150, 219] on link "B-V-5HSOW6N" at bounding box center [149, 218] width 67 height 11
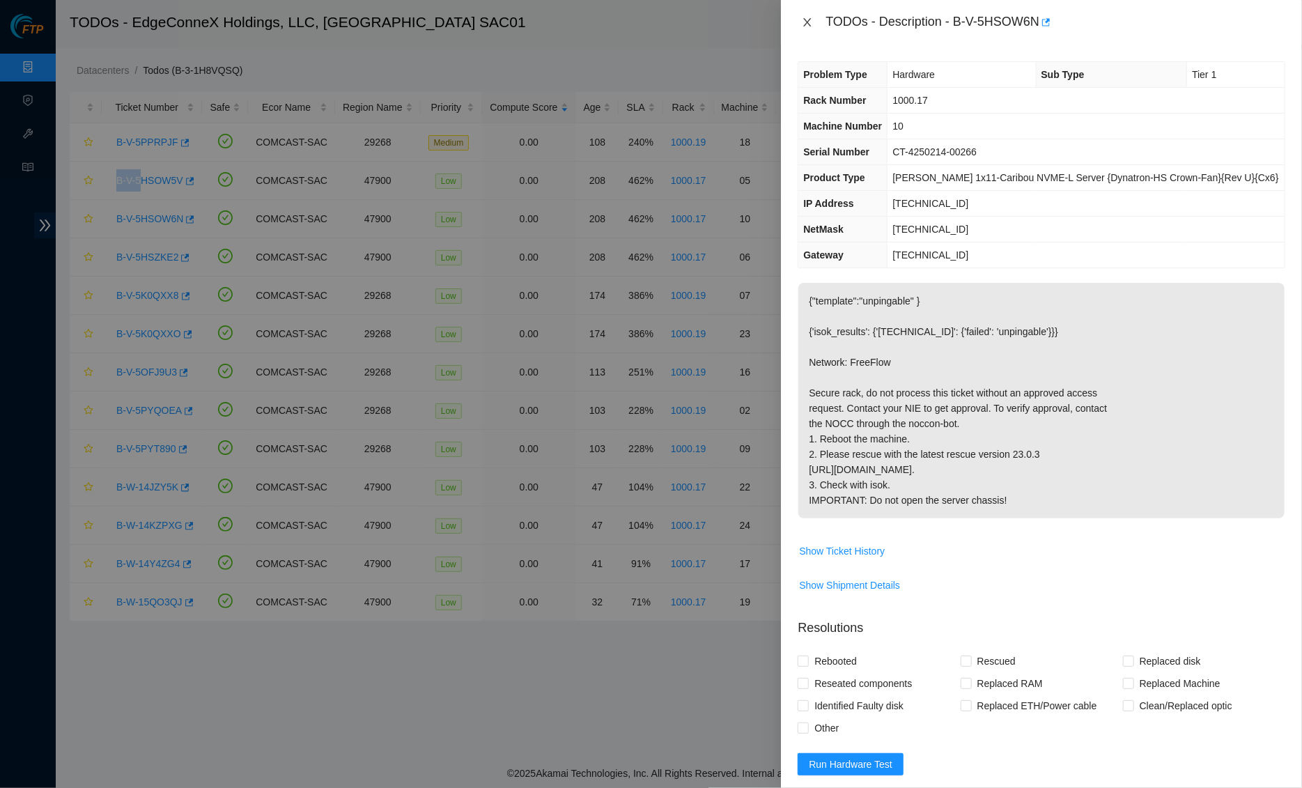
click at [806, 17] on icon "close" at bounding box center [807, 22] width 11 height 11
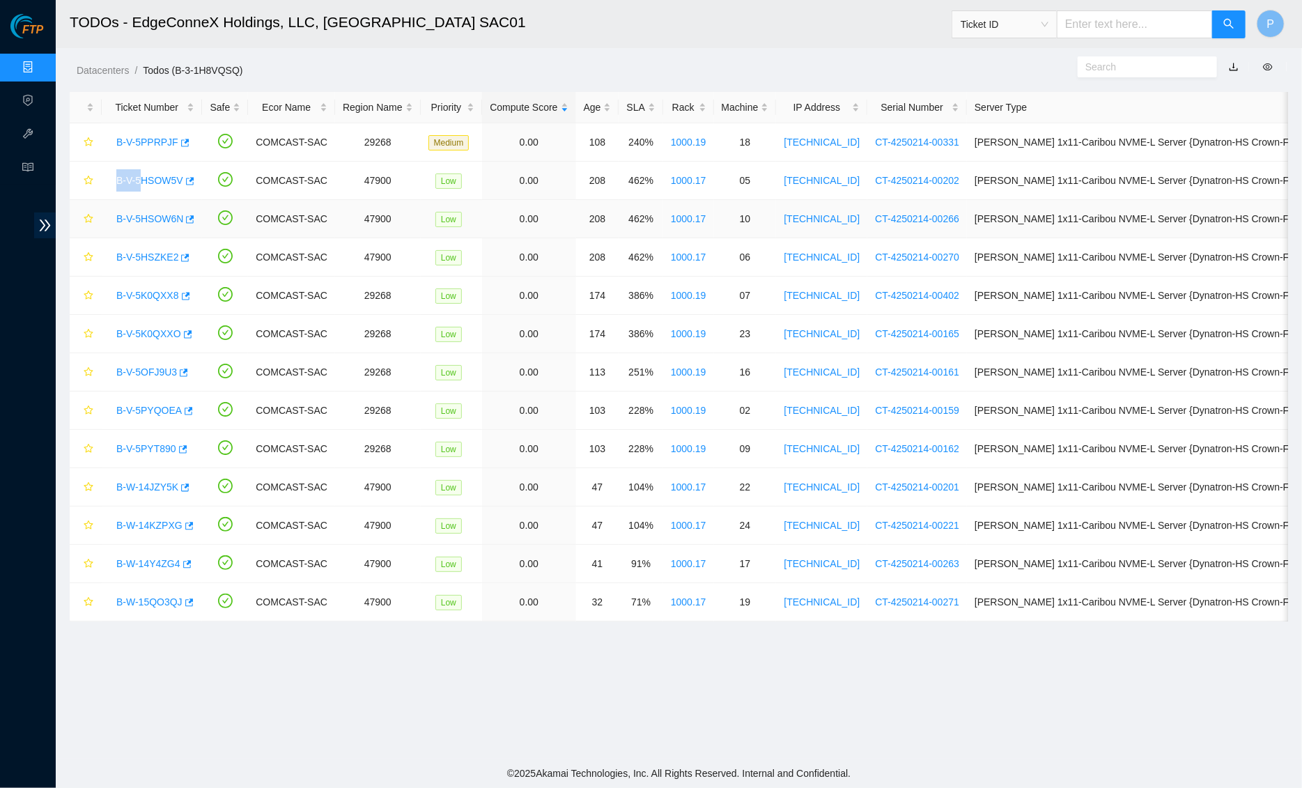
click at [154, 217] on link "B-V-5HSOW6N" at bounding box center [149, 218] width 67 height 11
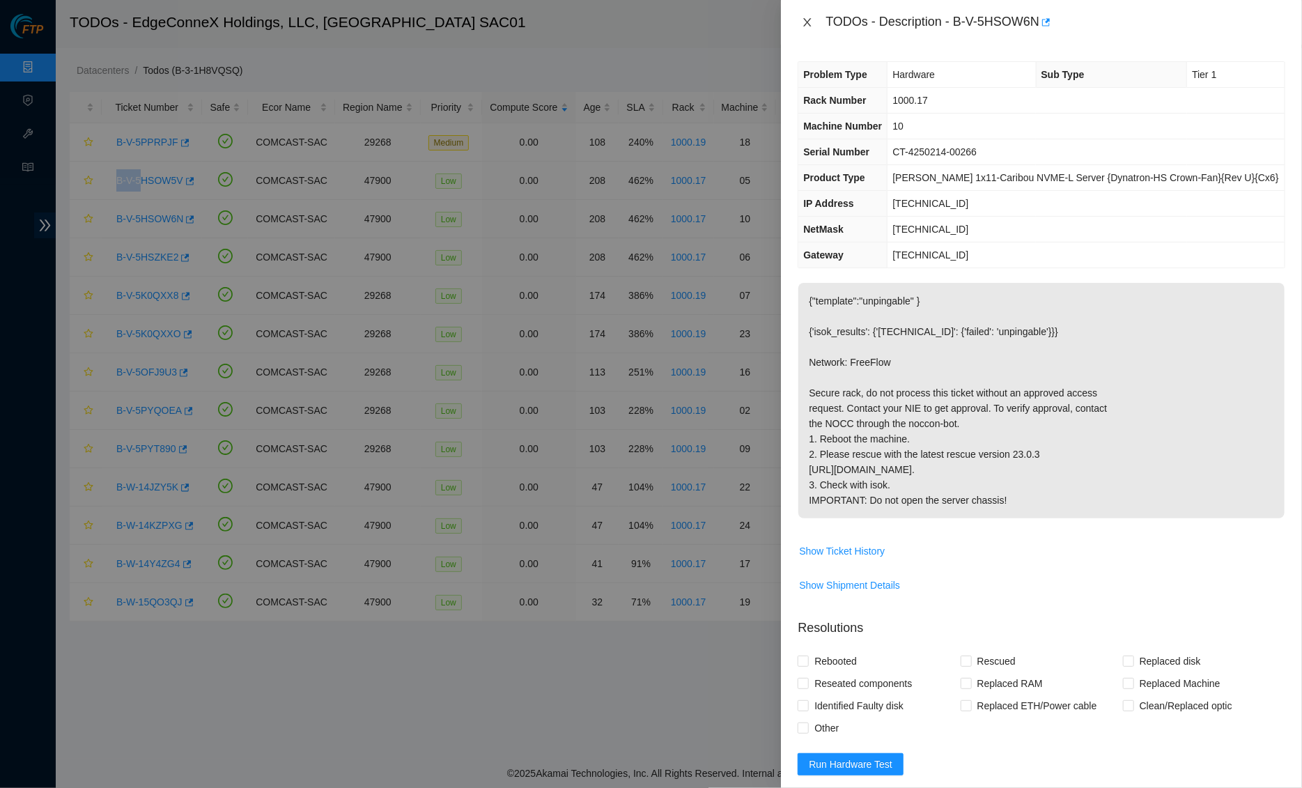
click at [806, 29] on button "Close" at bounding box center [806, 22] width 19 height 13
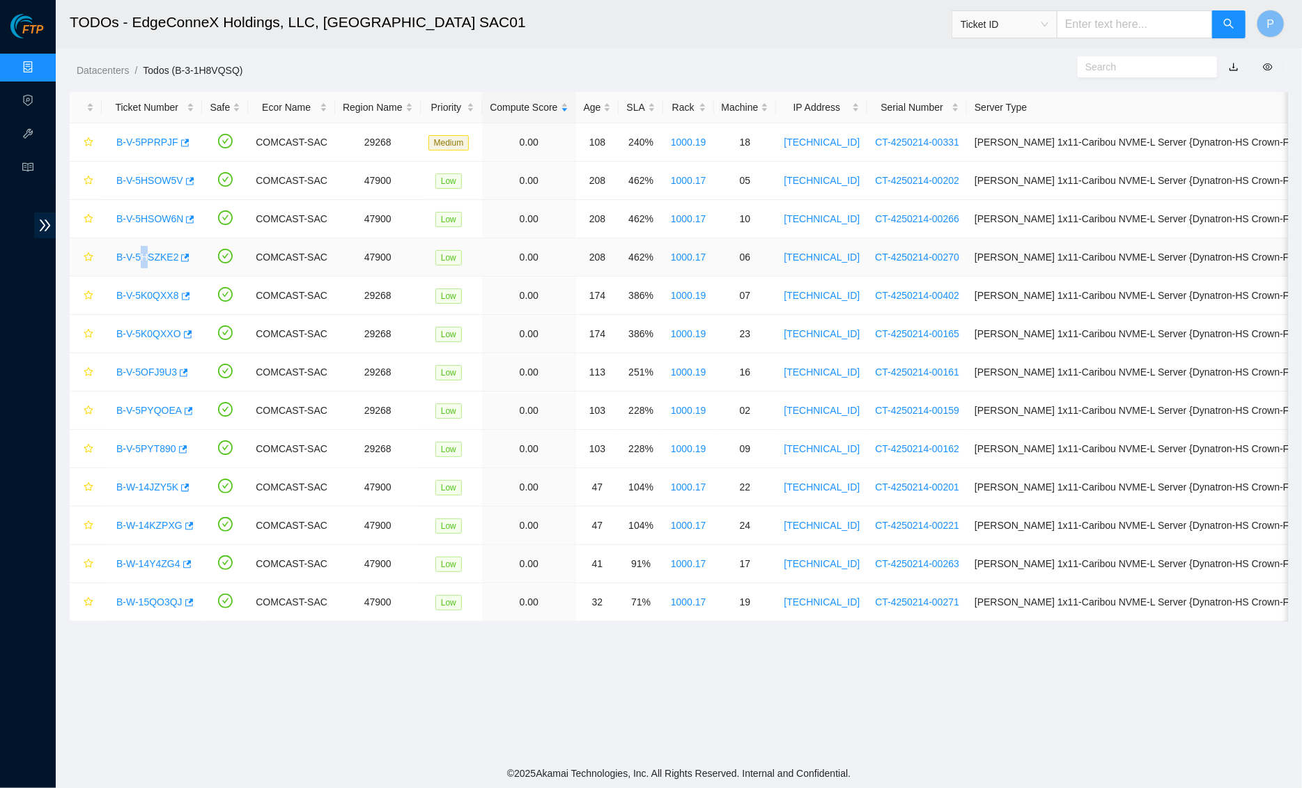
click at [149, 249] on div "B-V-5HSZKE2" at bounding box center [151, 257] width 85 height 22
click at [174, 257] on link "B-V-5HSZKE2" at bounding box center [147, 256] width 62 height 11
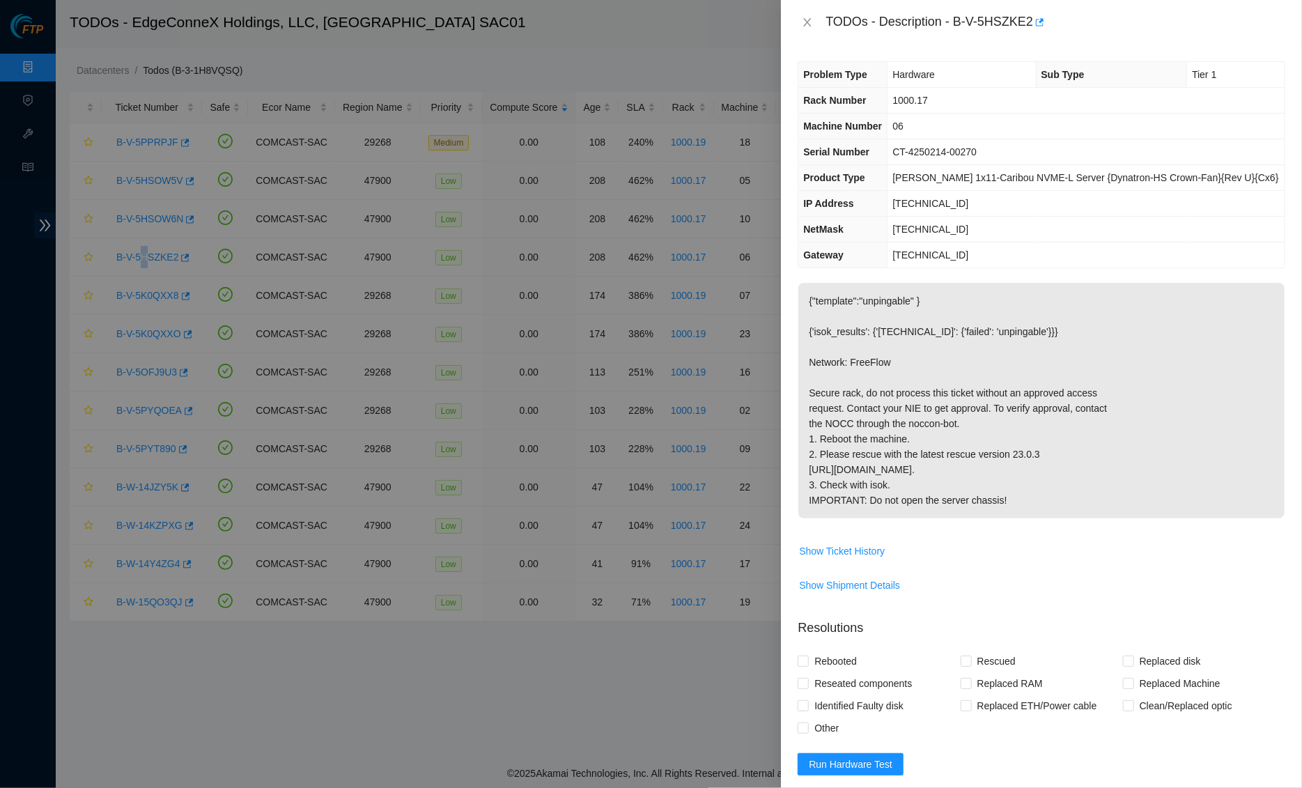
drag, startPoint x: 809, startPoint y: 22, endPoint x: 796, endPoint y: 38, distance: 20.2
click at [809, 22] on icon "close" at bounding box center [807, 22] width 11 height 11
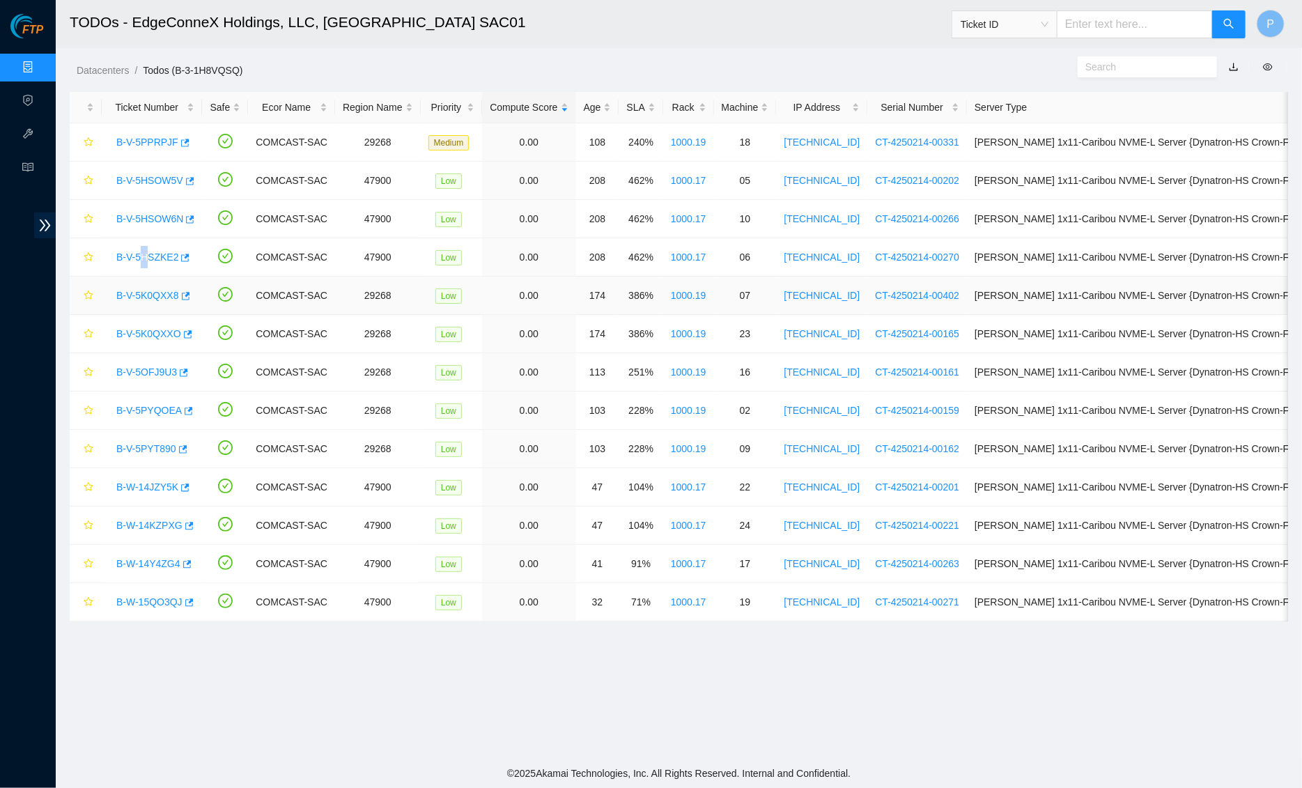
click at [164, 294] on link "B-V-5K0QXX8" at bounding box center [147, 295] width 63 height 11
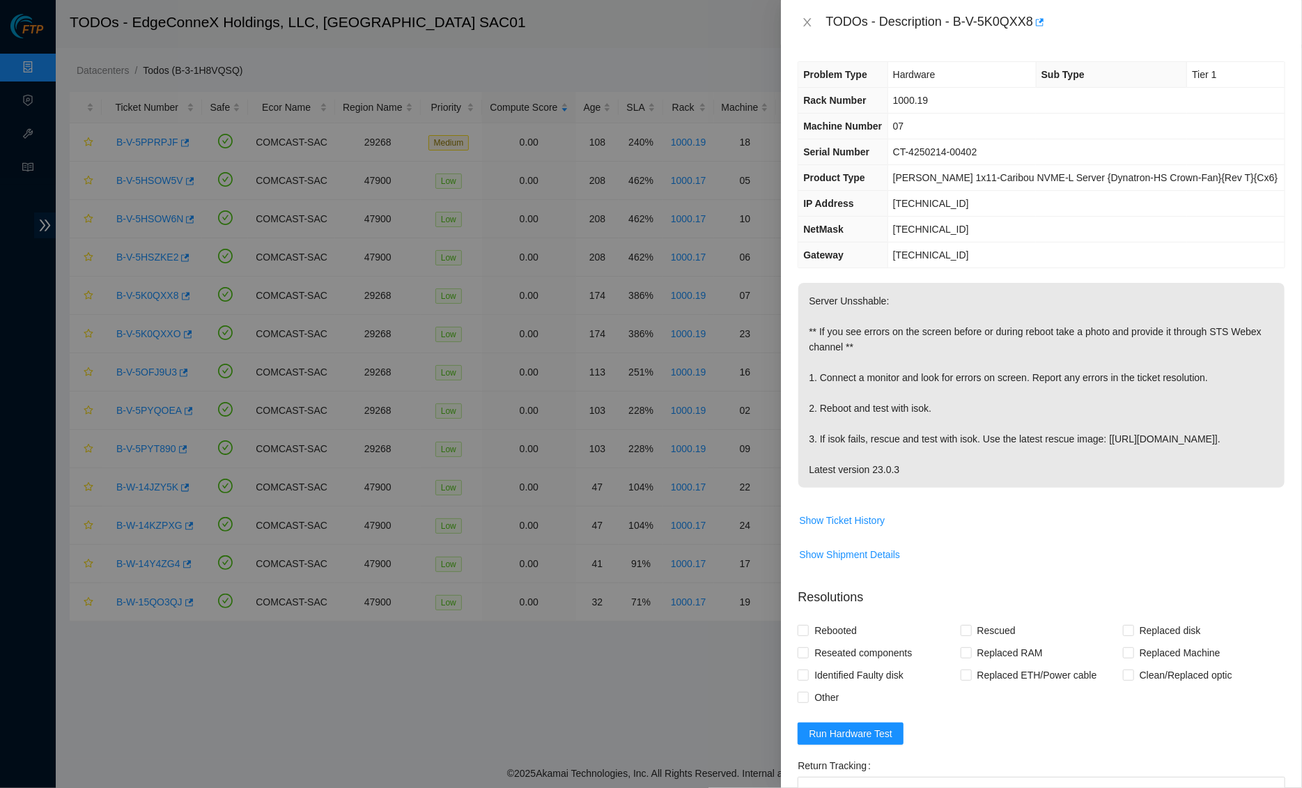
click at [805, 13] on div "TODOs - Description - B-V-5K0QXX8" at bounding box center [1040, 22] width 487 height 22
click at [806, 20] on icon "close" at bounding box center [807, 22] width 11 height 11
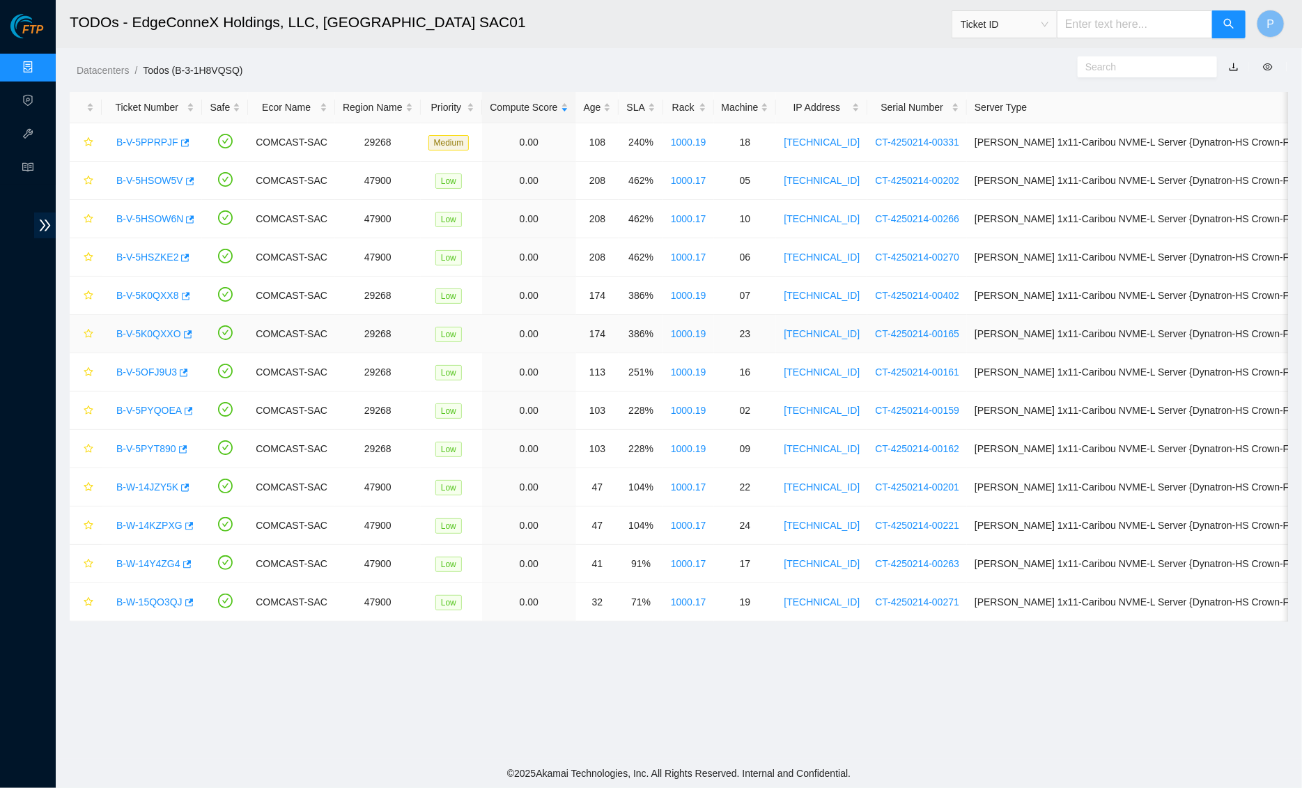
click at [155, 336] on link "B-V-5K0QXXO" at bounding box center [148, 333] width 65 height 11
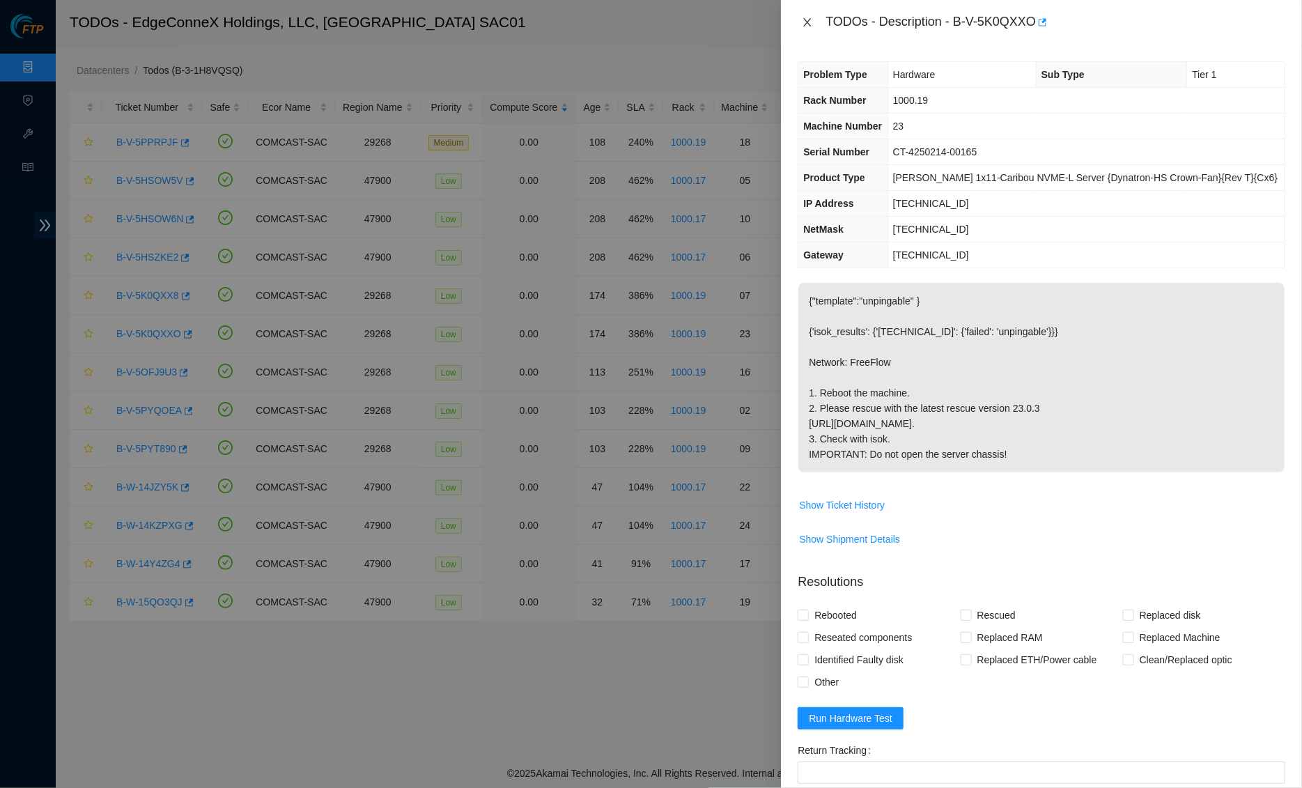
click at [806, 21] on icon "close" at bounding box center [808, 22] width 8 height 8
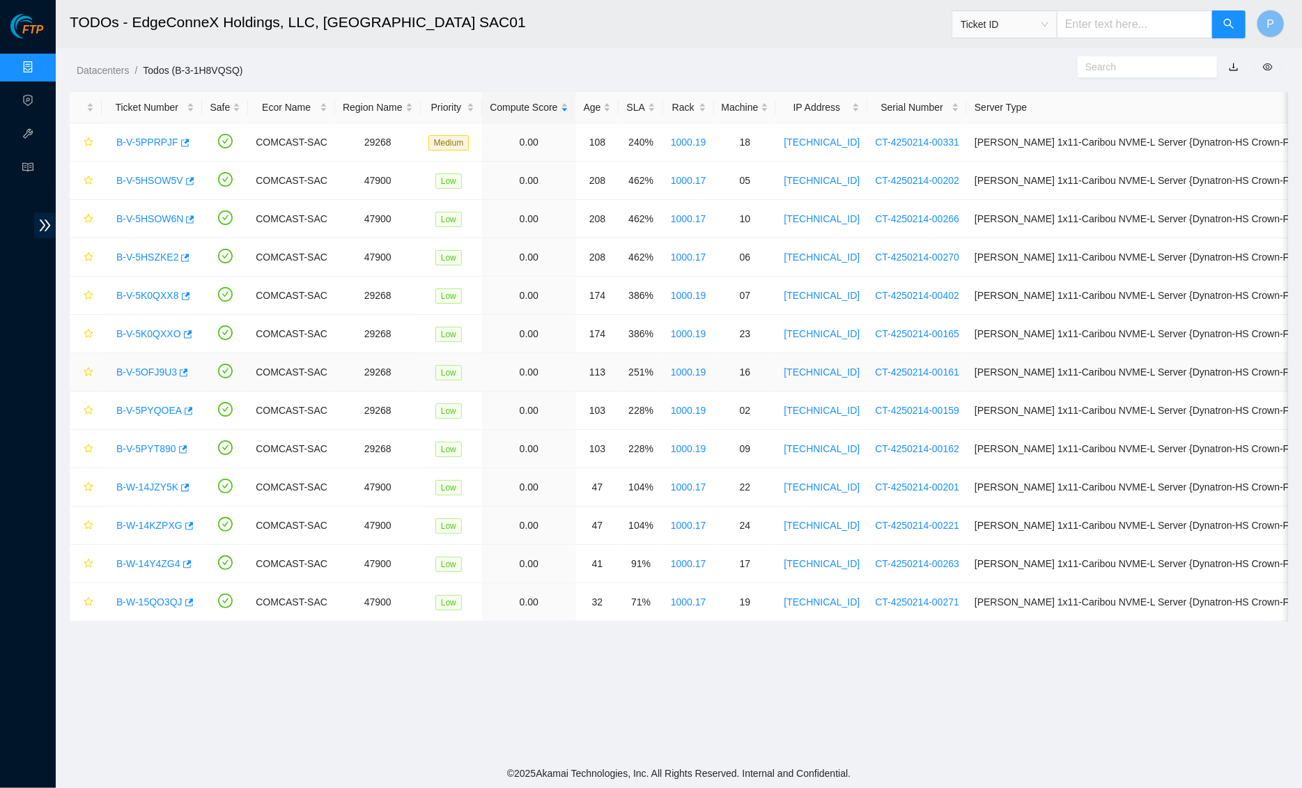
click at [136, 378] on div "B-V-5OFJ9U3" at bounding box center [151, 372] width 85 height 22
click at [146, 368] on link "B-V-5OFJ9U3" at bounding box center [146, 371] width 61 height 11
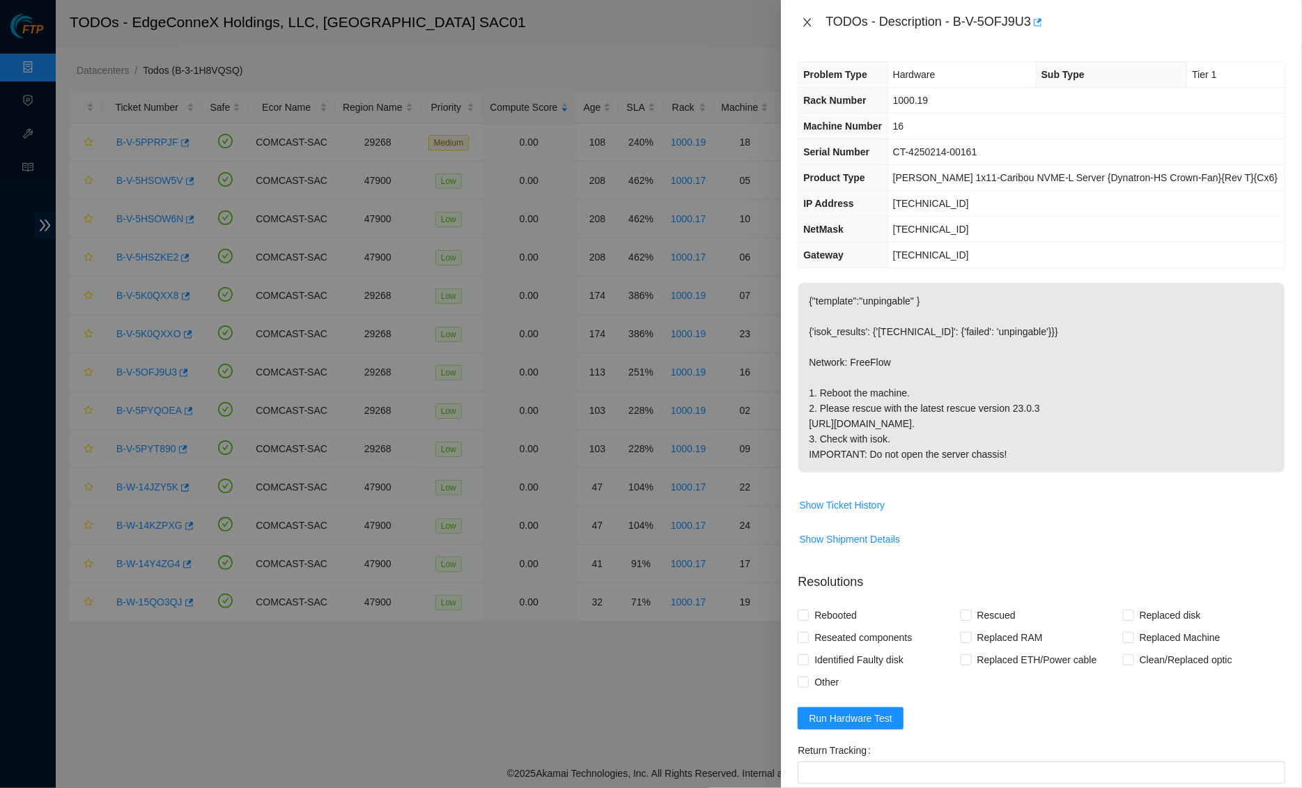
click at [809, 17] on icon "close" at bounding box center [807, 22] width 11 height 11
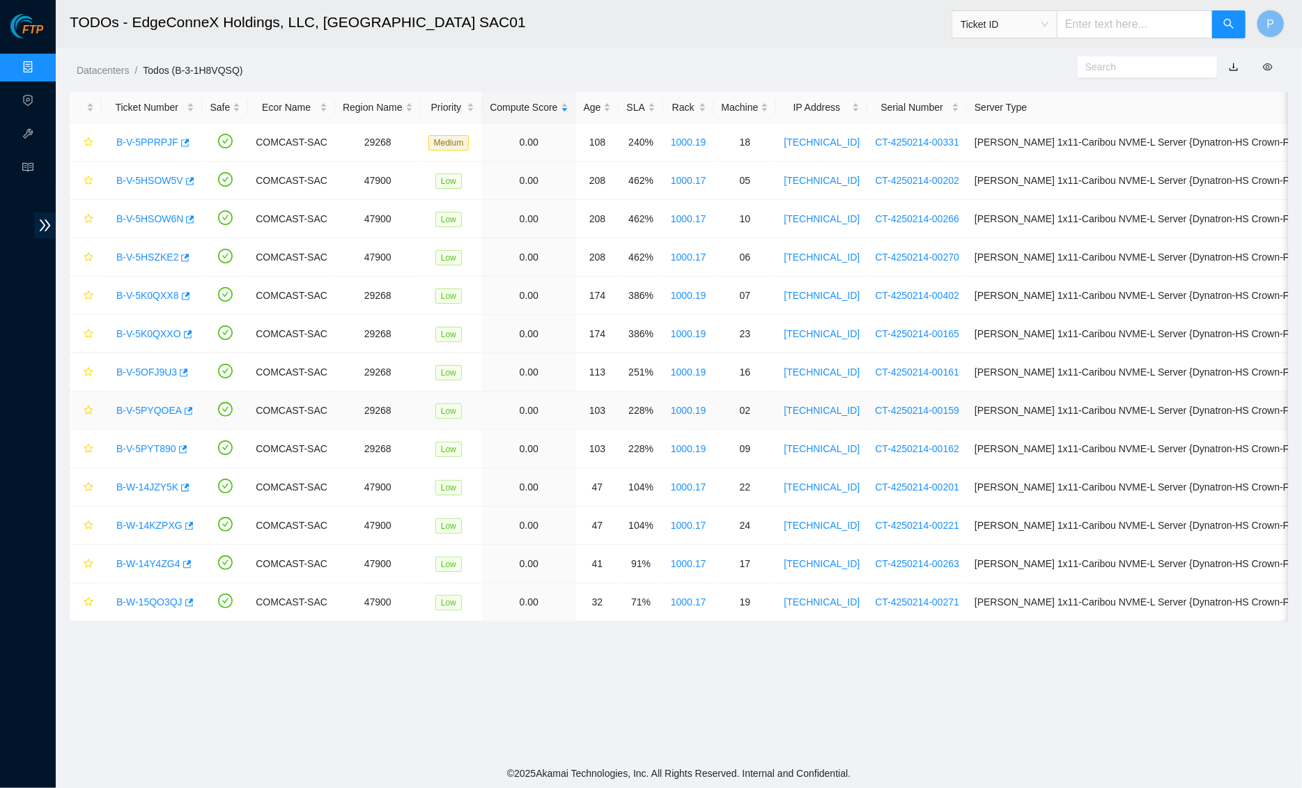
click at [148, 409] on link "B-V-5PYQOEA" at bounding box center [148, 410] width 65 height 11
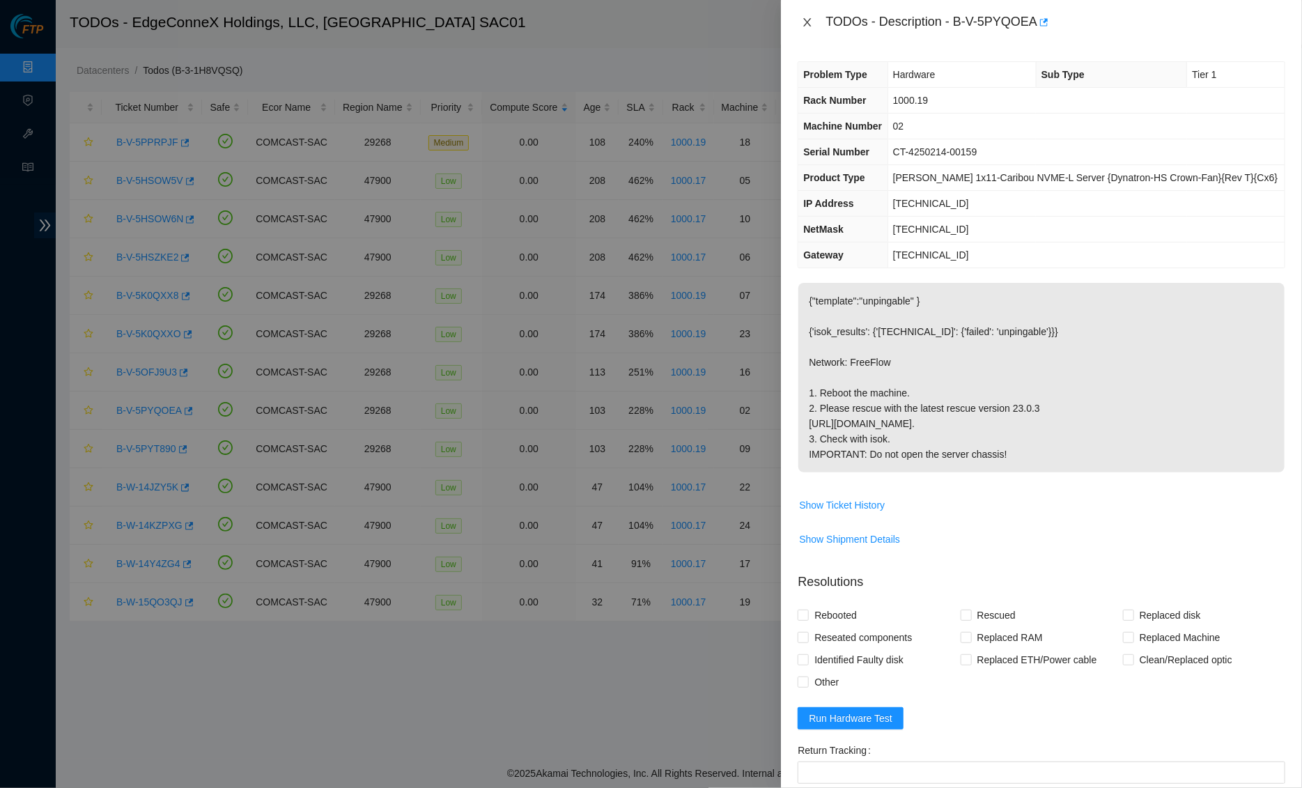
click at [802, 24] on icon "close" at bounding box center [807, 22] width 11 height 11
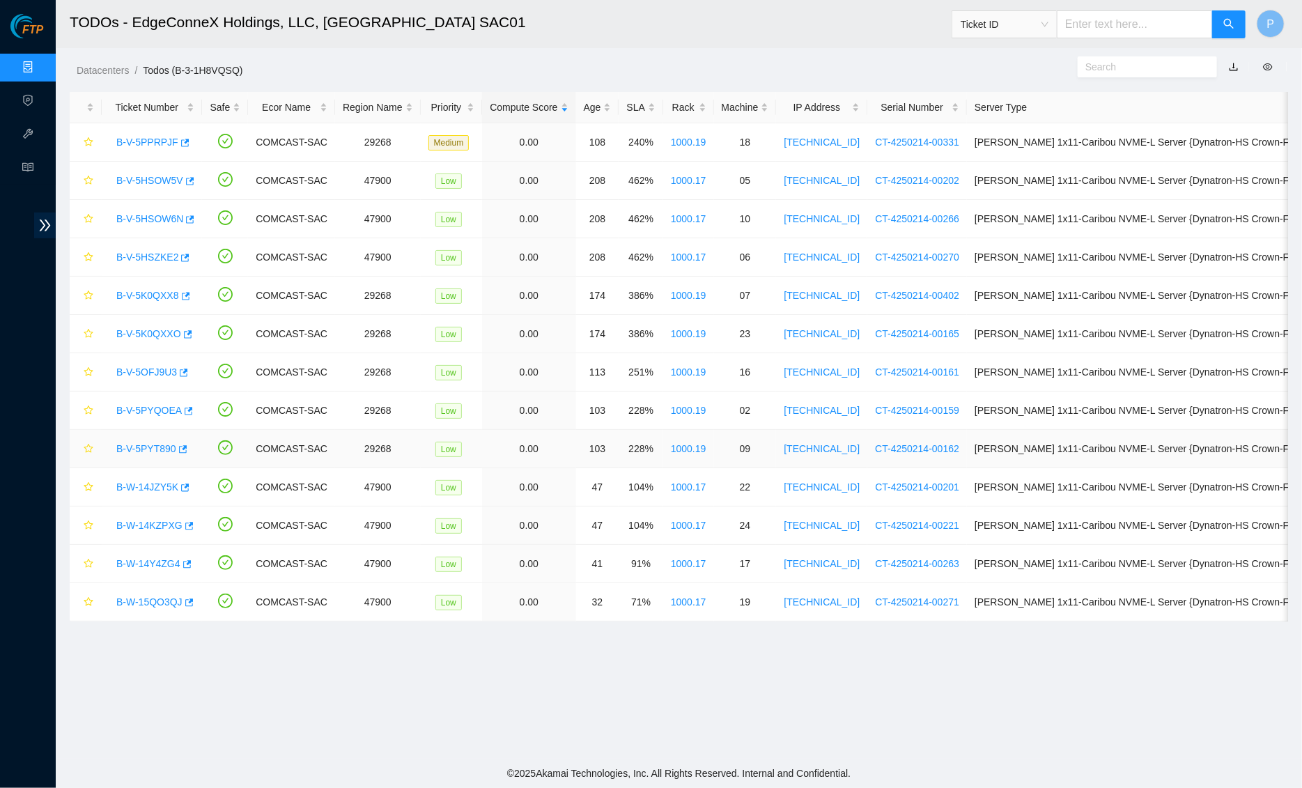
click at [152, 448] on link "B-V-5PYT890" at bounding box center [146, 448] width 60 height 11
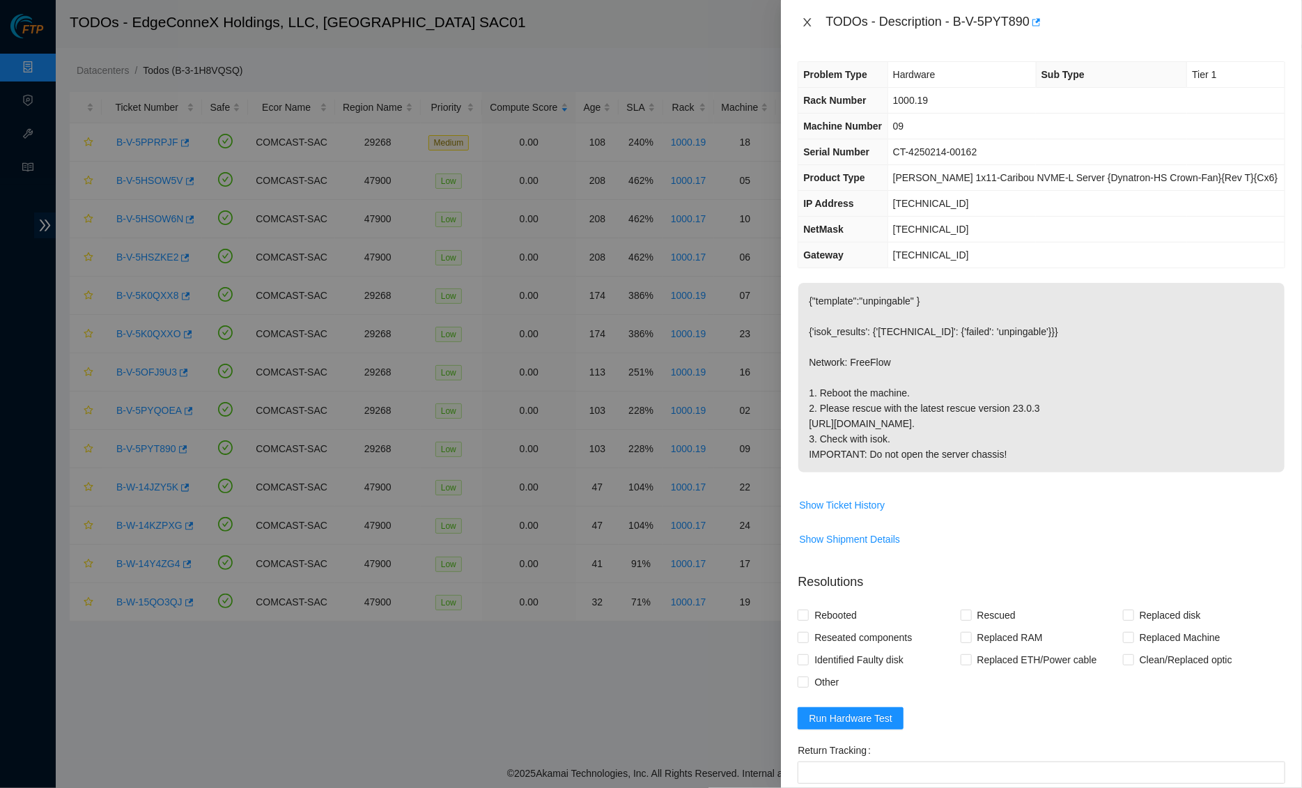
click at [807, 24] on icon "close" at bounding box center [807, 22] width 11 height 11
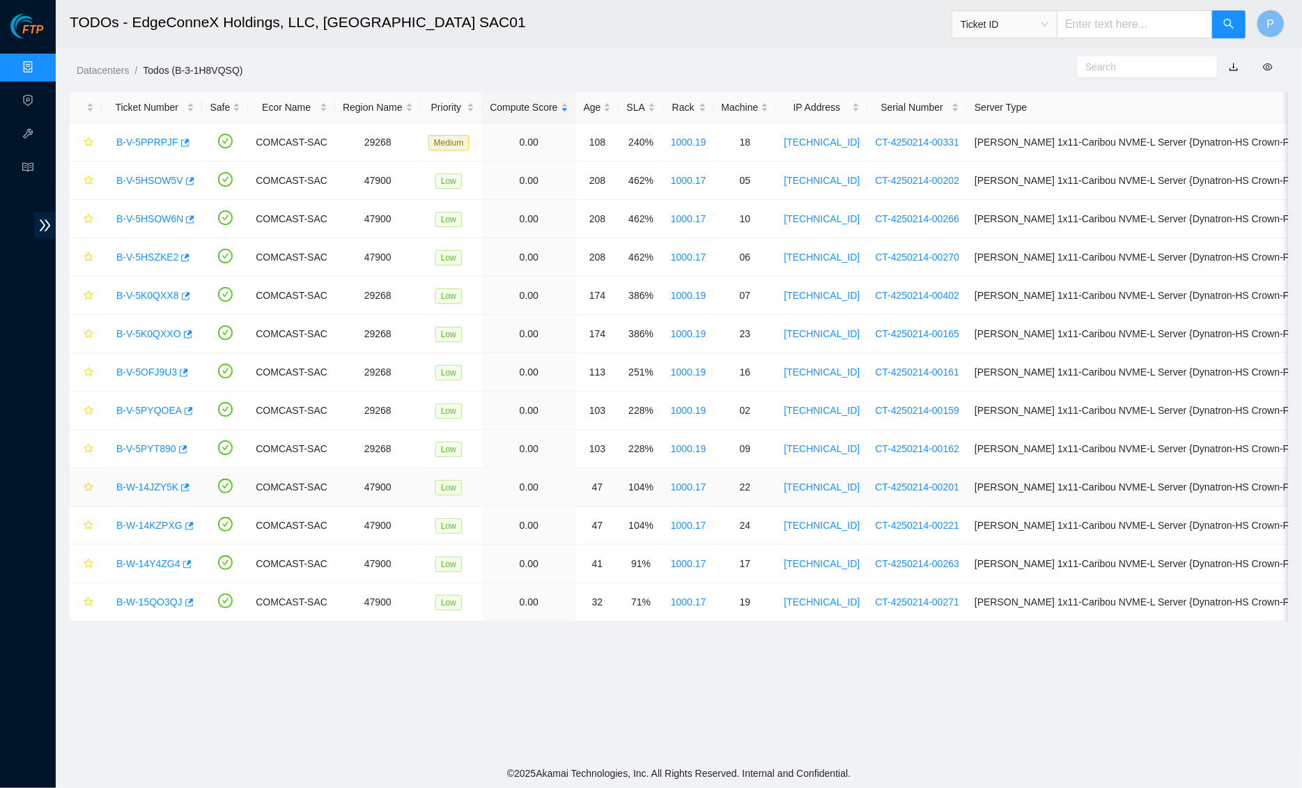
click at [159, 489] on link "B-W-14JZY5K" at bounding box center [147, 486] width 62 height 11
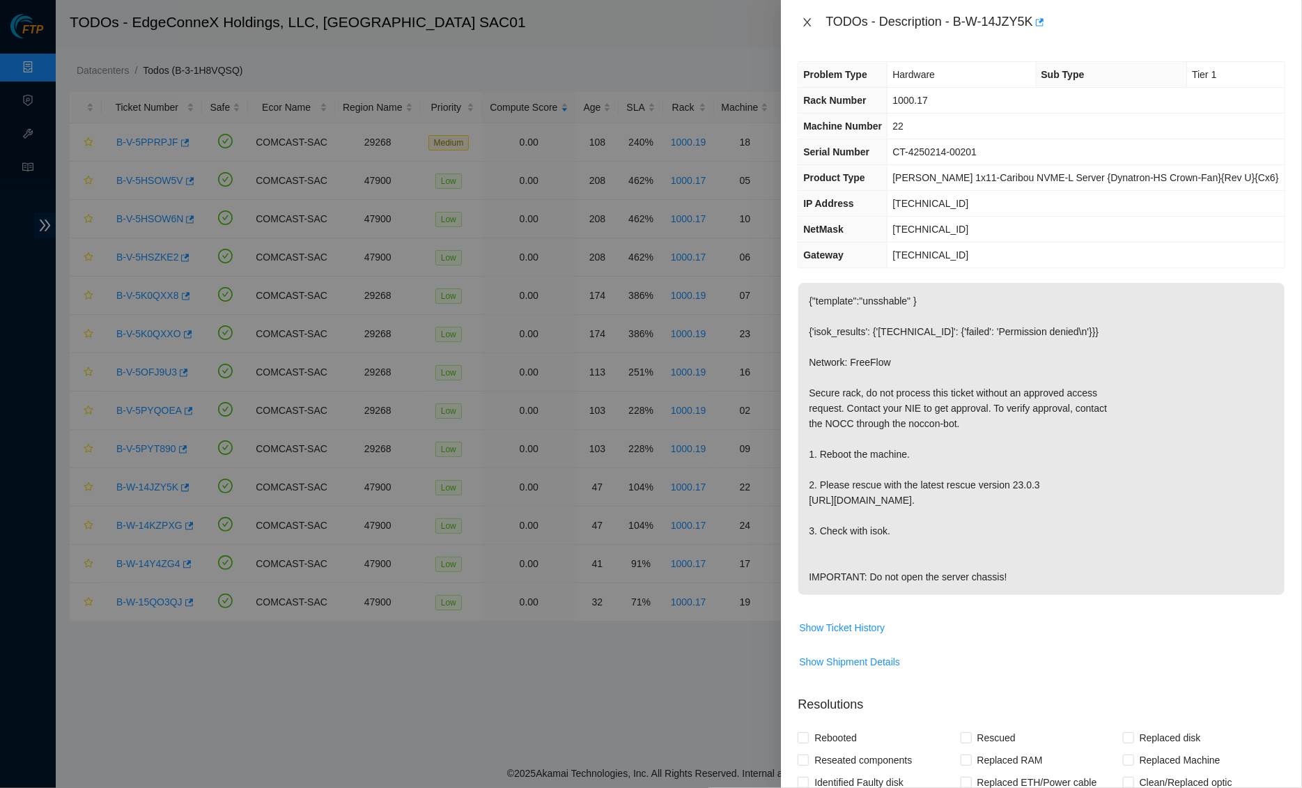
click at [800, 20] on button "Close" at bounding box center [806, 22] width 19 height 13
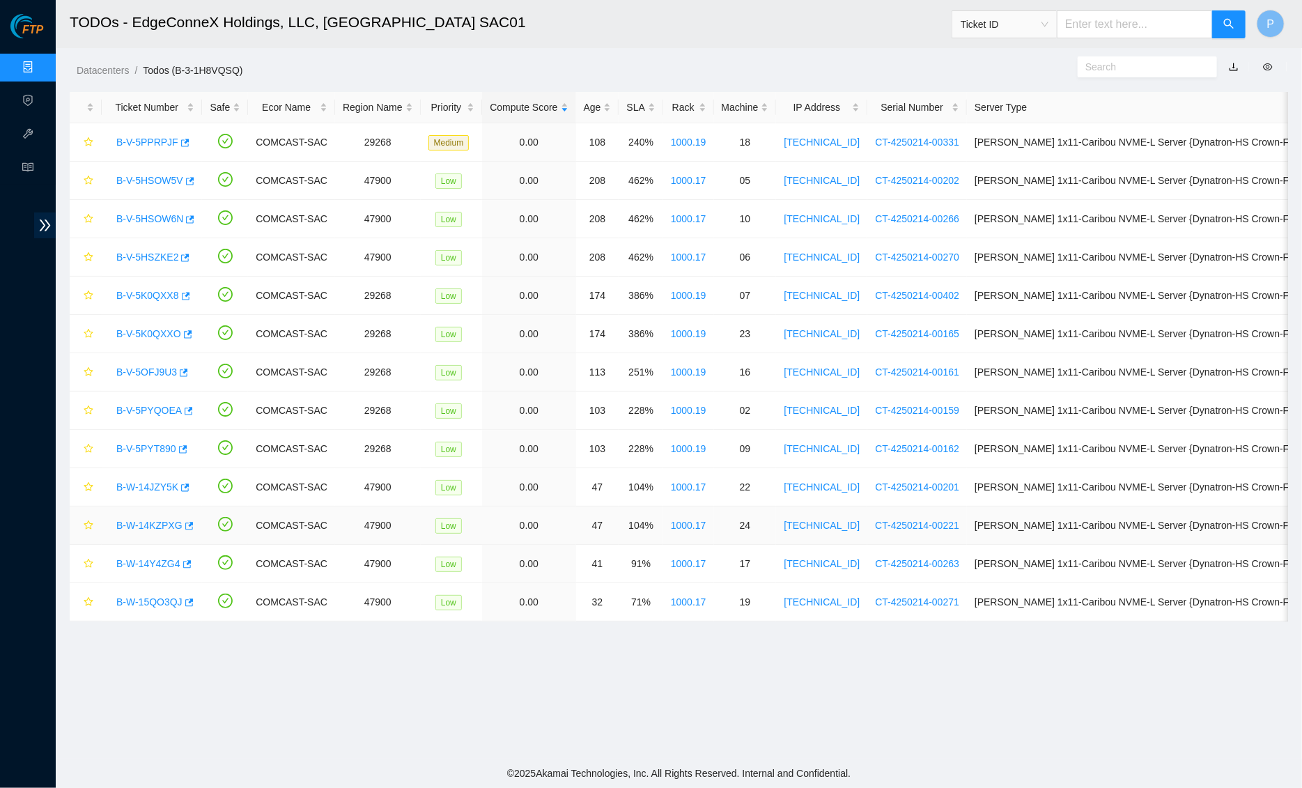
click at [159, 520] on link "B-W-14KZPXG" at bounding box center [149, 525] width 66 height 11
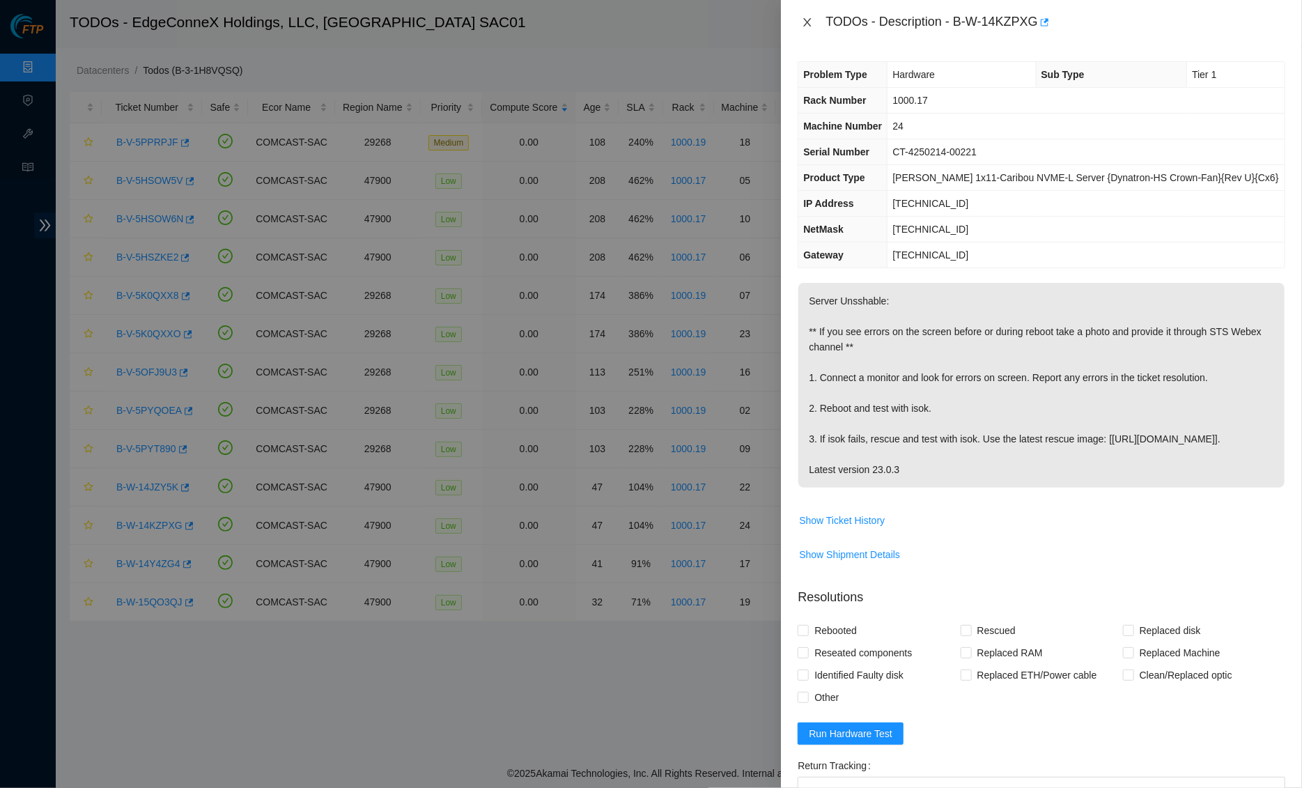
click at [806, 24] on icon "close" at bounding box center [808, 22] width 8 height 8
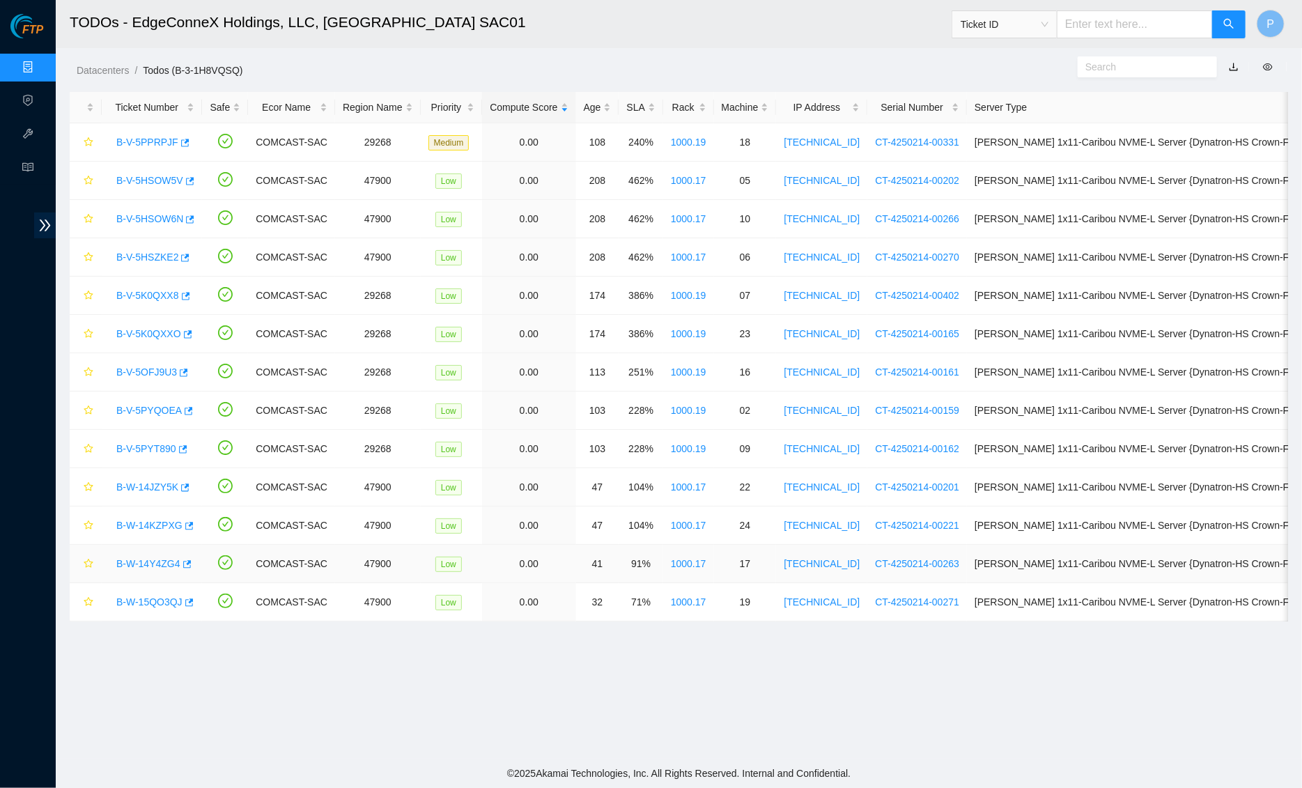
click at [140, 565] on link "B-W-14Y4ZG4" at bounding box center [148, 563] width 64 height 11
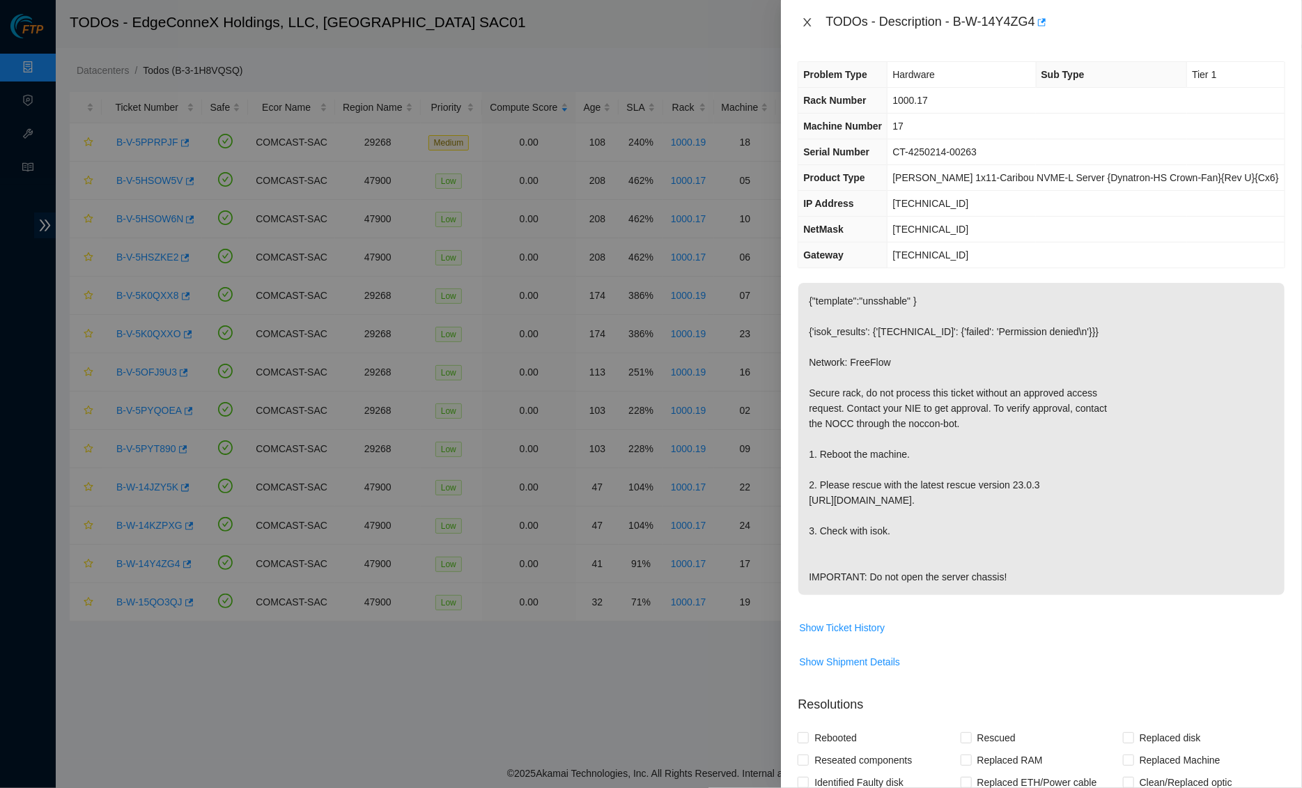
click at [805, 27] on button "Close" at bounding box center [806, 22] width 19 height 13
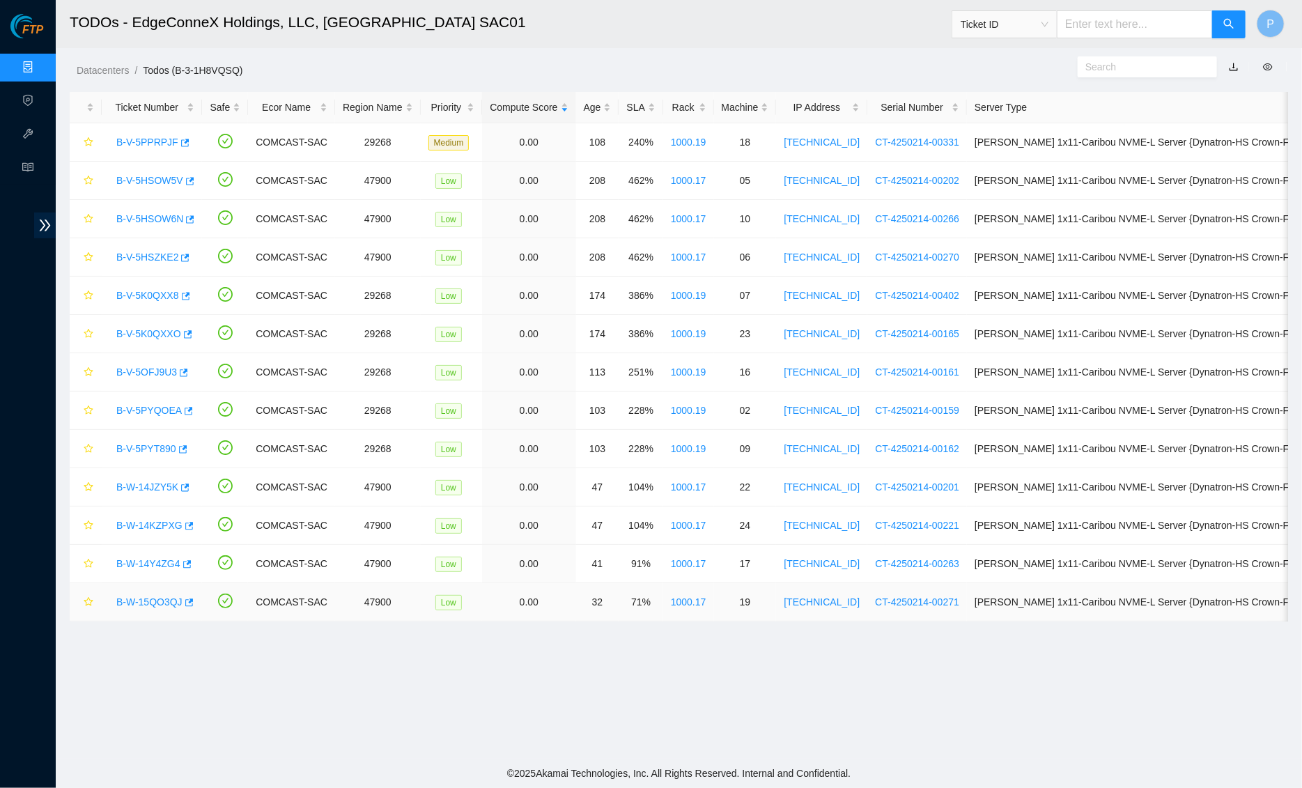
click at [173, 604] on link "B-W-15QO3QJ" at bounding box center [149, 601] width 66 height 11
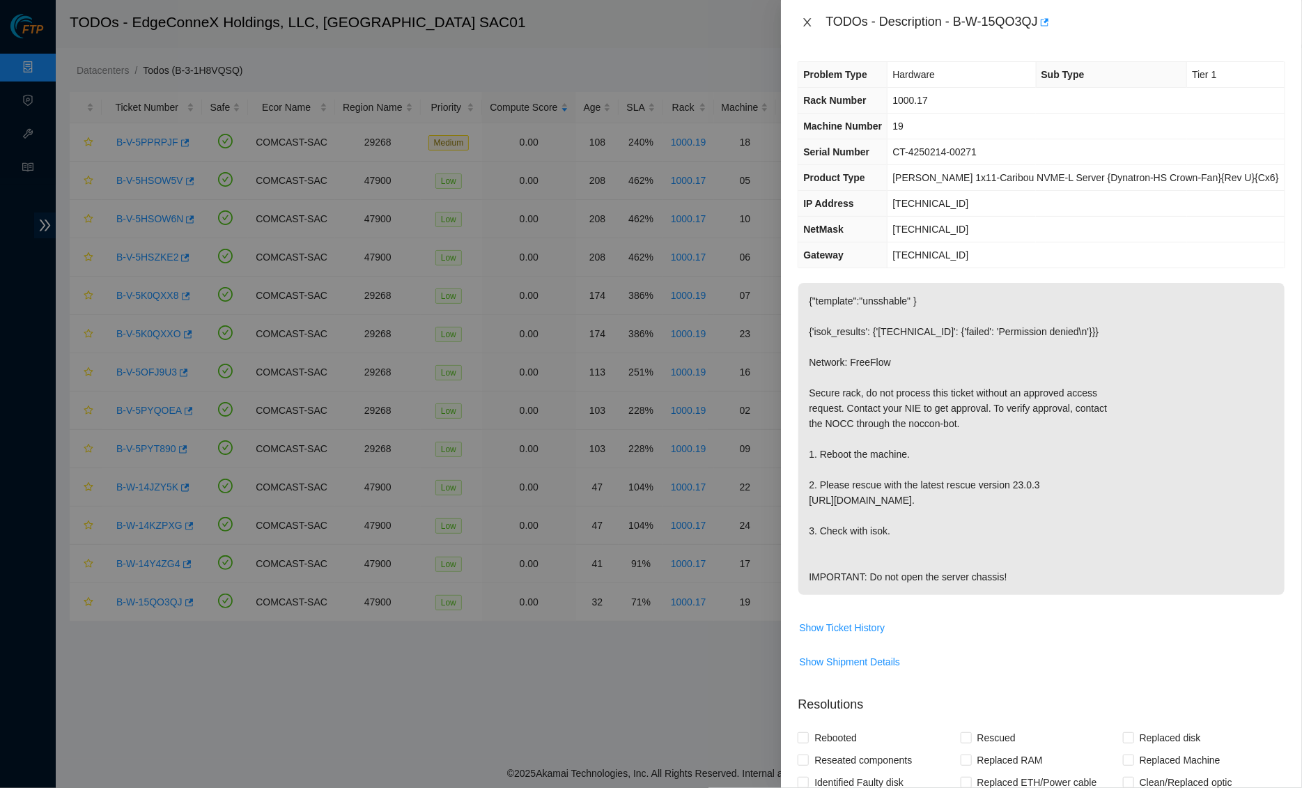
click at [811, 24] on icon "close" at bounding box center [807, 22] width 11 height 11
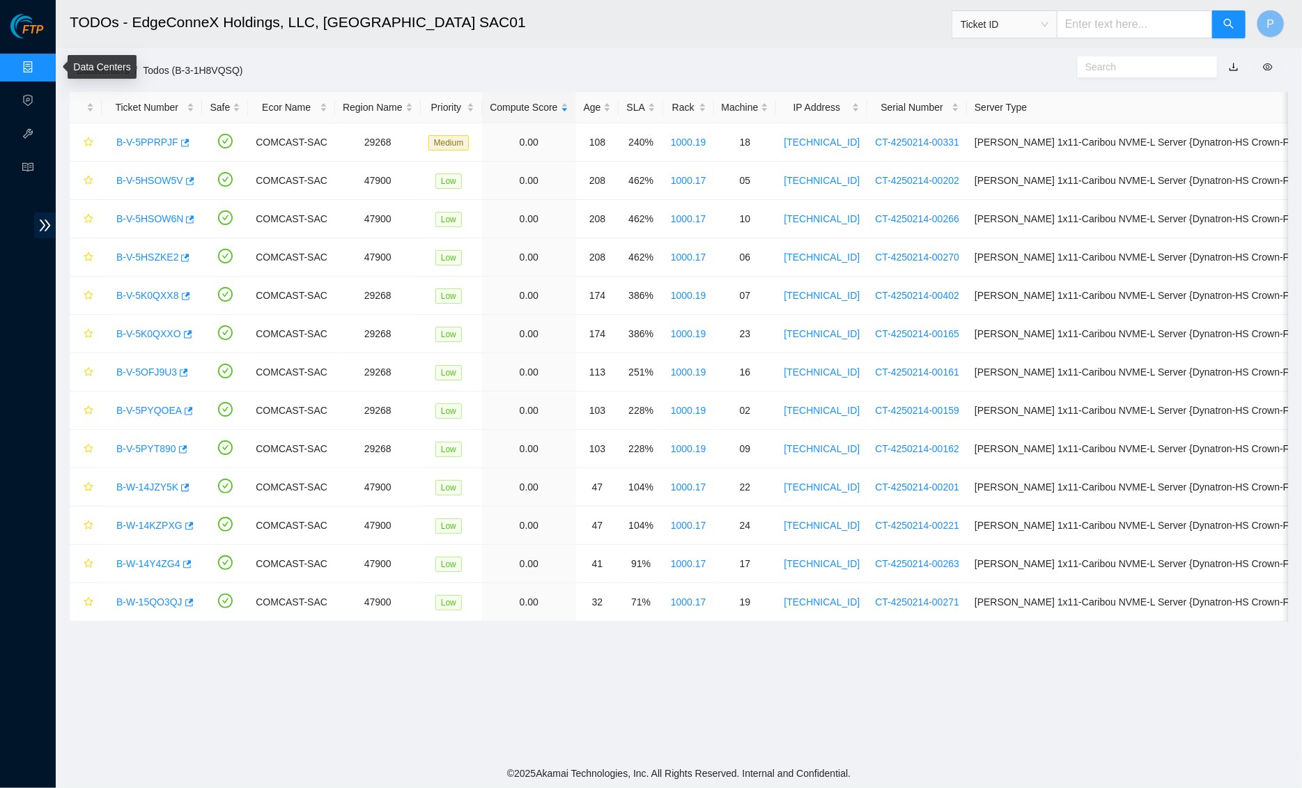
click at [40, 64] on link "Data Centers" at bounding box center [68, 67] width 57 height 11
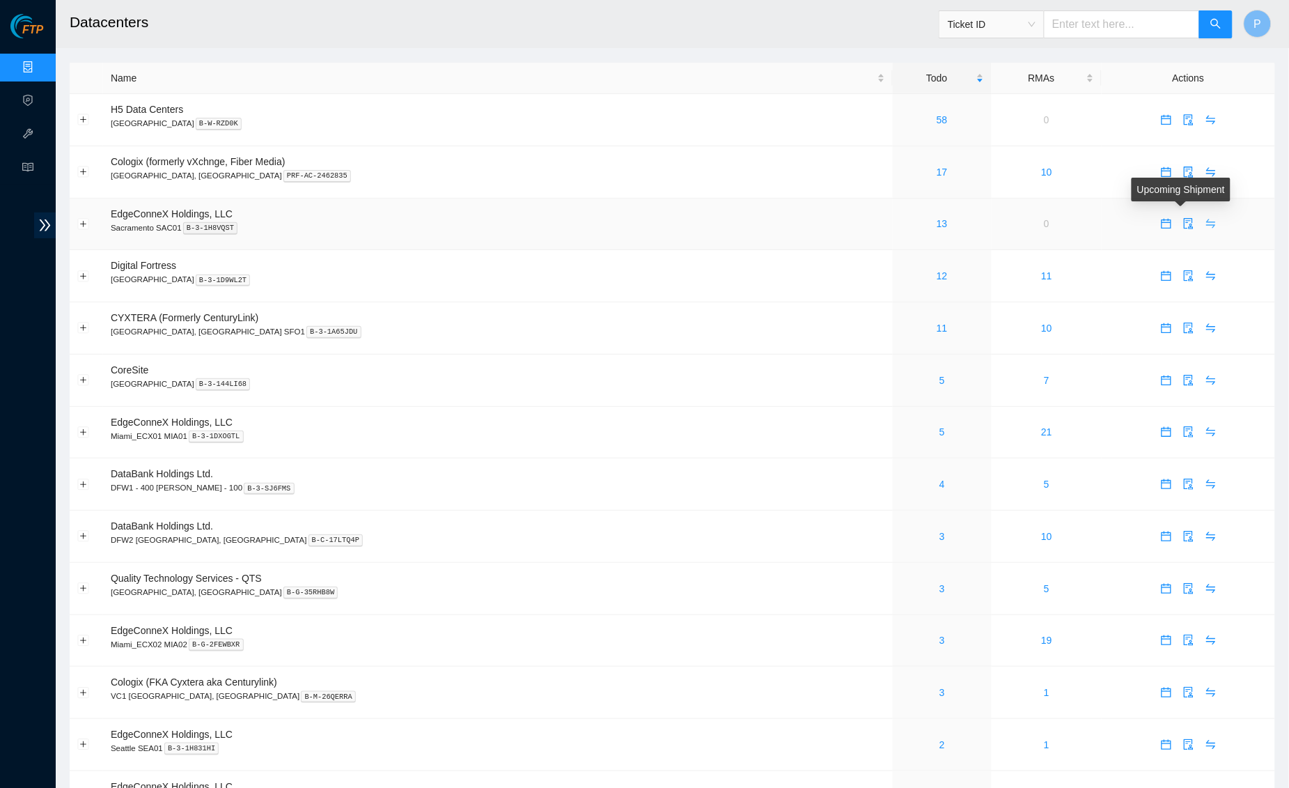
click at [1205, 219] on icon "swap" at bounding box center [1210, 223] width 11 height 11
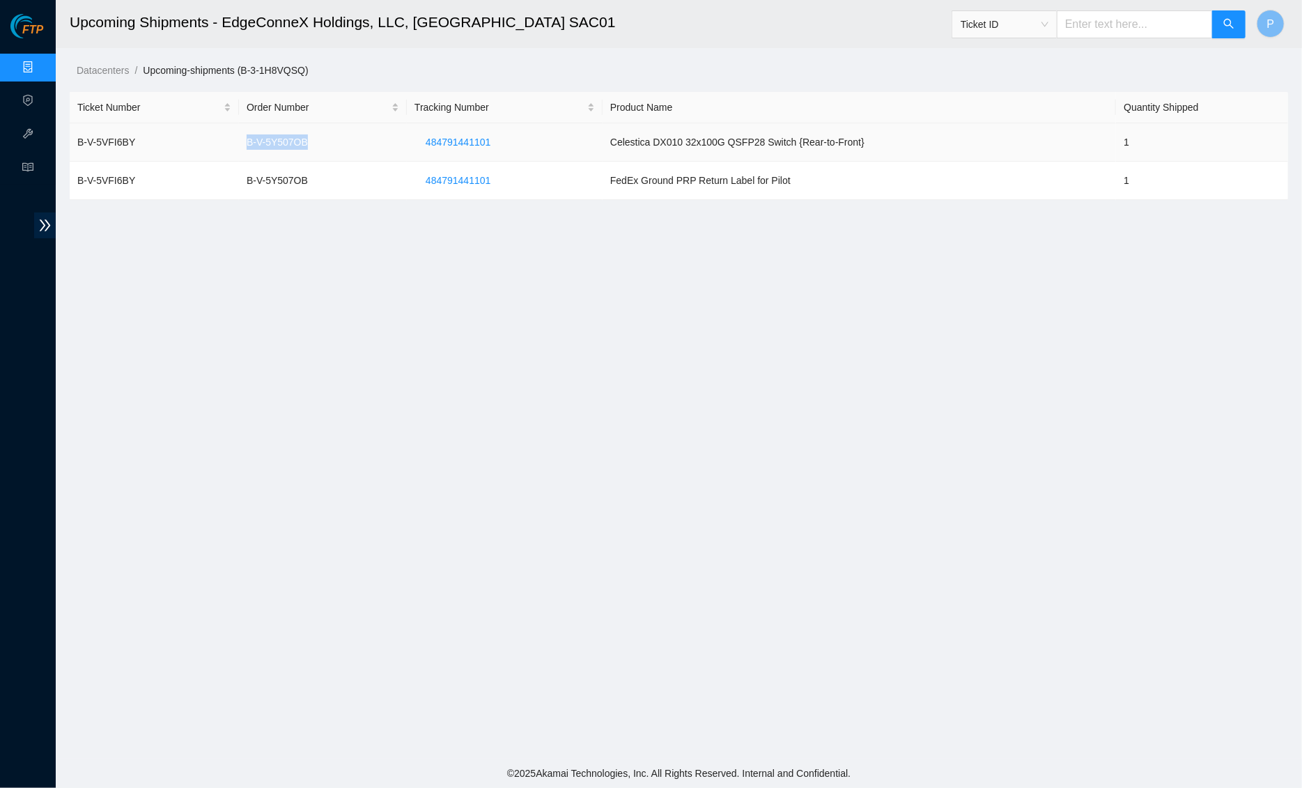
drag, startPoint x: 335, startPoint y: 141, endPoint x: 243, endPoint y: 142, distance: 91.9
click at [243, 142] on td "B-V-5Y507OB" at bounding box center [323, 142] width 168 height 38
copy td "B-V-5Y507OB"
drag, startPoint x: 268, startPoint y: 326, endPoint x: 157, endPoint y: 174, distance: 188.3
click at [268, 325] on main "Upcoming Shipments - EdgeConneX Holdings, LLC, [GEOGRAPHIC_DATA] SAC01 Ticket I…" at bounding box center [679, 379] width 1246 height 758
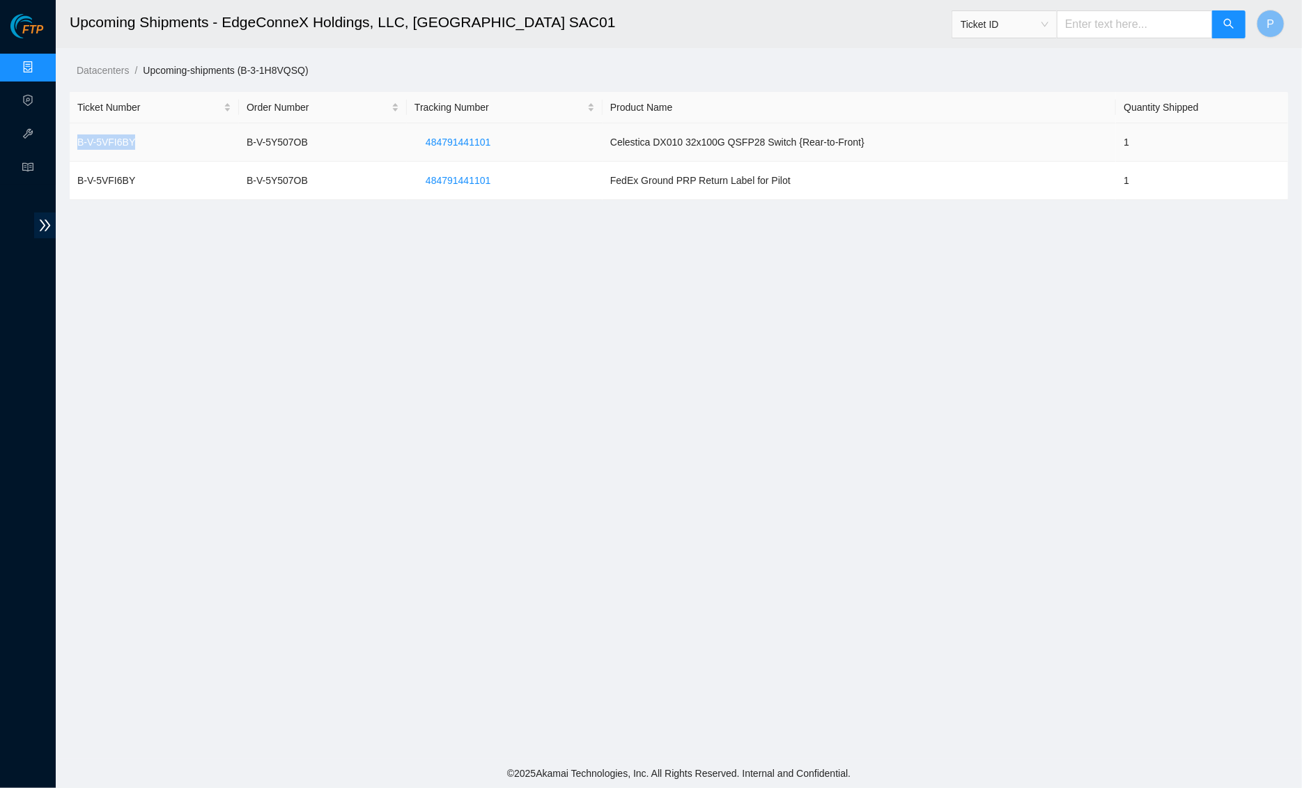
drag, startPoint x: 141, startPoint y: 141, endPoint x: 75, endPoint y: 136, distance: 65.6
click at [75, 136] on td "B-V-5VFI6BY" at bounding box center [154, 142] width 169 height 38
copy td "B-V-5VFI6BY"
click at [40, 64] on link "Data Centers" at bounding box center [68, 67] width 57 height 11
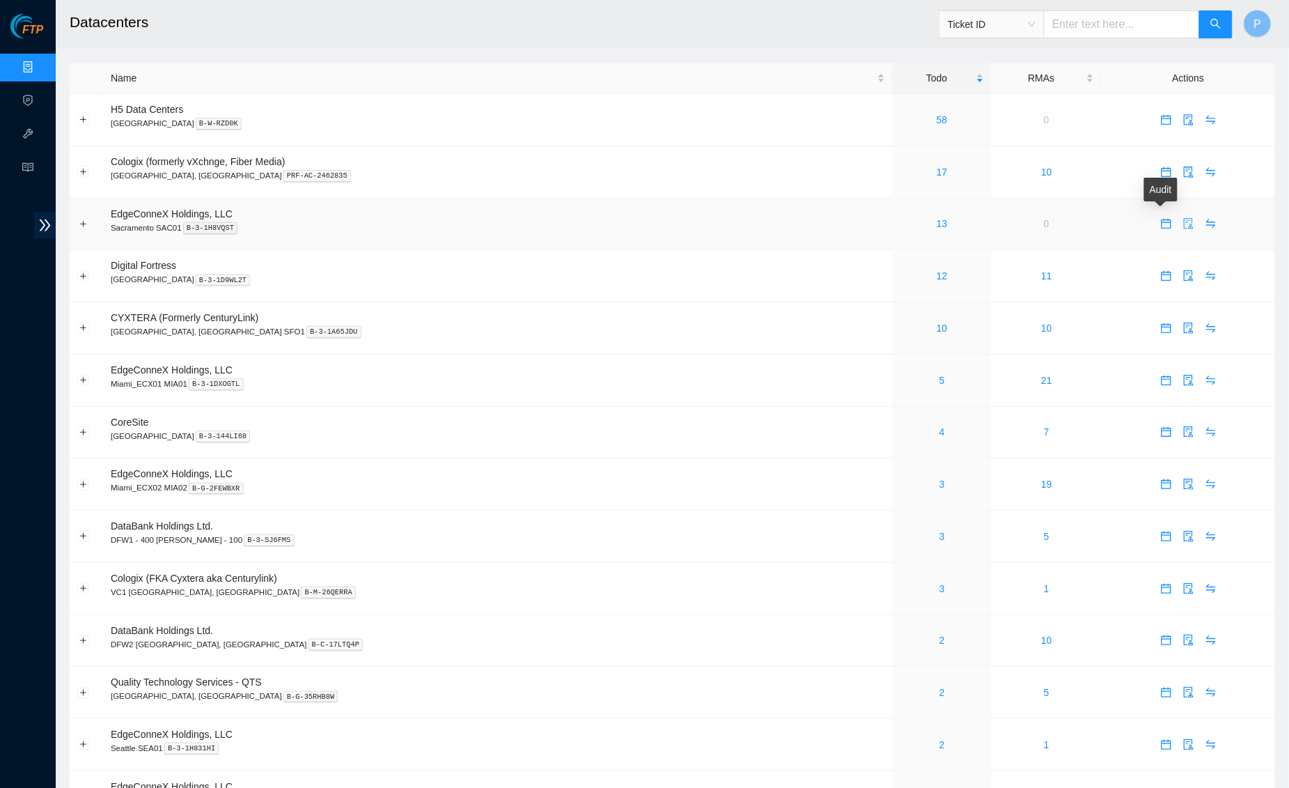
click at [1183, 224] on icon "audit" at bounding box center [1188, 223] width 11 height 11
